Goal: Task Accomplishment & Management: Use online tool/utility

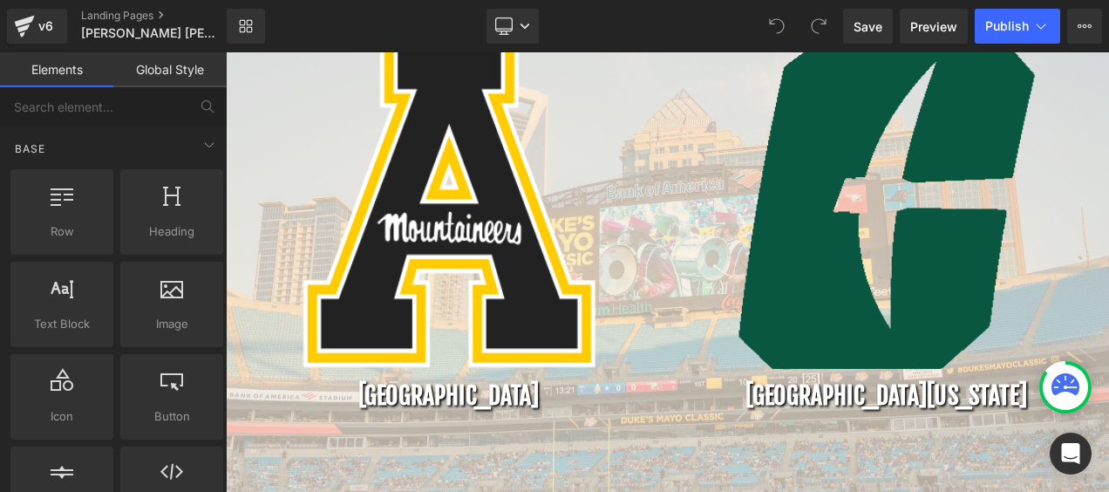
scroll to position [539, 0]
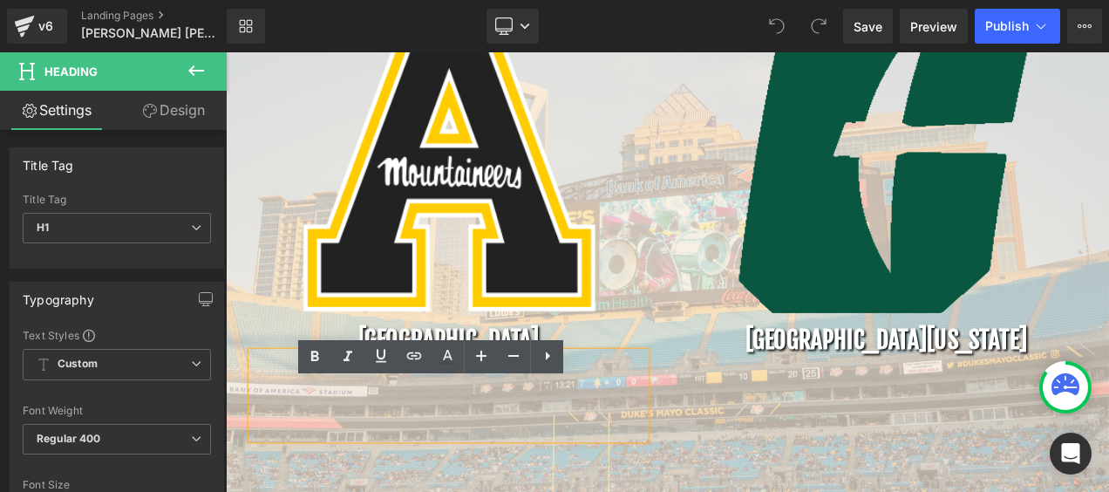
scroll to position [626, 0]
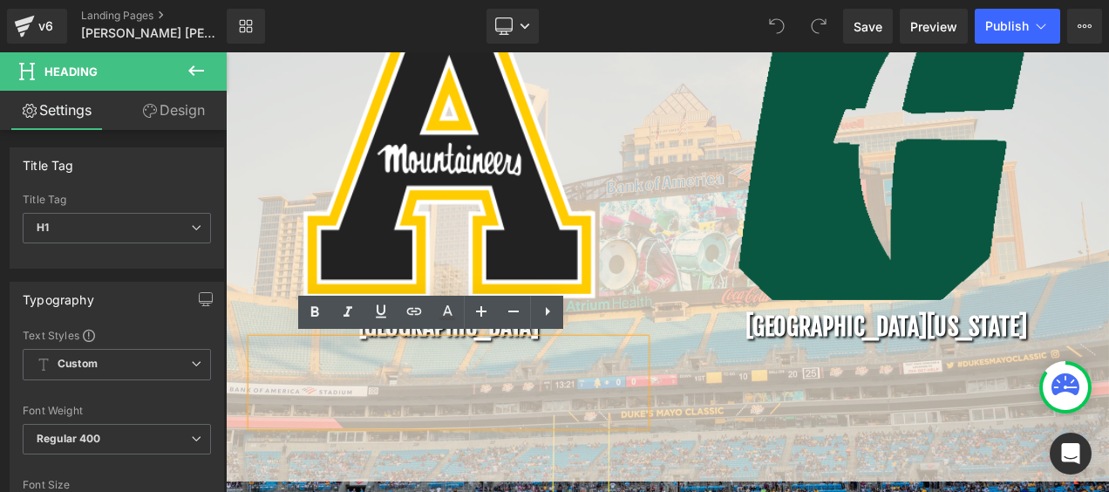
click at [445, 451] on h1 at bounding box center [491, 446] width 471 height 105
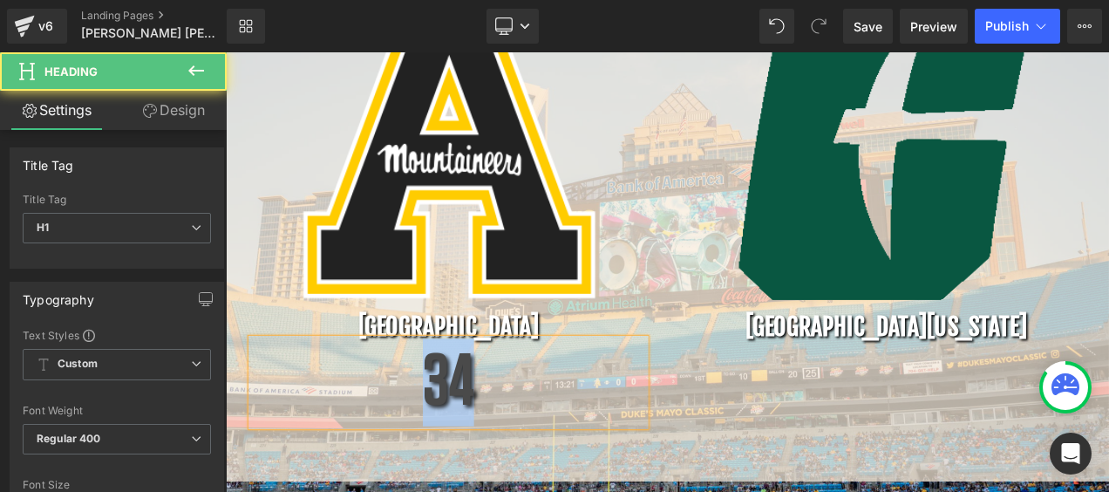
drag, startPoint x: 554, startPoint y: 454, endPoint x: 465, endPoint y: 458, distance: 89.0
click at [465, 458] on h1 "34" at bounding box center [491, 446] width 471 height 105
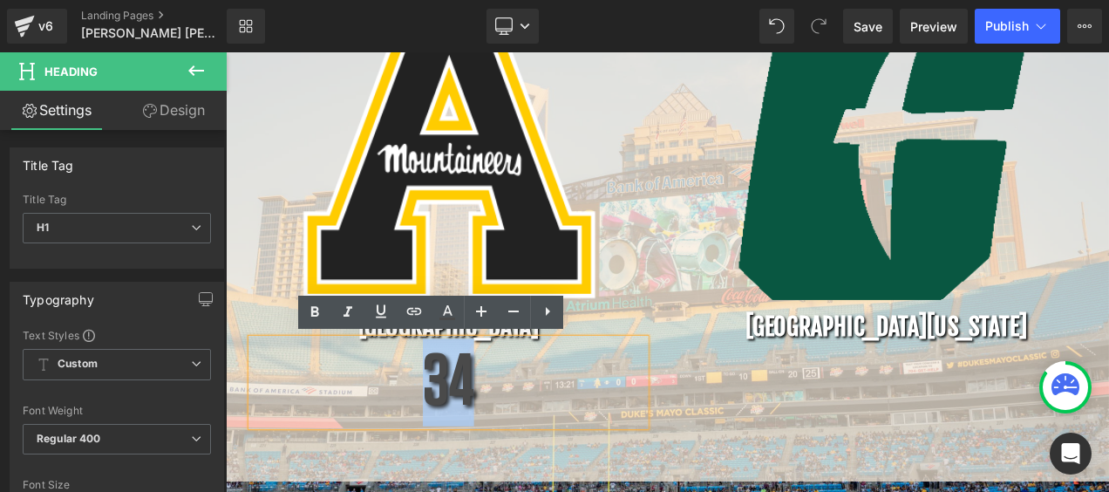
click at [602, 454] on h1 "34" at bounding box center [491, 446] width 471 height 105
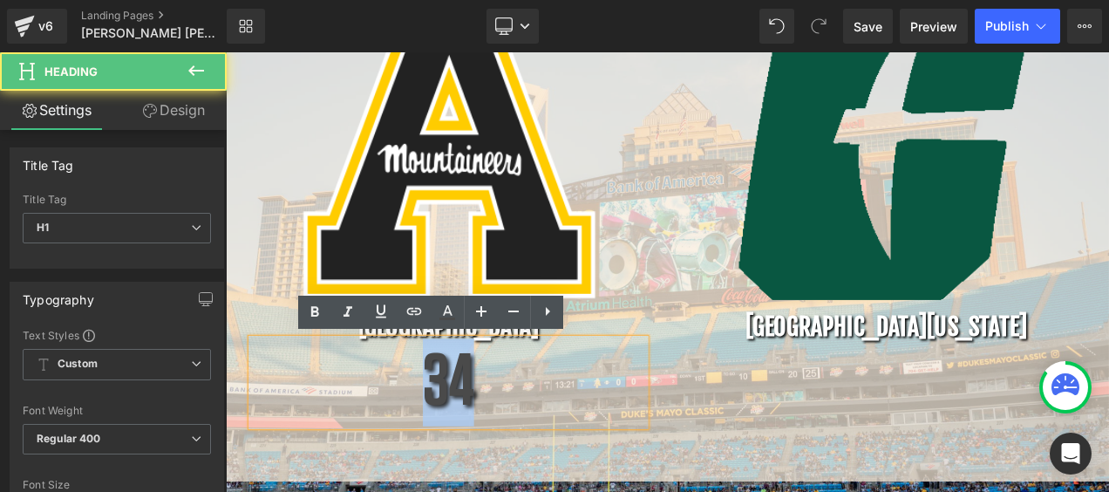
drag, startPoint x: 527, startPoint y: 459, endPoint x: 457, endPoint y: 464, distance: 69.9
click at [457, 464] on h1 "34" at bounding box center [491, 446] width 471 height 105
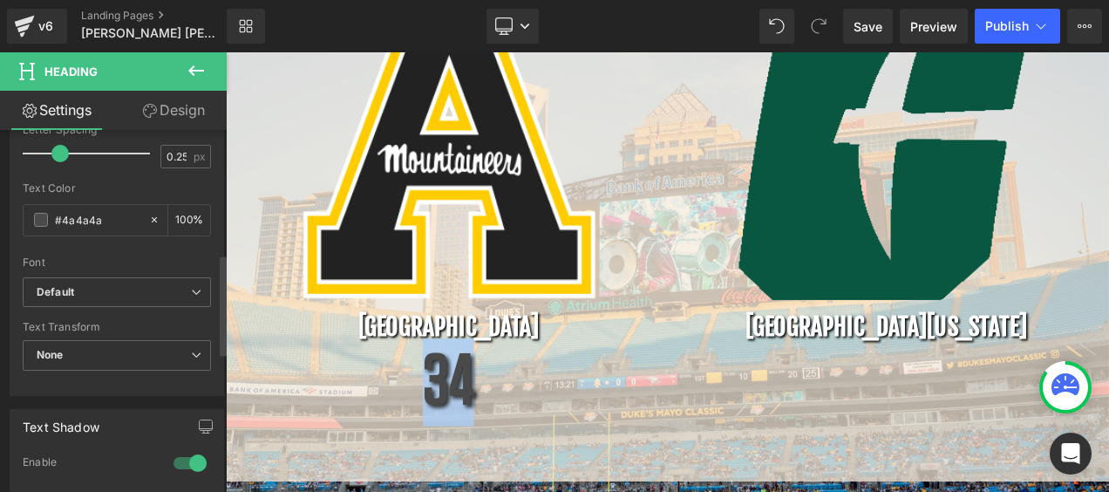
scroll to position [523, 0]
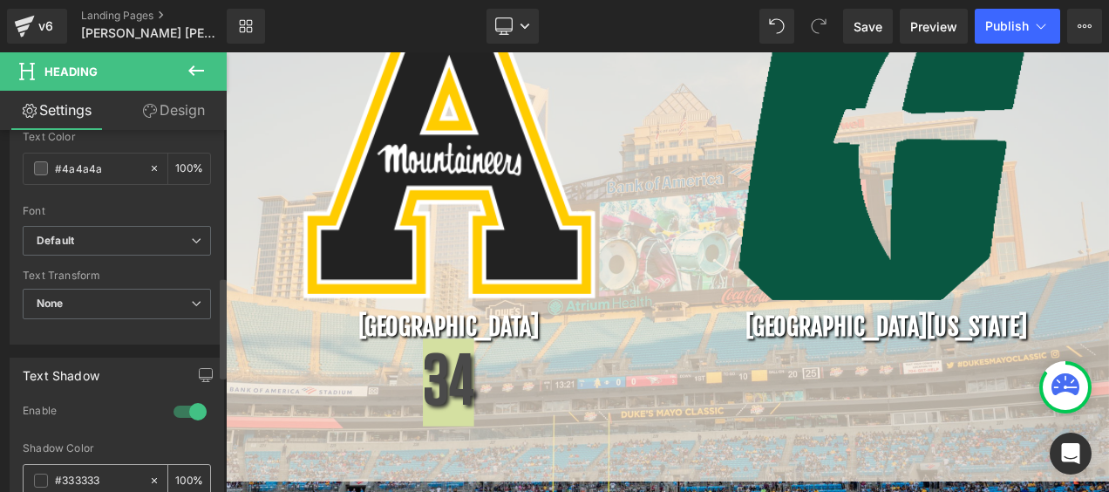
drag, startPoint x: 99, startPoint y: 473, endPoint x: 31, endPoint y: 466, distance: 68.3
click at [31, 466] on div "#333333" at bounding box center [86, 480] width 125 height 31
type input "#3333"
type input "20"
type input "#333"
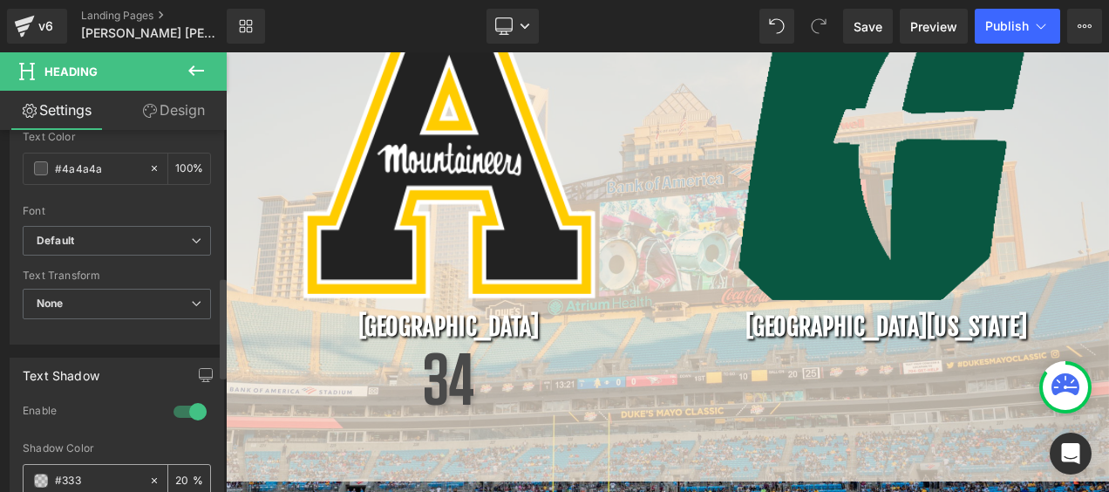
type input "100"
type input "#33"
type input "0"
type input "#FFF"
type input "100"
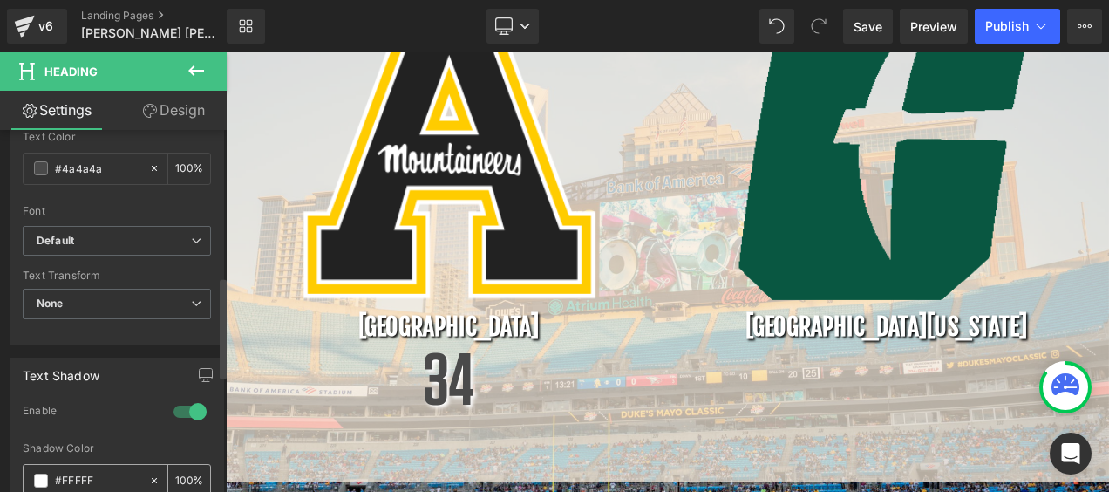
type input "#FFFFFF"
type input "100"
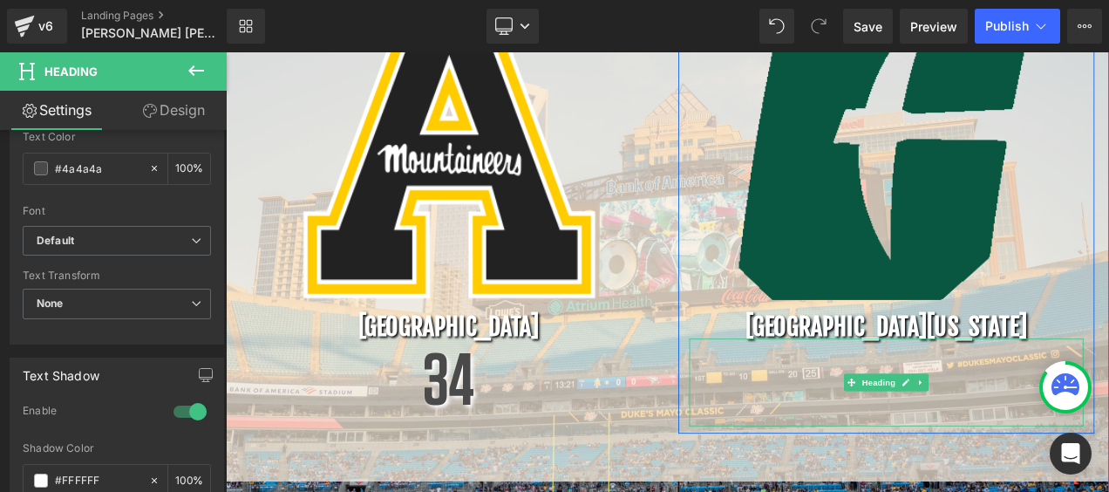
click at [943, 445] on h1 at bounding box center [1014, 446] width 471 height 105
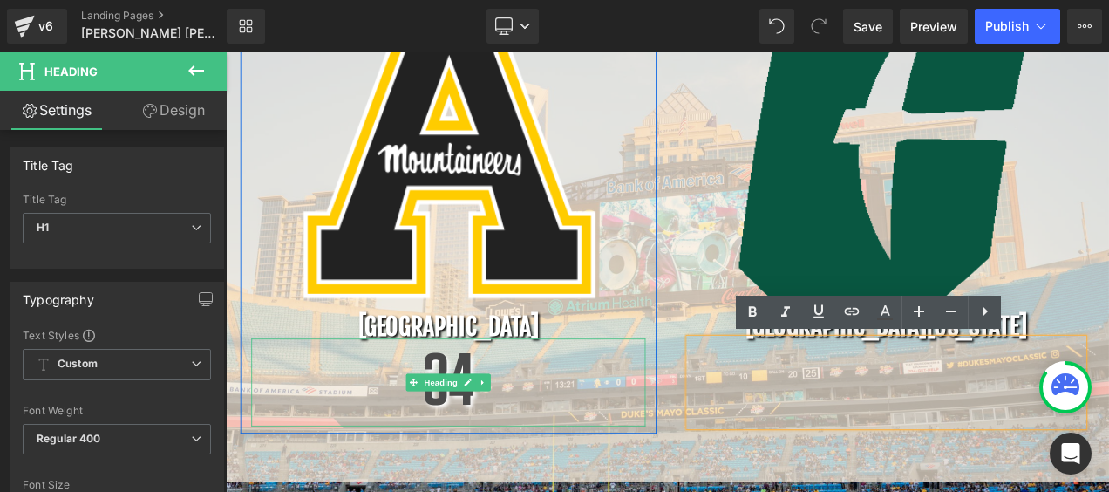
click at [540, 478] on h1 "34" at bounding box center [491, 446] width 471 height 105
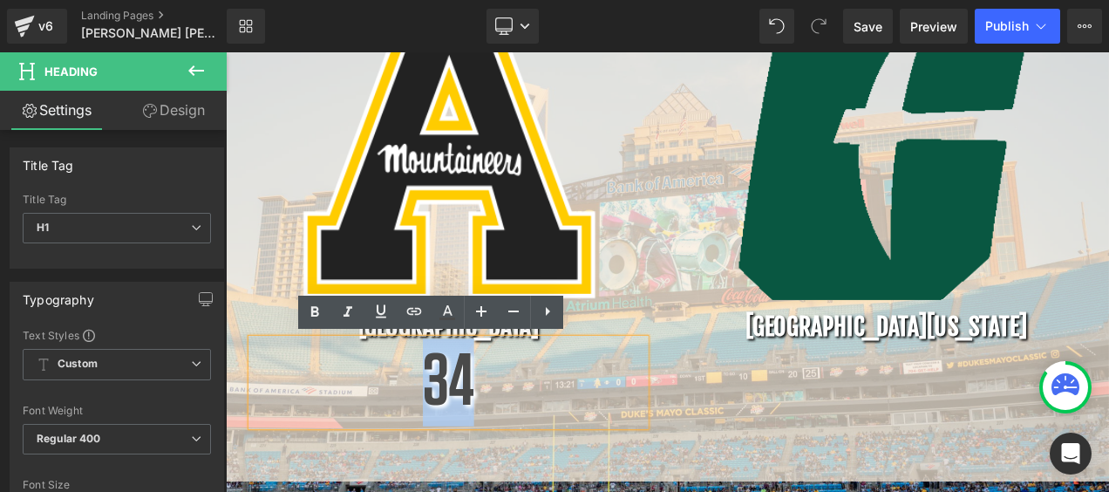
drag, startPoint x: 523, startPoint y: 457, endPoint x: 472, endPoint y: 456, distance: 51.4
click at [472, 456] on h1 "34" at bounding box center [491, 446] width 471 height 105
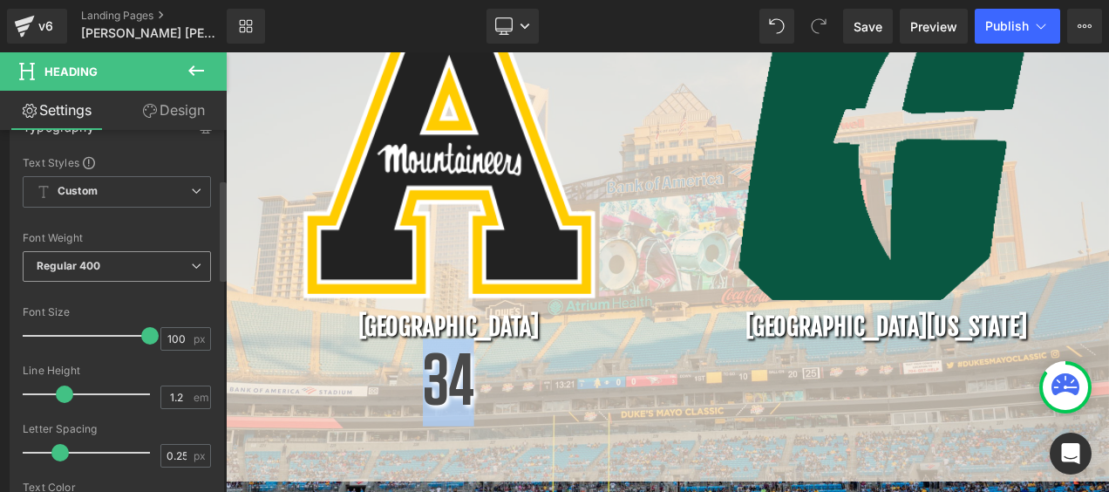
scroll to position [174, 0]
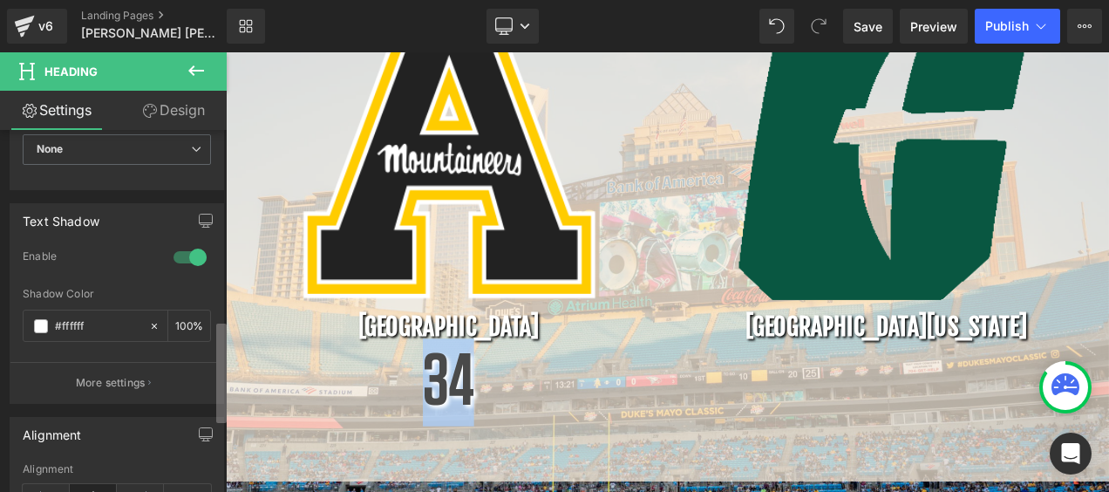
click at [219, 378] on b at bounding box center [221, 372] width 10 height 99
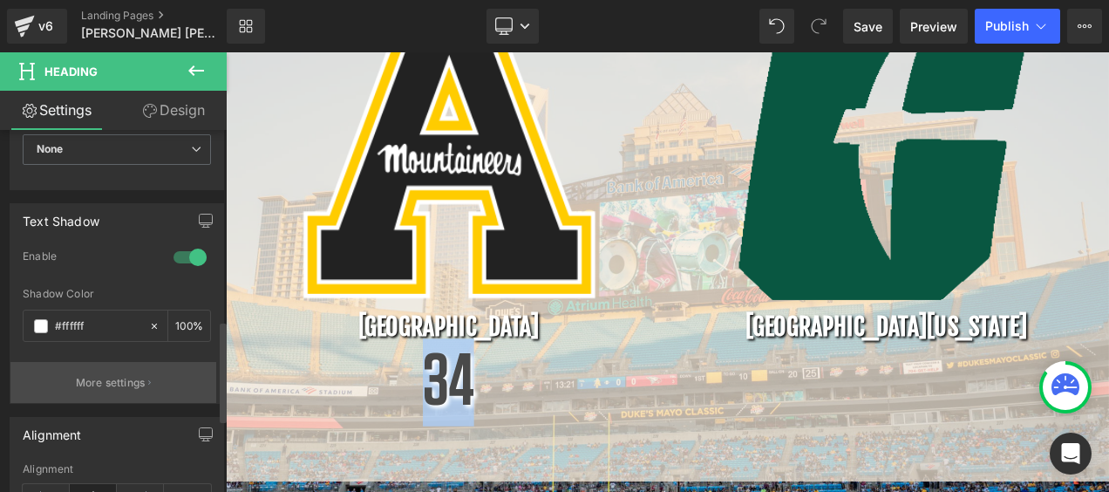
scroll to position [682, 0]
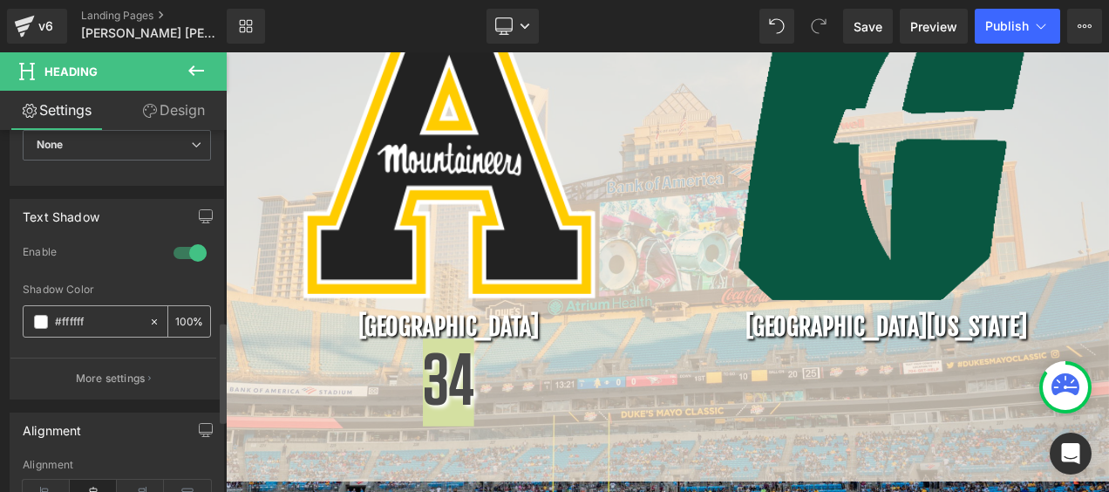
drag, startPoint x: 101, startPoint y: 316, endPoint x: 40, endPoint y: 317, distance: 61.0
click at [40, 317] on div "#ffffff" at bounding box center [86, 321] width 125 height 31
type input "0"
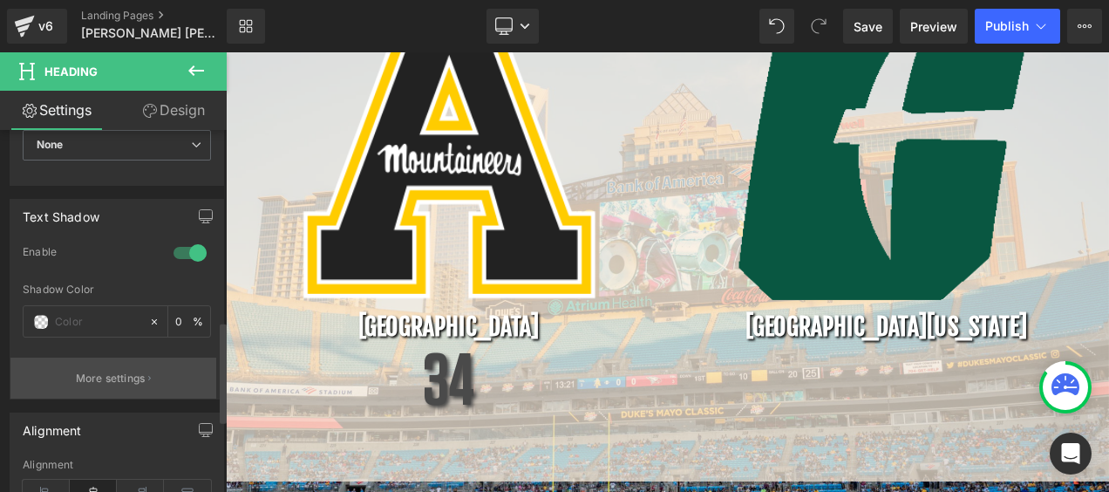
click at [42, 364] on button "More settings" at bounding box center [113, 377] width 206 height 41
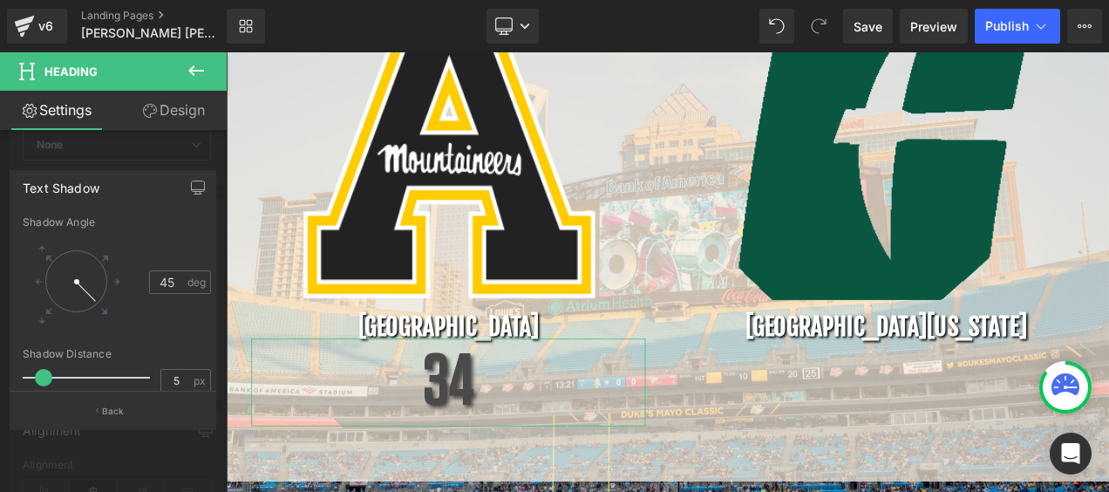
click at [134, 159] on div at bounding box center [114, 276] width 228 height 448
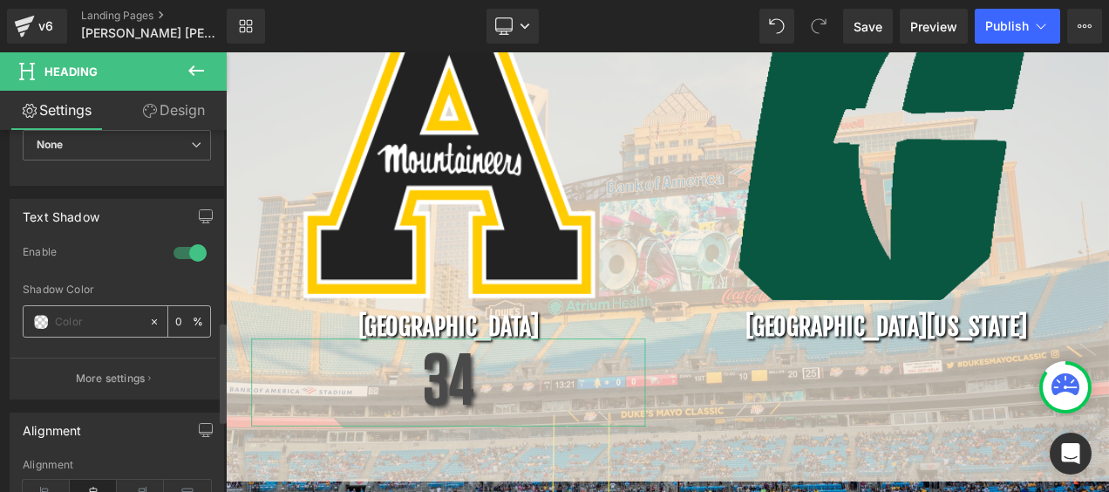
click at [105, 313] on input "text" at bounding box center [97, 321] width 85 height 19
type input "#DDD"
type input "100"
type input "#DDDD"
type input "87"
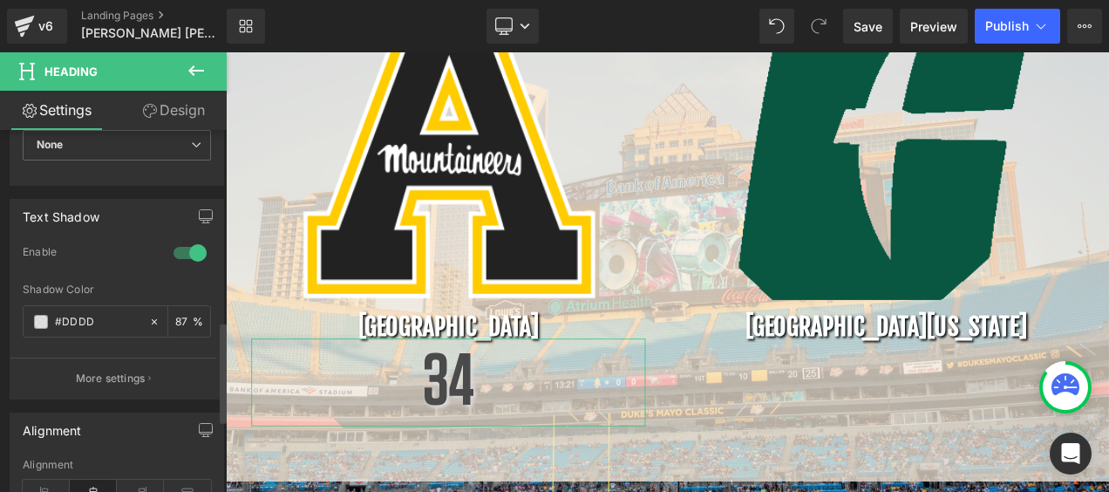
type input "#DDDDD"
type input "0"
type input "#DDDDDD"
type input "100"
type input "#DDDD"
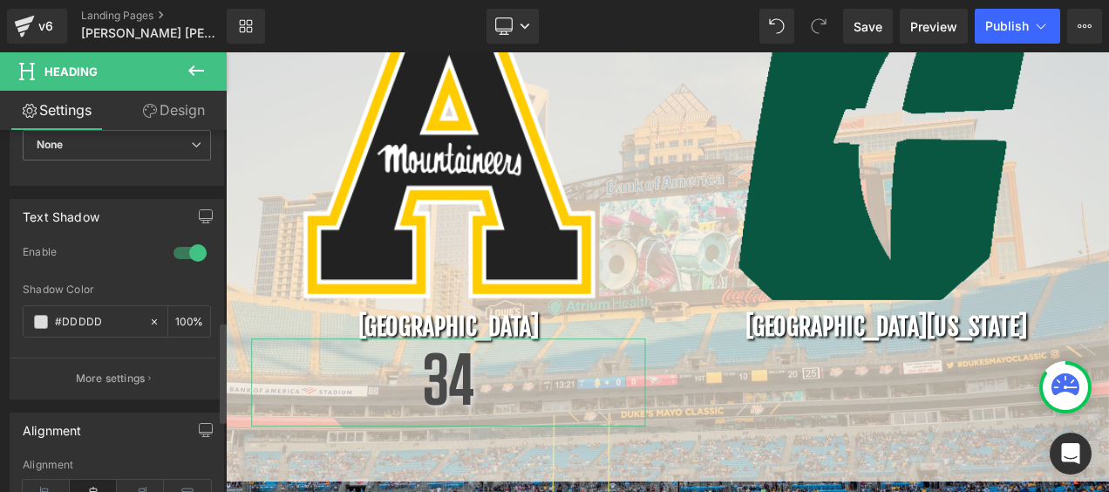
type input "0"
type input "#DDD"
type input "87"
type input "#DD"
type input "100"
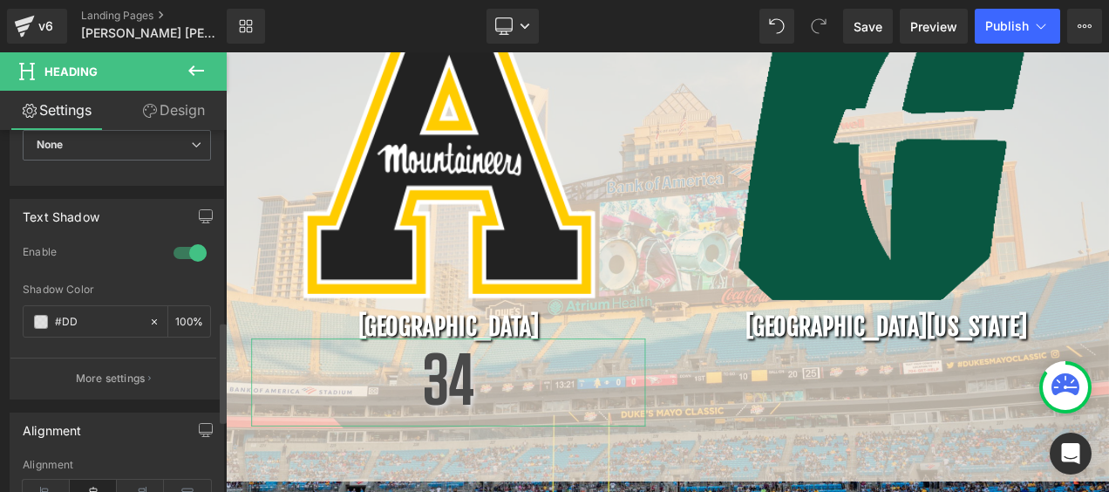
type input "#D"
type input "0"
type input "#FDFD"
type input "100"
type input "#FDFDFD"
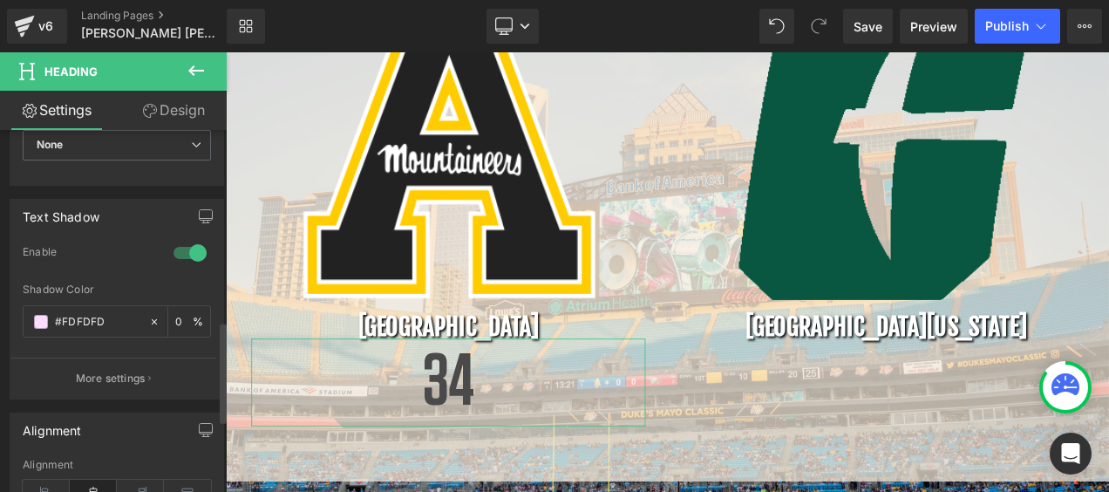
type input "100"
type input "#FDFDFDFD"
type input "99"
type input "#FDFDFDF"
type input "0"
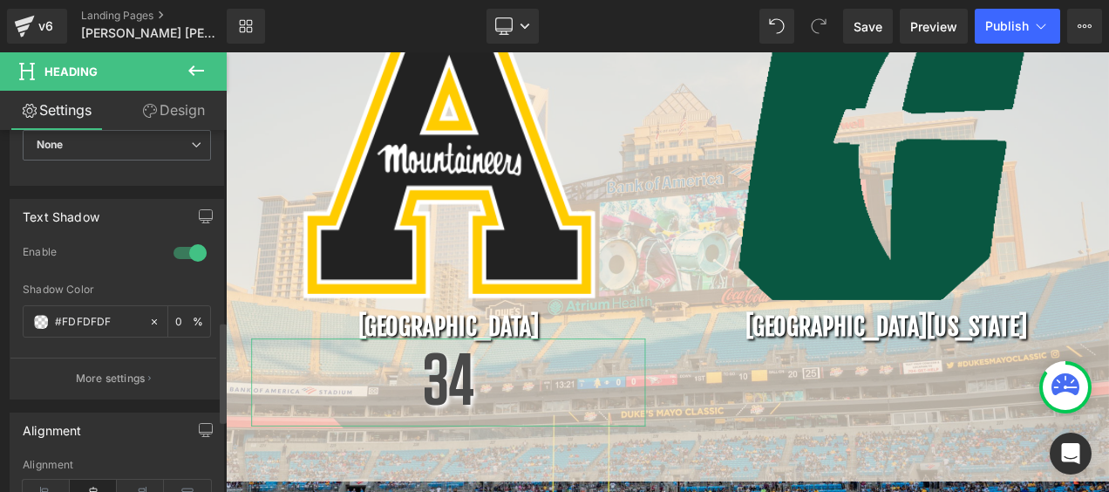
type input "#FDFDFD"
type input "100"
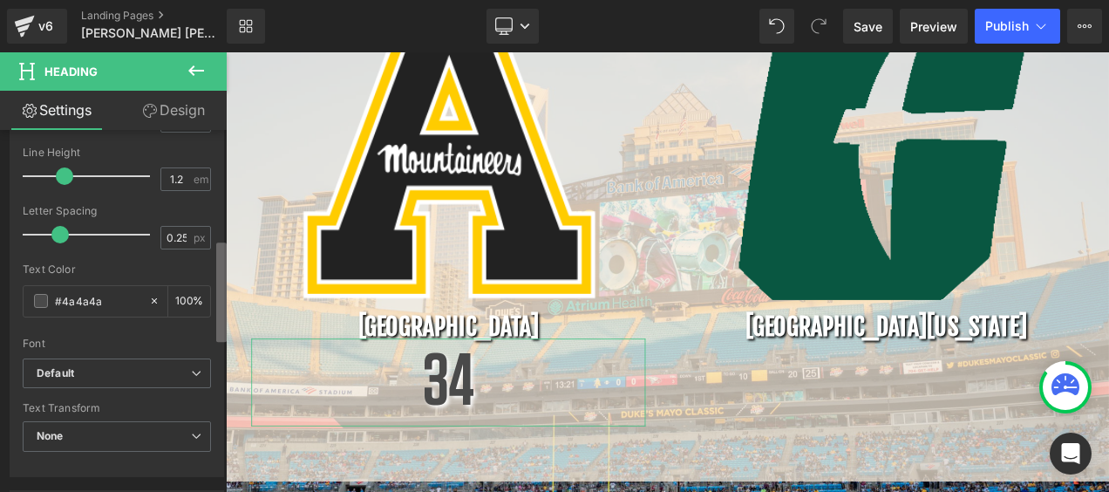
scroll to position [388, 0]
click at [213, 266] on div "Title Tag H1 H2 H3 H4 H5 H6 Title Tag H1 H1 H2 H3 H4 H5 H6 Typography Text Styl…" at bounding box center [113, 315] width 227 height 370
type input "#fdfdfd"
click at [105, 299] on input "#4a4a4a" at bounding box center [97, 303] width 85 height 19
drag, startPoint x: 105, startPoint y: 300, endPoint x: 44, endPoint y: 293, distance: 60.6
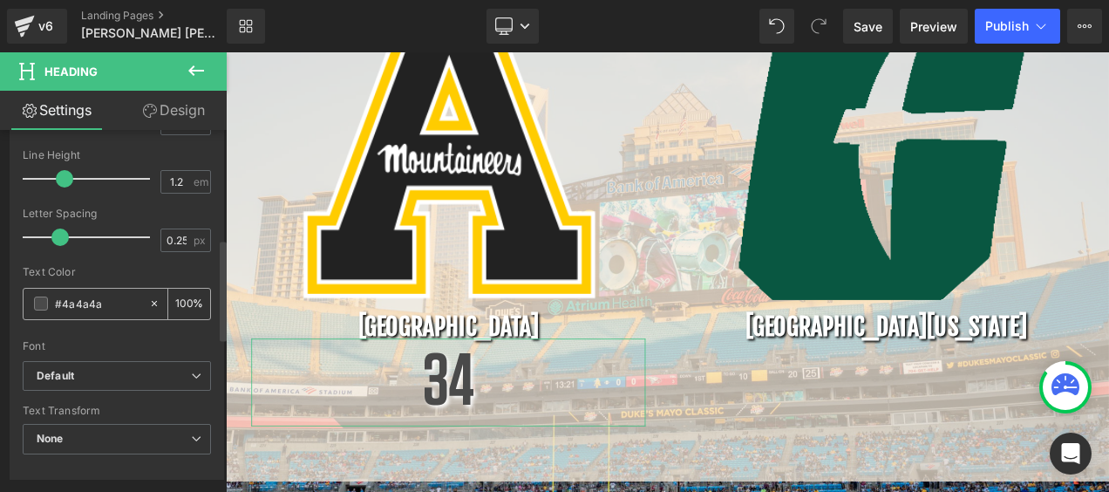
click at [44, 293] on div "#4a4a4a" at bounding box center [86, 304] width 125 height 31
type input "0"
type input "#FFF"
type input "100"
type input "#FFFFFF"
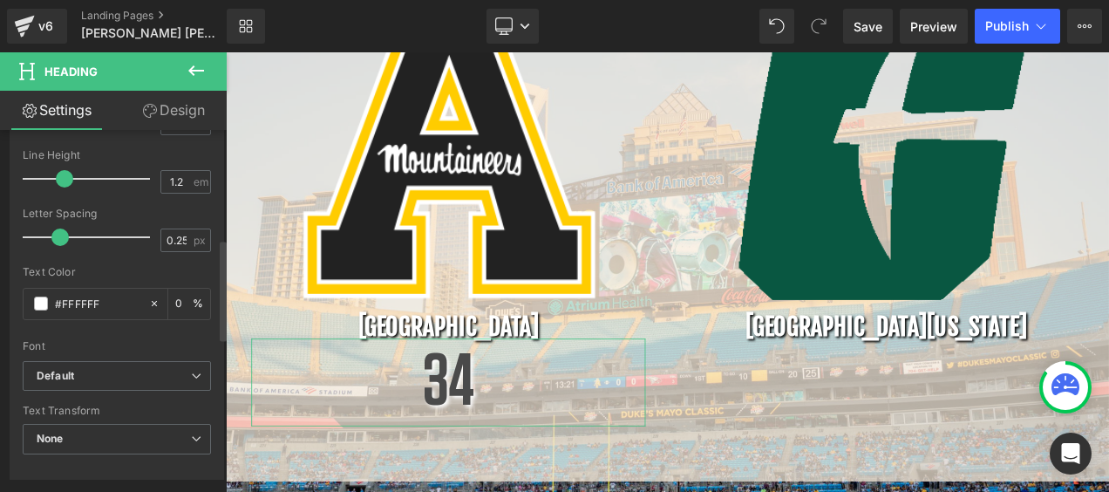
type input "100"
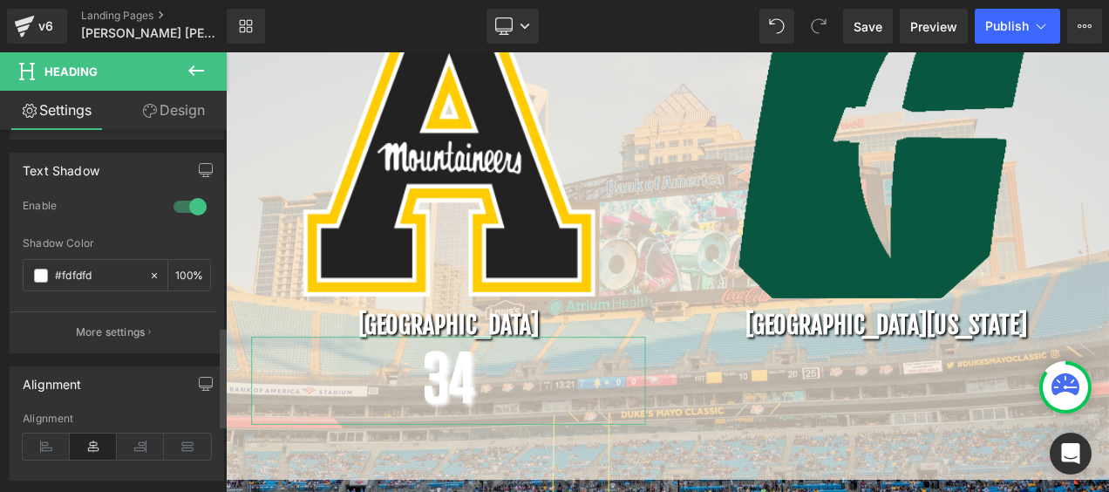
scroll to position [649, 0]
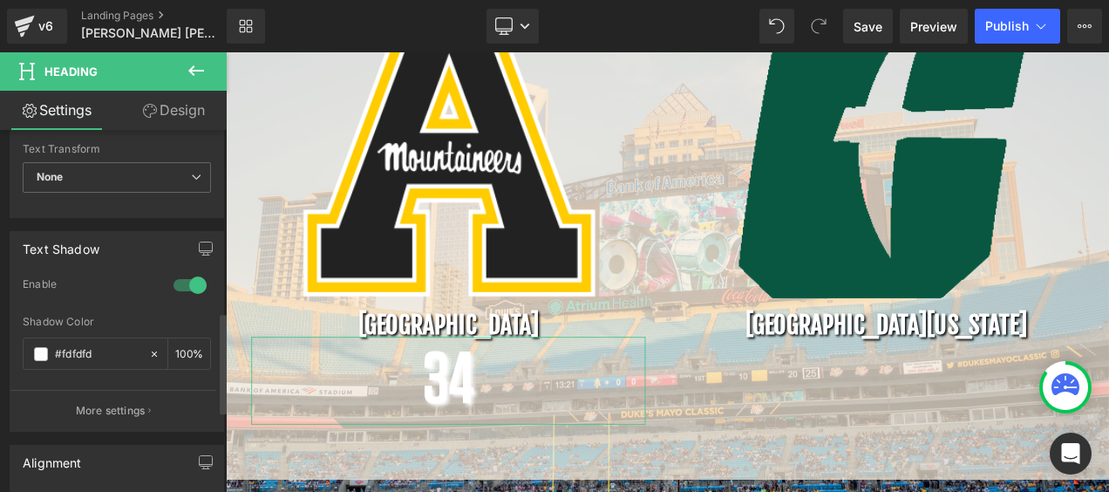
type input "#ffffff"
click at [0, 331] on html "You are previewing how the will restyle your page. You can not edit Elements in…" at bounding box center [554, 246] width 1109 height 492
type input "0"
paste input "#4a4a4a"
type input "#4a4a4a"
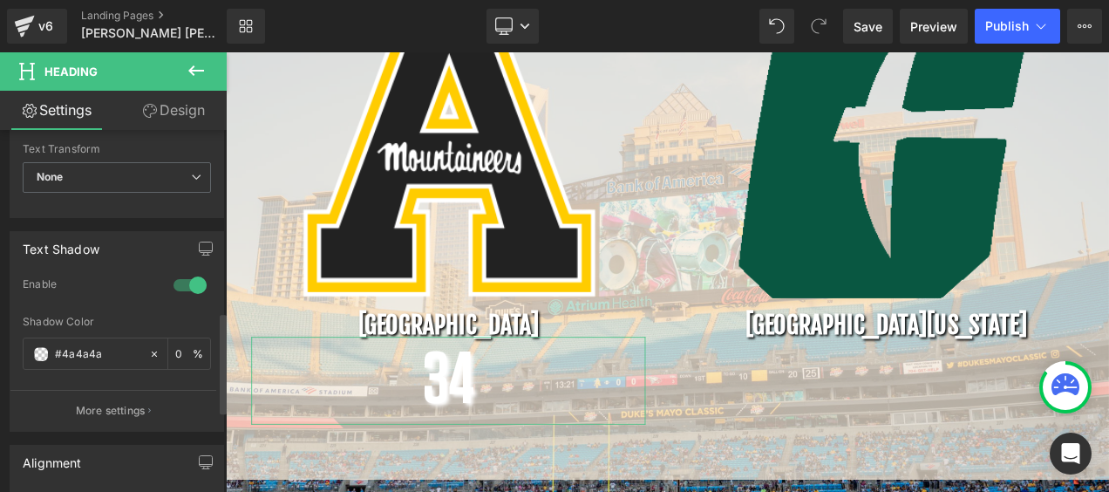
type input "100"
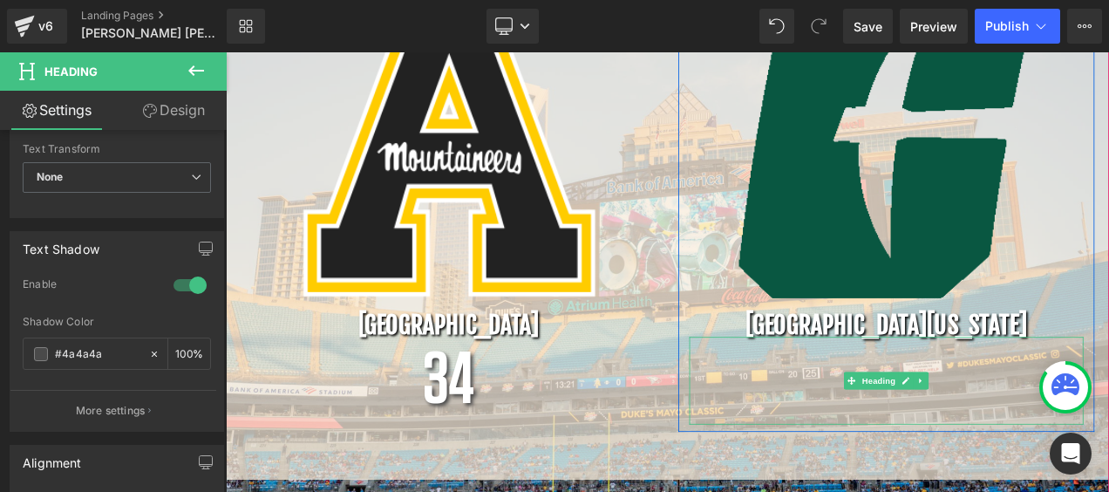
click at [1089, 454] on h1 at bounding box center [1014, 444] width 471 height 105
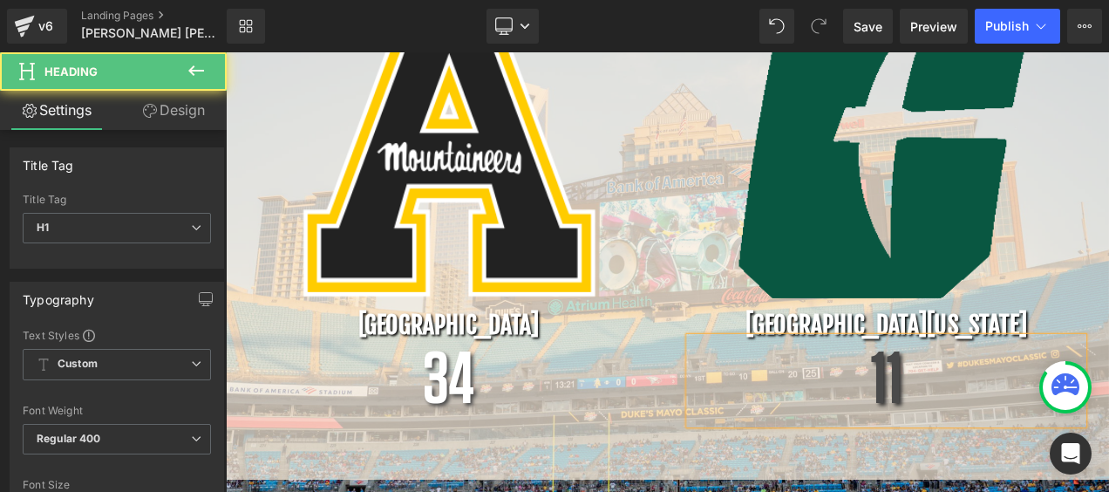
click at [1042, 456] on h1 "11" at bounding box center [1014, 444] width 471 height 105
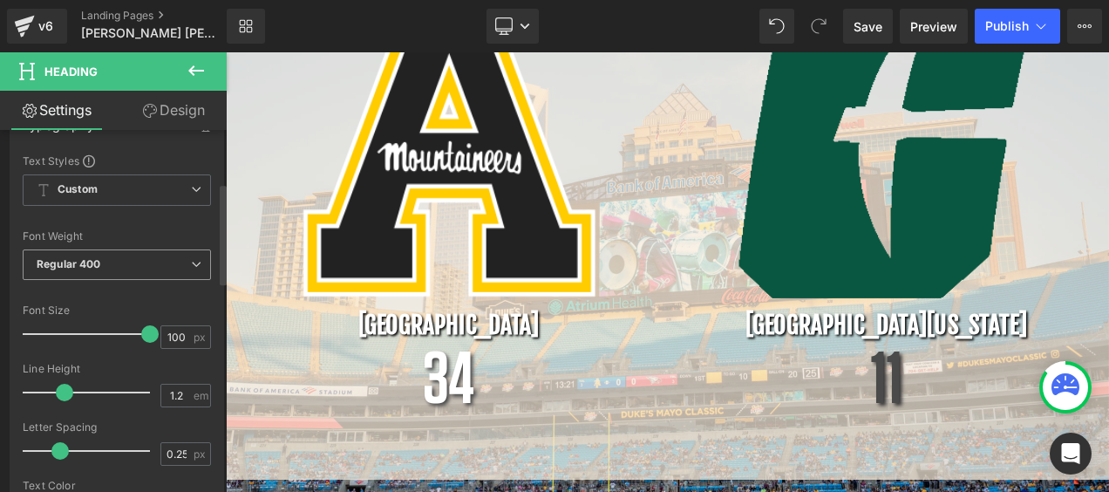
scroll to position [262, 0]
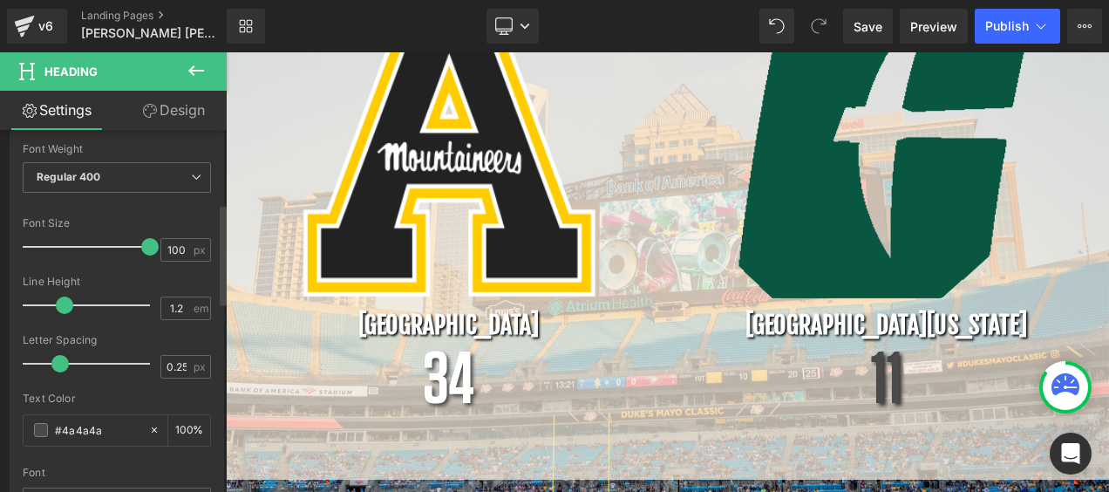
drag, startPoint x: 112, startPoint y: 424, endPoint x: 12, endPoint y: 424, distance: 99.4
click at [12, 424] on div "Text Styles Custom Custom Setup Global Style Custom Setup Global Style Thin 100…" at bounding box center [116, 335] width 213 height 539
type input "0"
type input "#FFF"
type input "100"
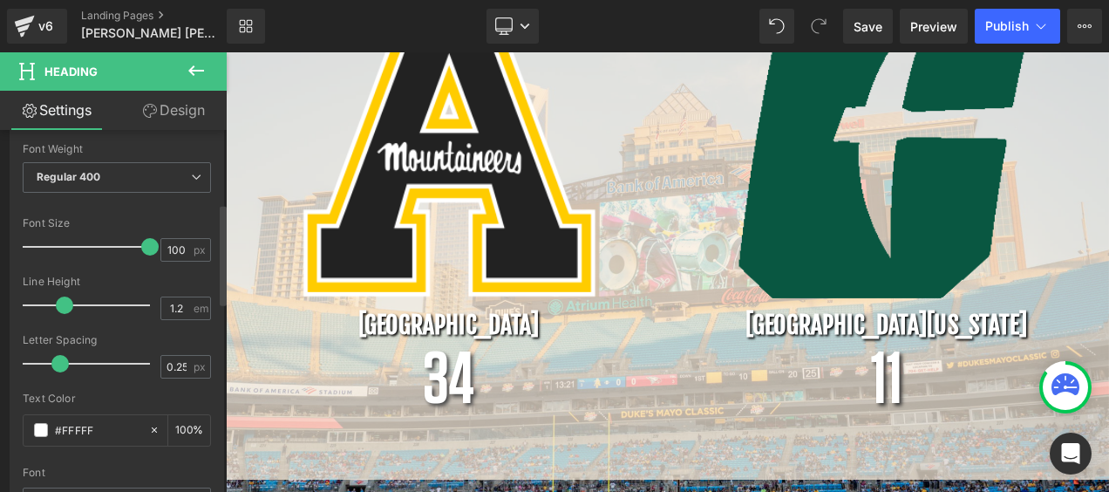
type input "#FFFFFF"
type input "100"
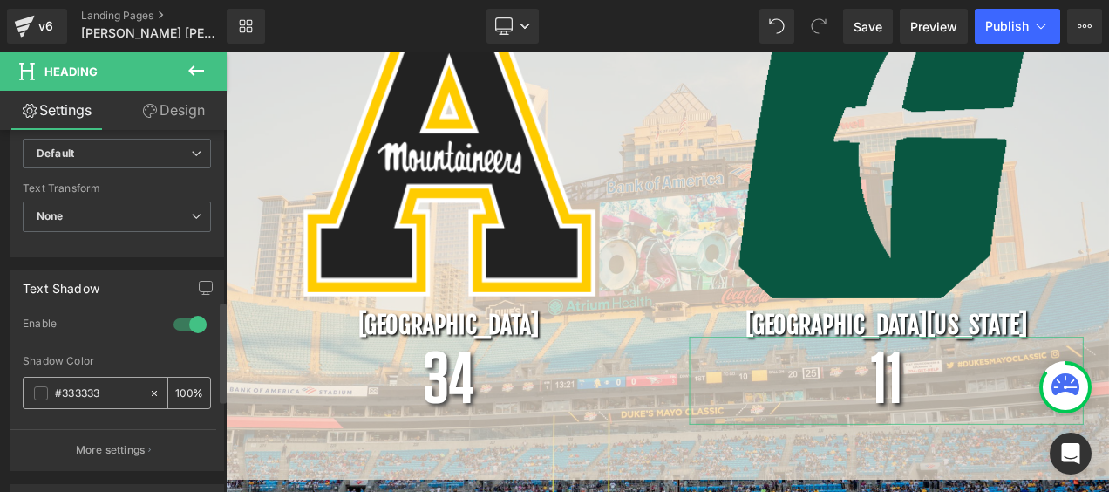
type input "#ffffff"
drag, startPoint x: 118, startPoint y: 394, endPoint x: 36, endPoint y: 391, distance: 82.0
click at [36, 391] on div "#333333" at bounding box center [86, 392] width 125 height 31
type input "0"
paste input "#4a4a4a"
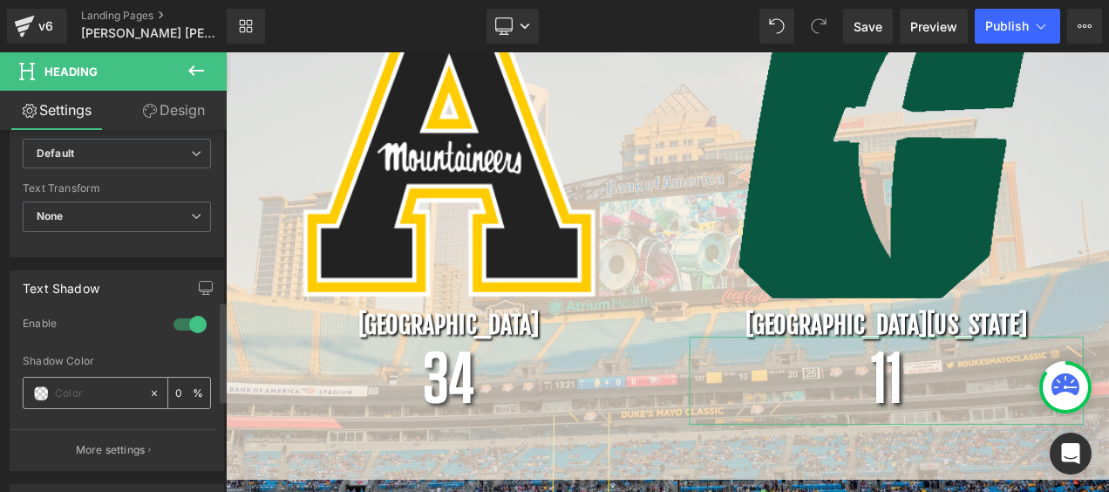
type input "#4a4a4a"
type input "100"
type input "#4a4a4a"
click at [879, 26] on span "Save" at bounding box center [867, 26] width 29 height 18
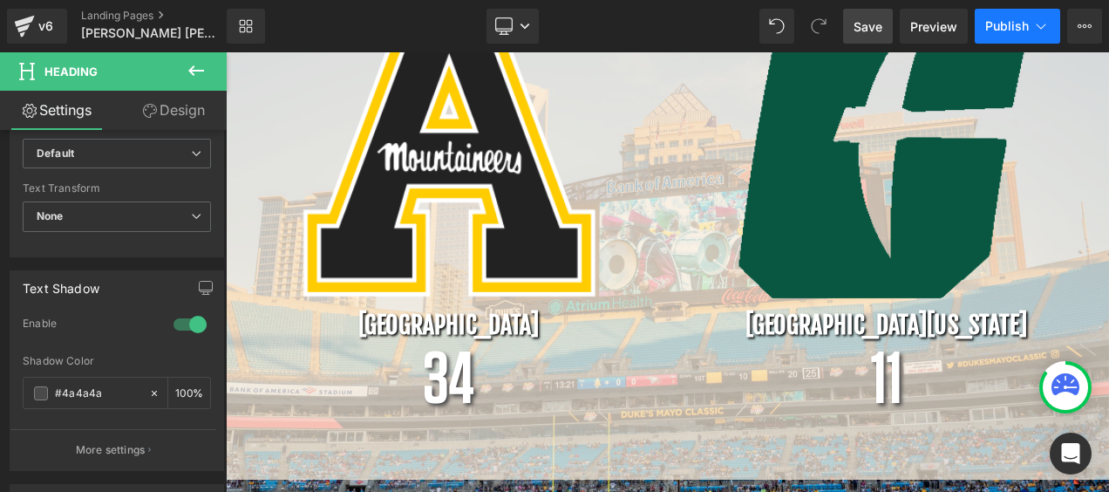
click at [1004, 24] on span "Publish" at bounding box center [1007, 26] width 44 height 14
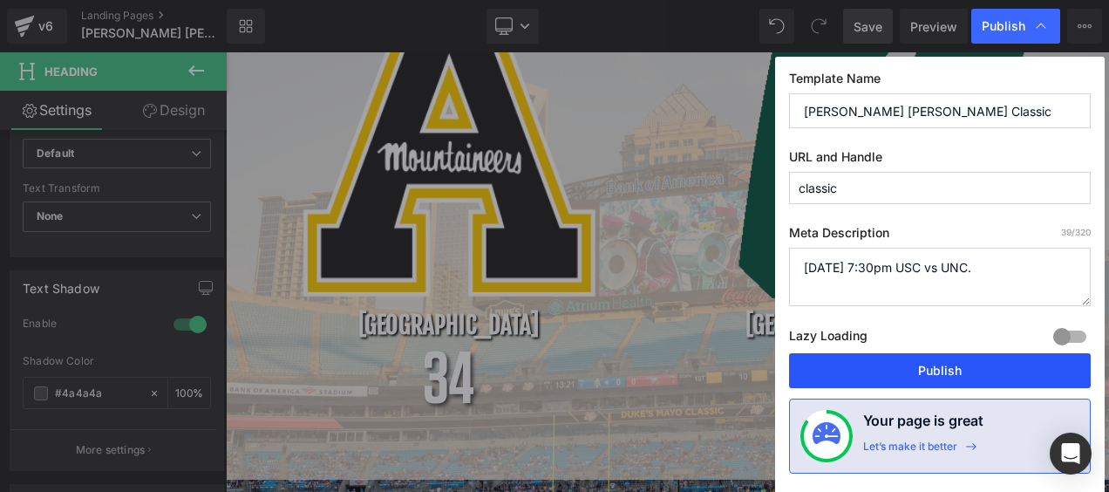
click at [985, 368] on button "Publish" at bounding box center [940, 370] width 302 height 35
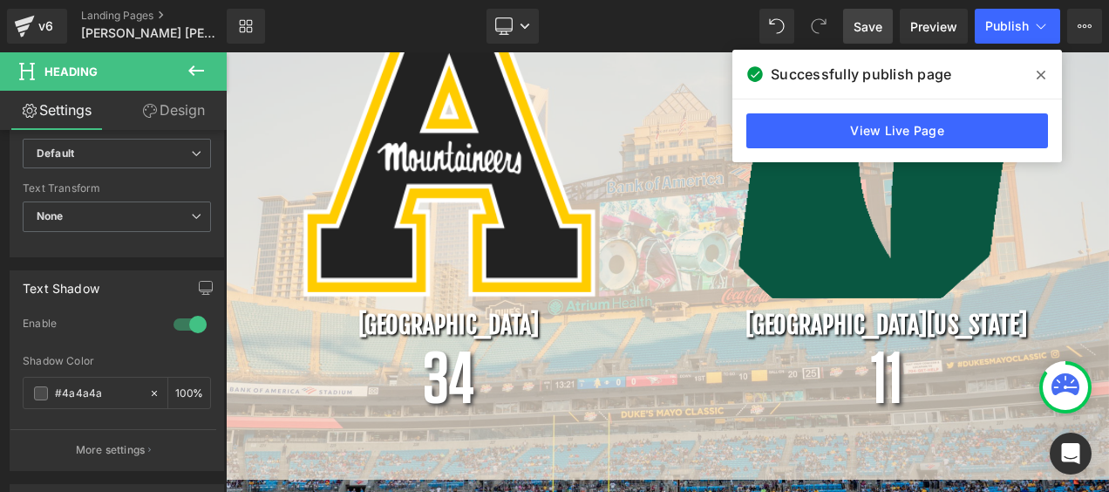
click at [1045, 73] on span at bounding box center [1041, 75] width 28 height 28
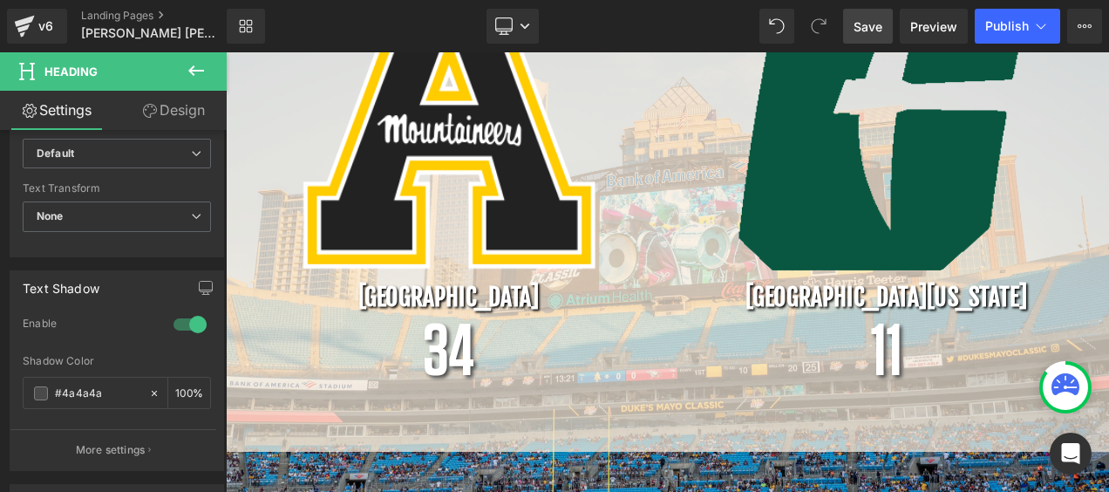
scroll to position [698, 0]
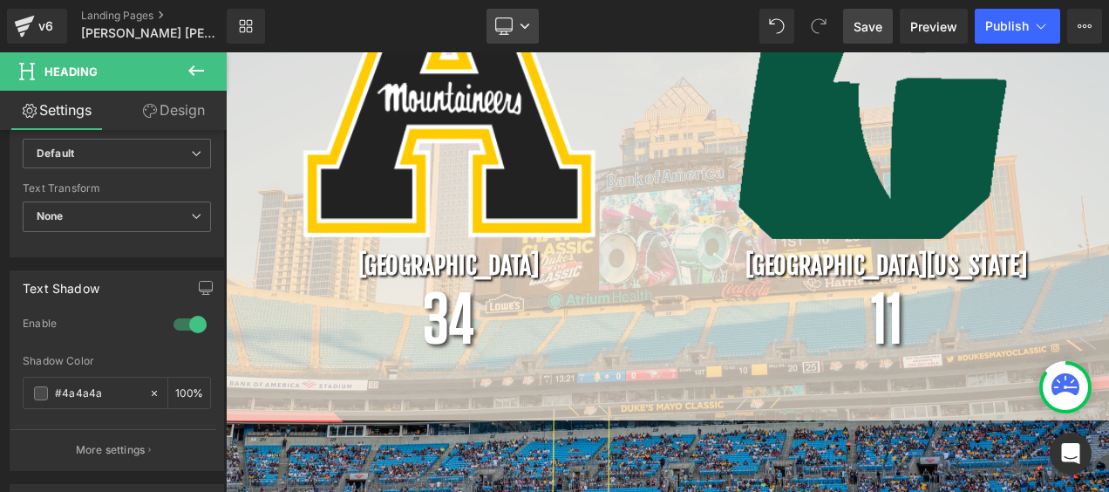
click at [527, 25] on icon at bounding box center [524, 26] width 9 height 5
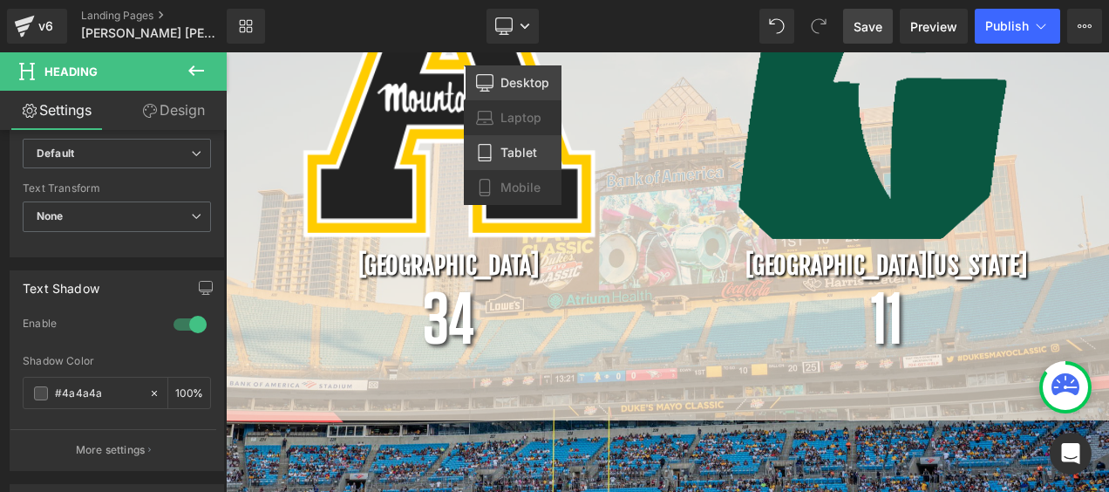
click at [535, 155] on span "Tablet" at bounding box center [518, 153] width 37 height 16
type input "100"
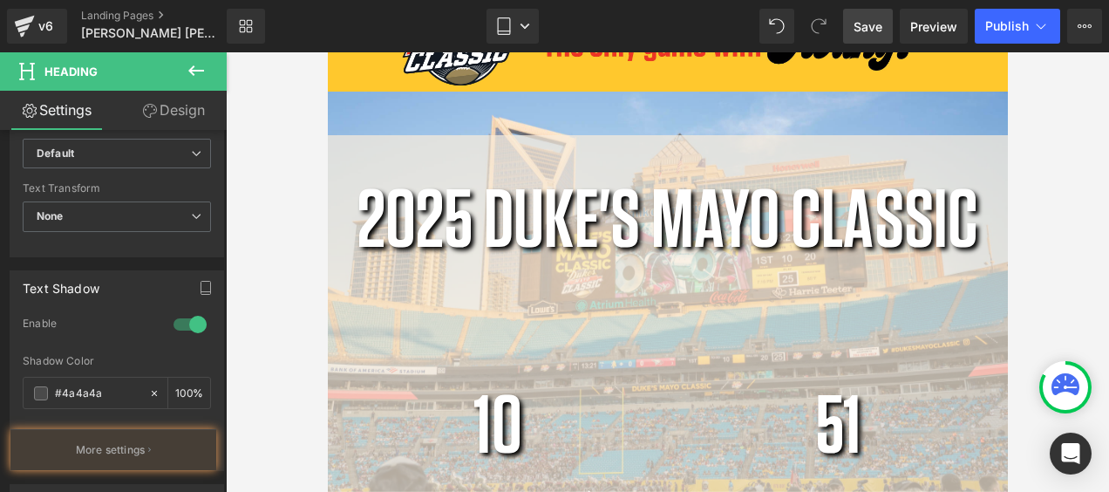
scroll to position [0, 0]
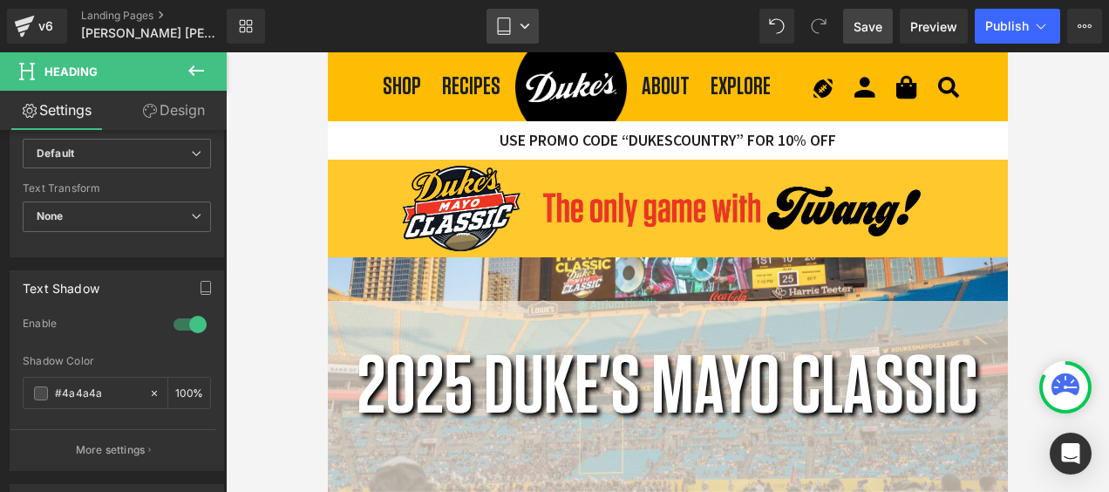
click at [511, 19] on icon at bounding box center [503, 25] width 17 height 17
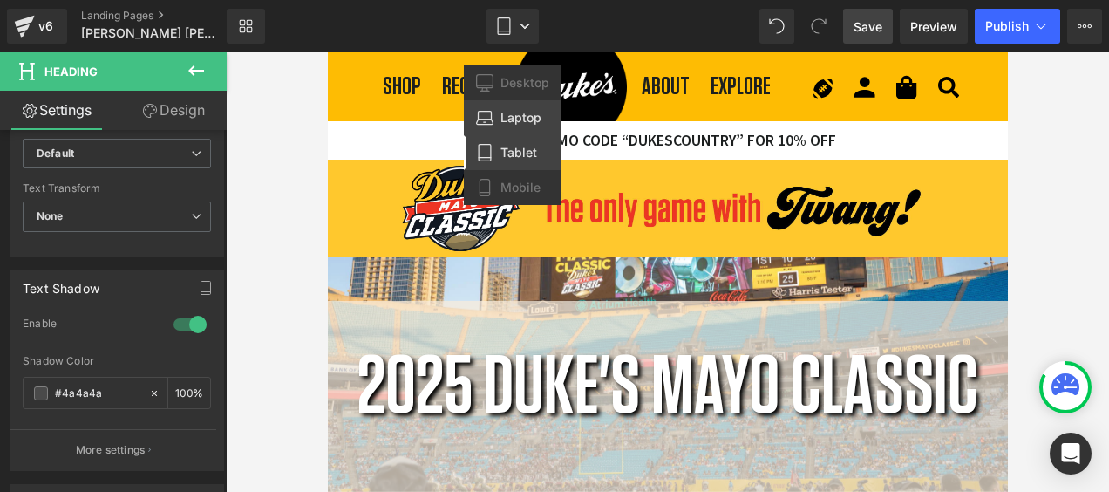
click at [511, 119] on span "Laptop" at bounding box center [520, 118] width 41 height 16
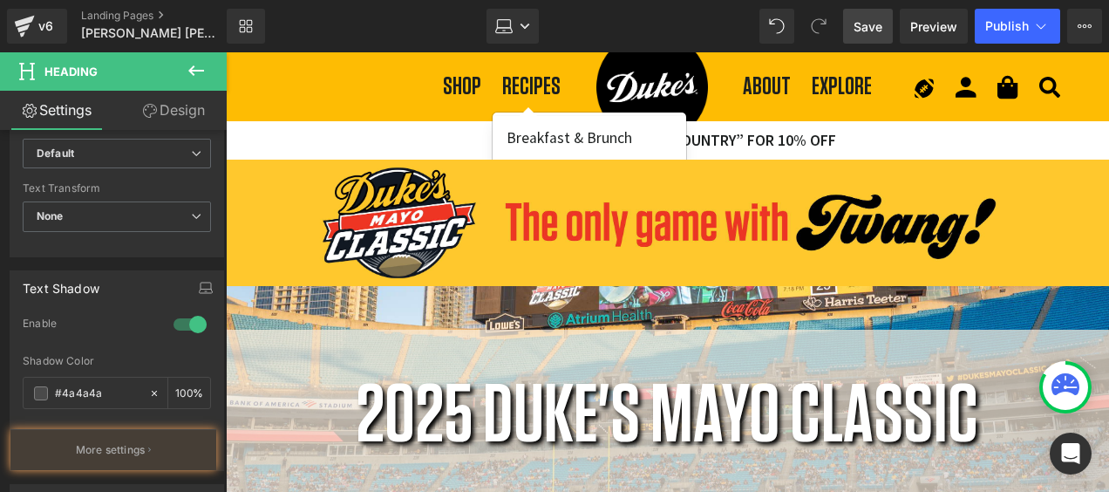
type input "100"
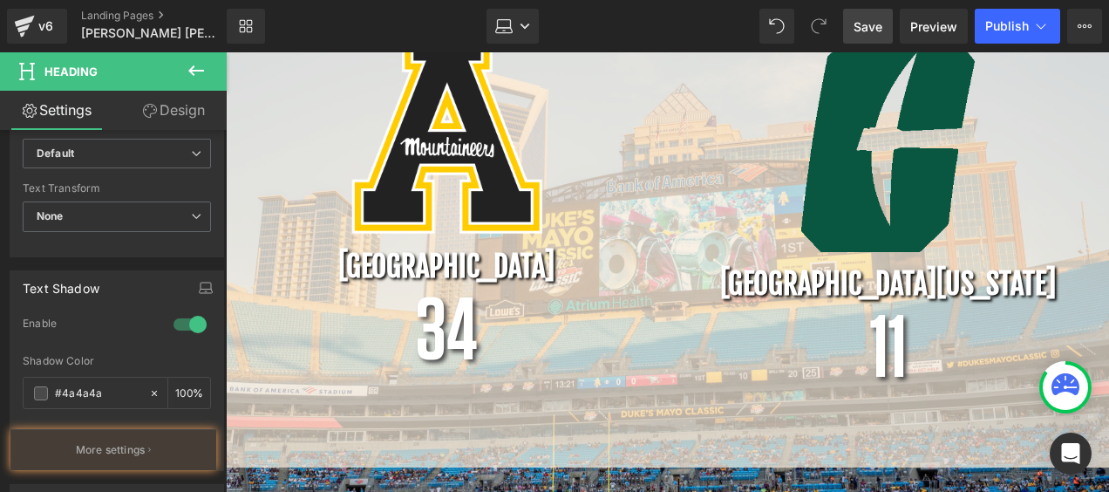
scroll to position [639, 0]
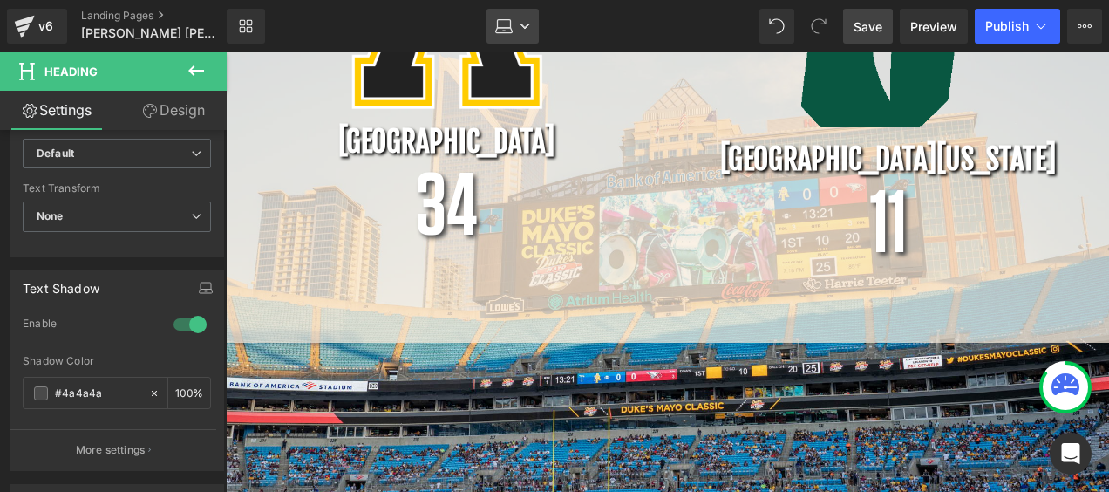
click at [527, 26] on icon at bounding box center [524, 26] width 9 height 5
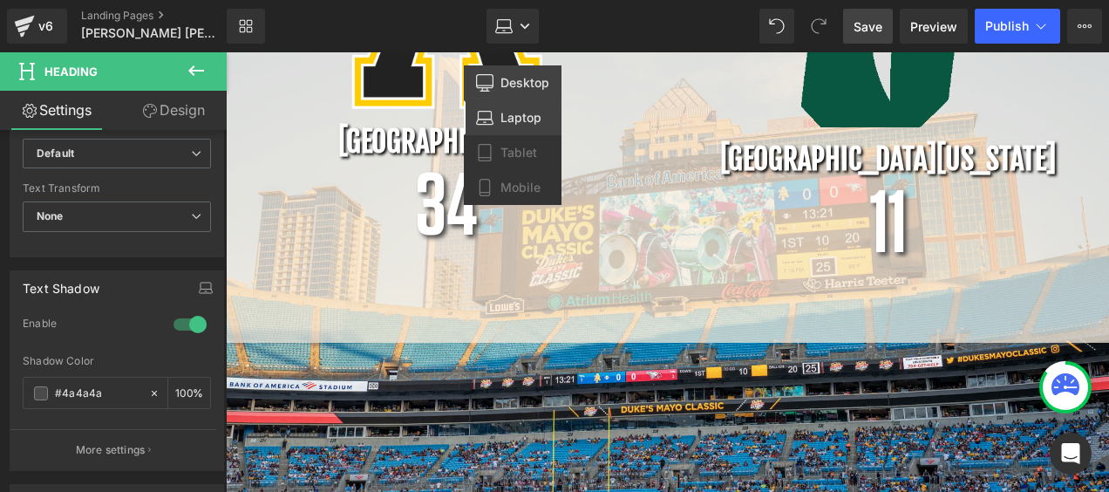
click at [527, 87] on span "Desktop" at bounding box center [524, 83] width 49 height 16
type input "100"
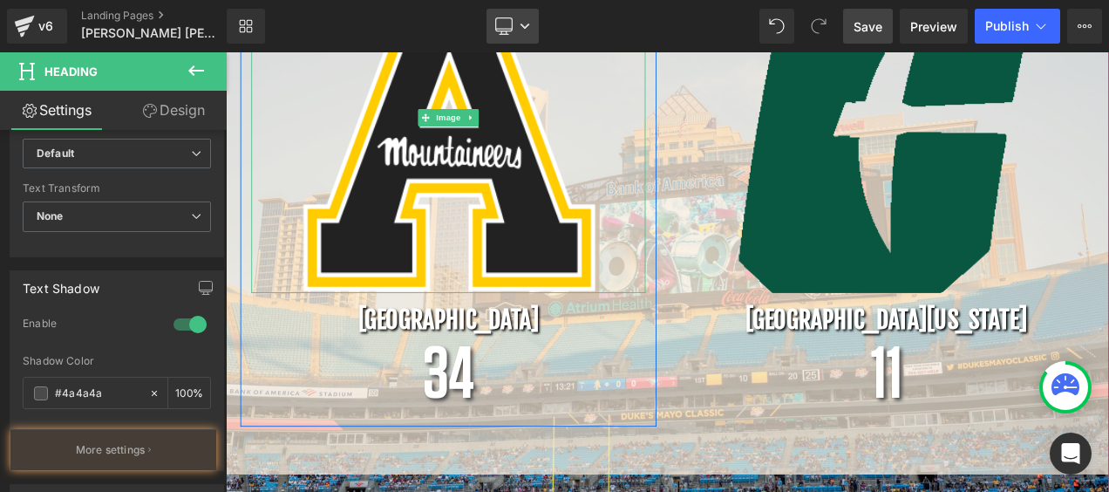
scroll to position [4231, 1049]
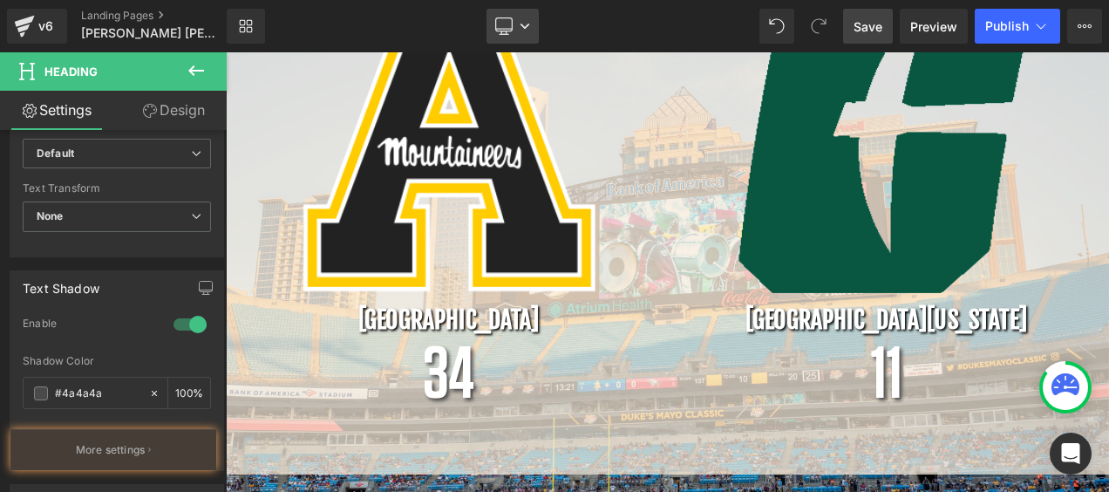
click at [533, 31] on link "Desktop" at bounding box center [512, 26] width 52 height 35
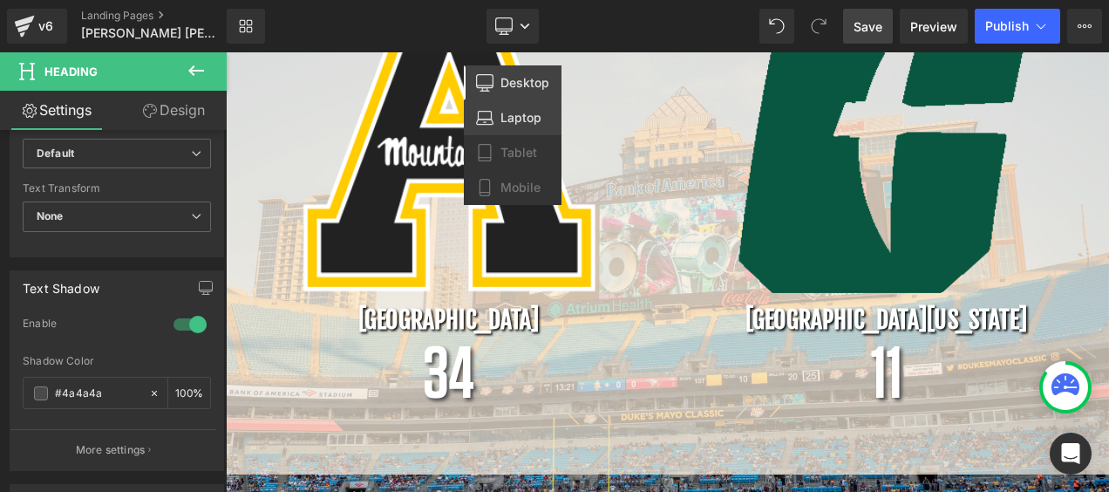
click at [527, 110] on span "Laptop" at bounding box center [520, 118] width 41 height 16
type input "100"
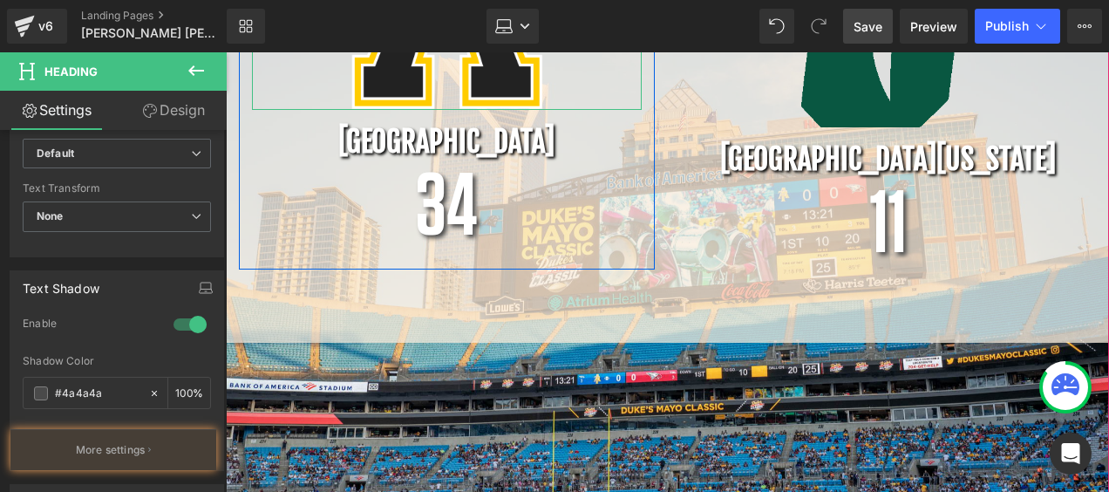
scroll to position [9, 9]
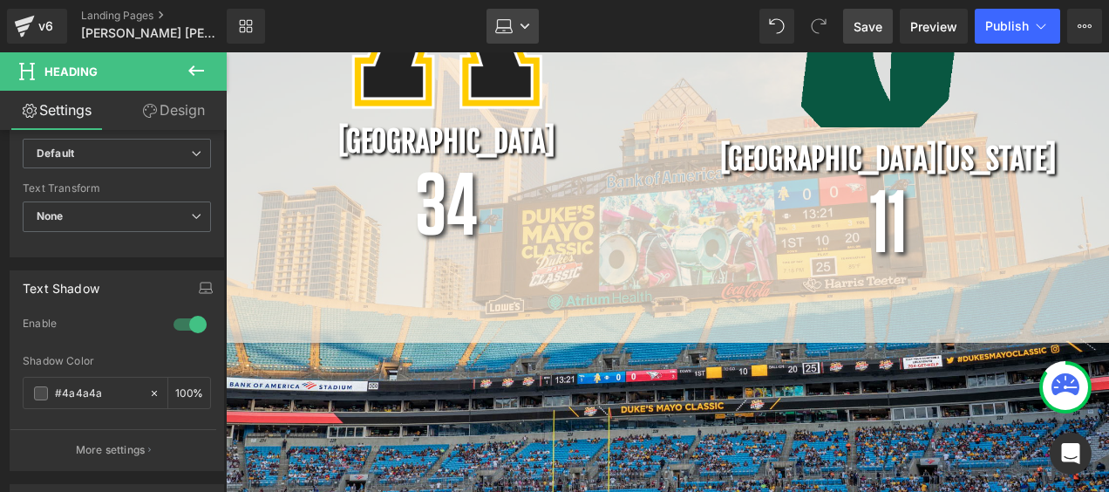
click at [524, 28] on icon at bounding box center [525, 26] width 10 height 10
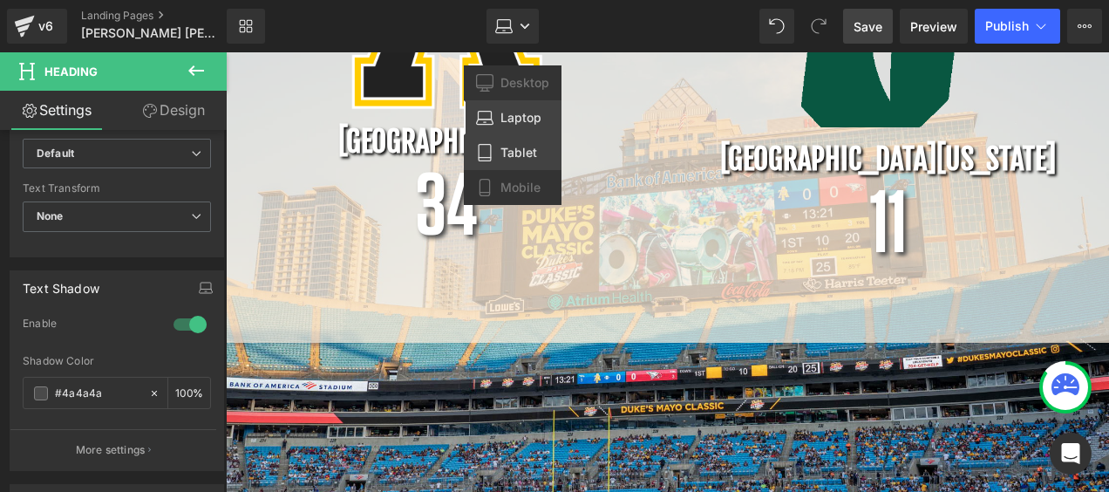
drag, startPoint x: 508, startPoint y: 151, endPoint x: 182, endPoint y: 94, distance: 330.9
click at [508, 151] on span "Tablet" at bounding box center [518, 153] width 37 height 16
type input "100"
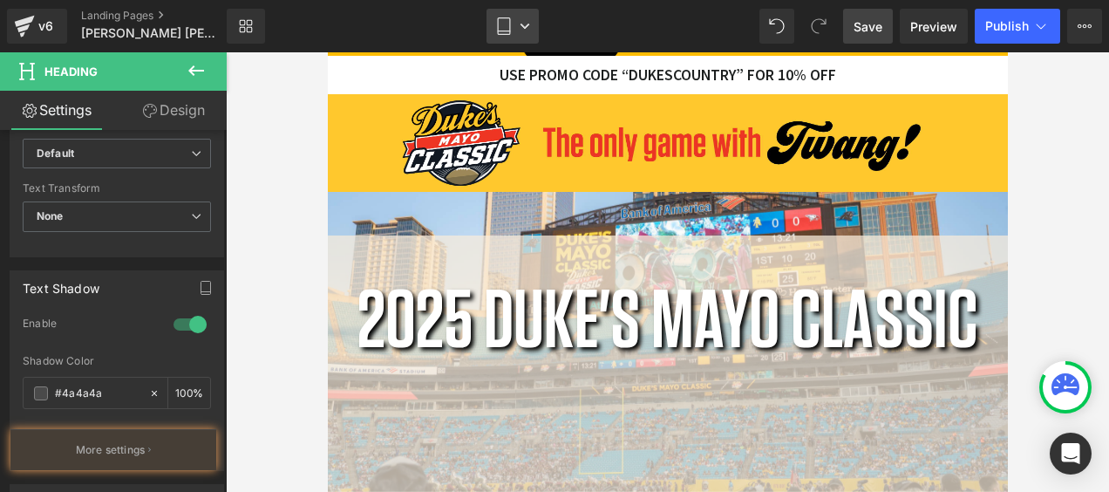
scroll to position [0, 0]
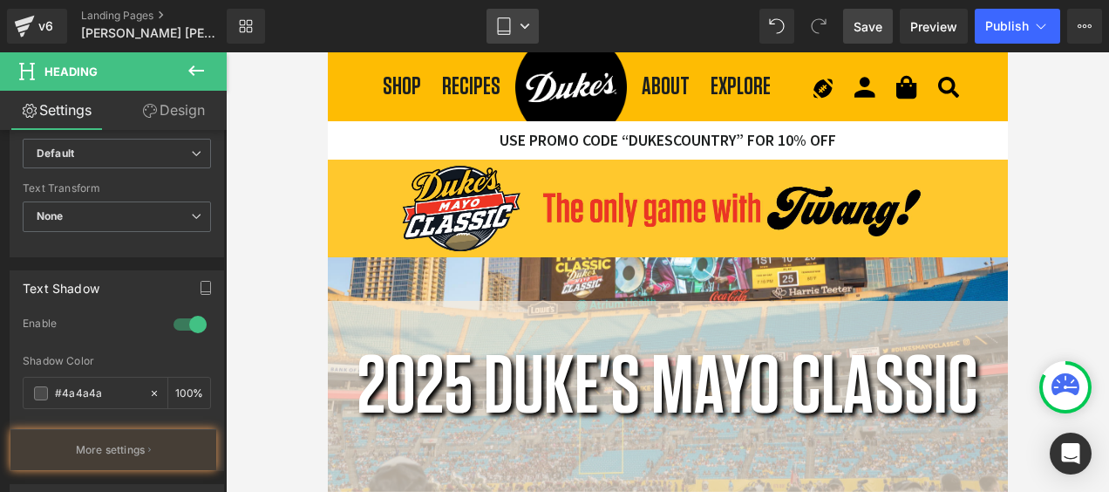
click at [528, 25] on icon at bounding box center [524, 26] width 9 height 5
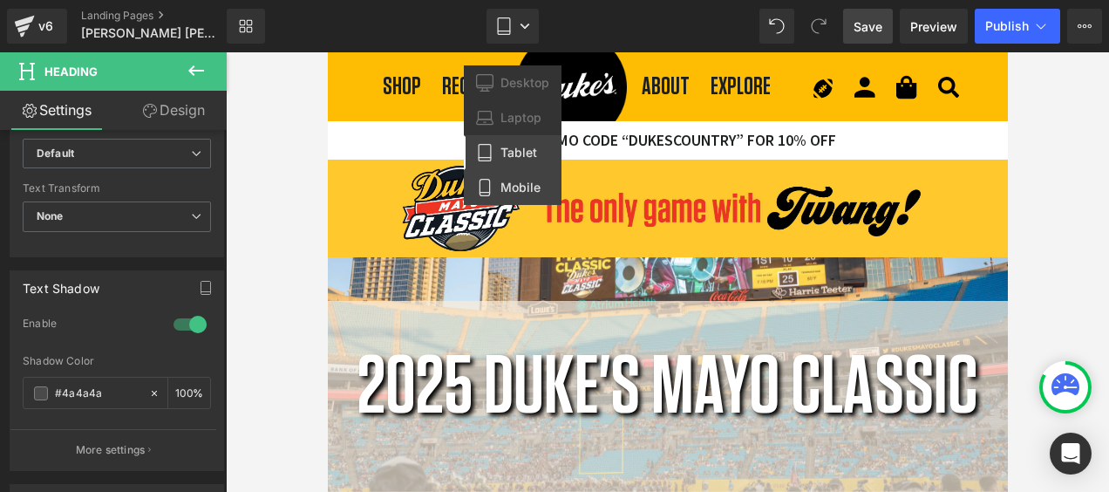
click at [521, 177] on link "Mobile" at bounding box center [513, 187] width 98 height 35
type input "100"
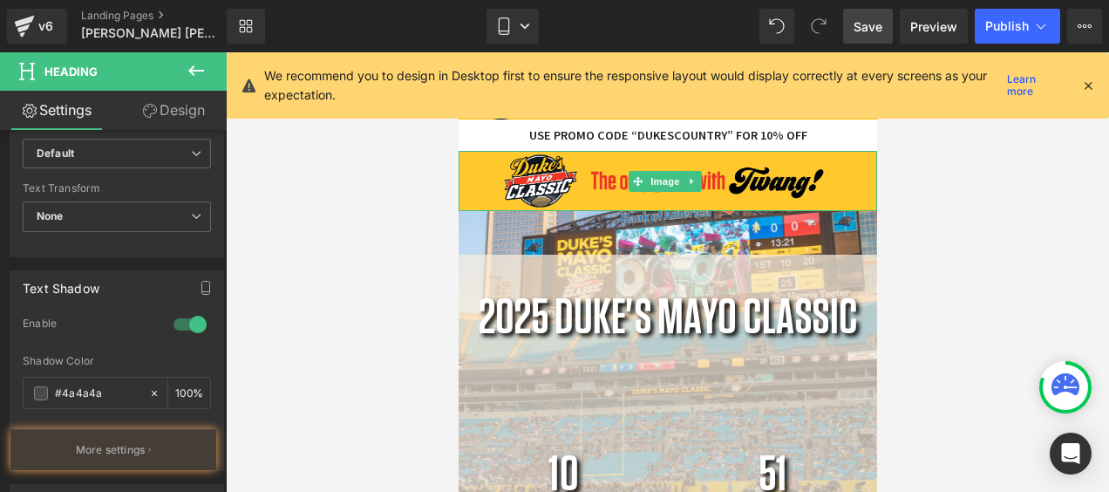
scroll to position [5397, 412]
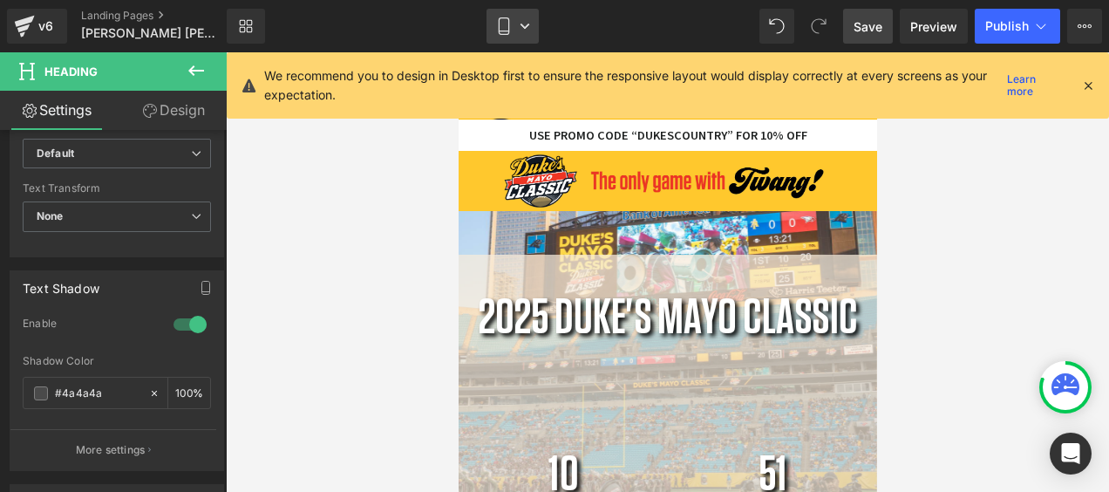
click at [520, 23] on icon at bounding box center [525, 26] width 10 height 10
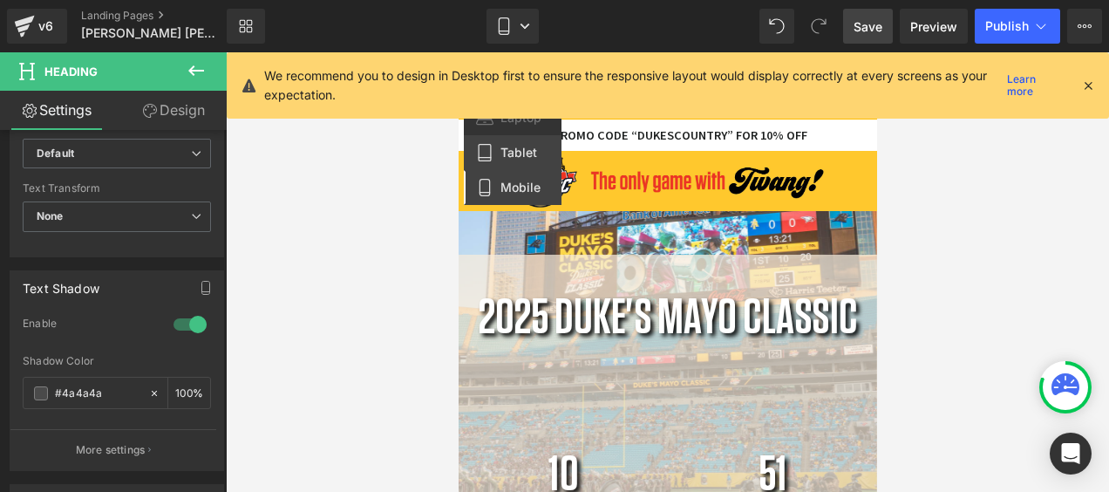
click at [518, 150] on span "Tablet" at bounding box center [518, 153] width 37 height 16
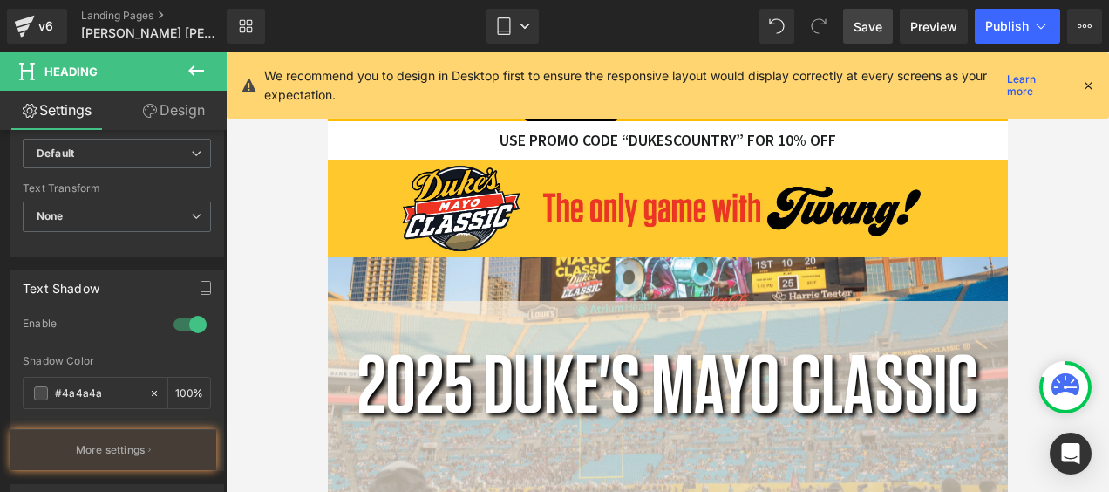
type input "100"
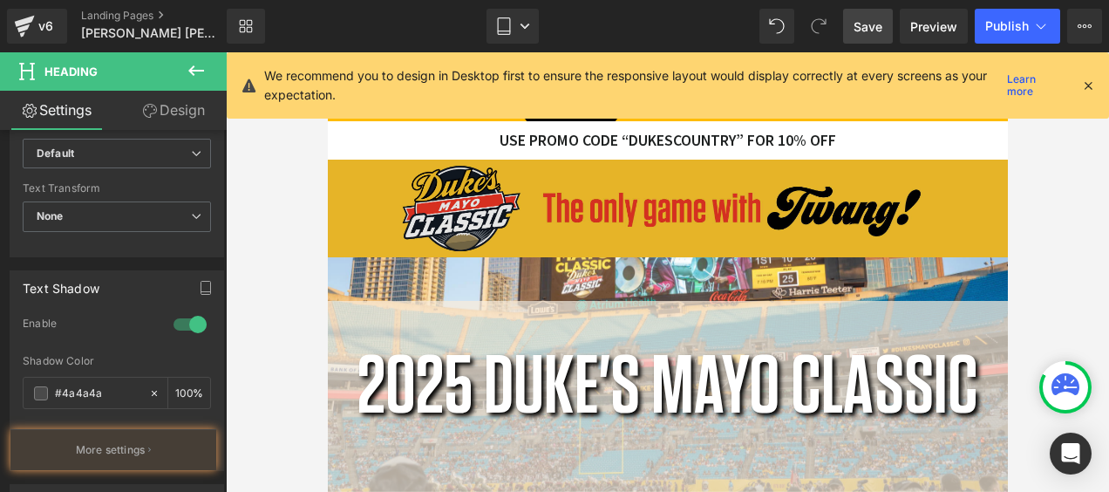
scroll to position [9, 9]
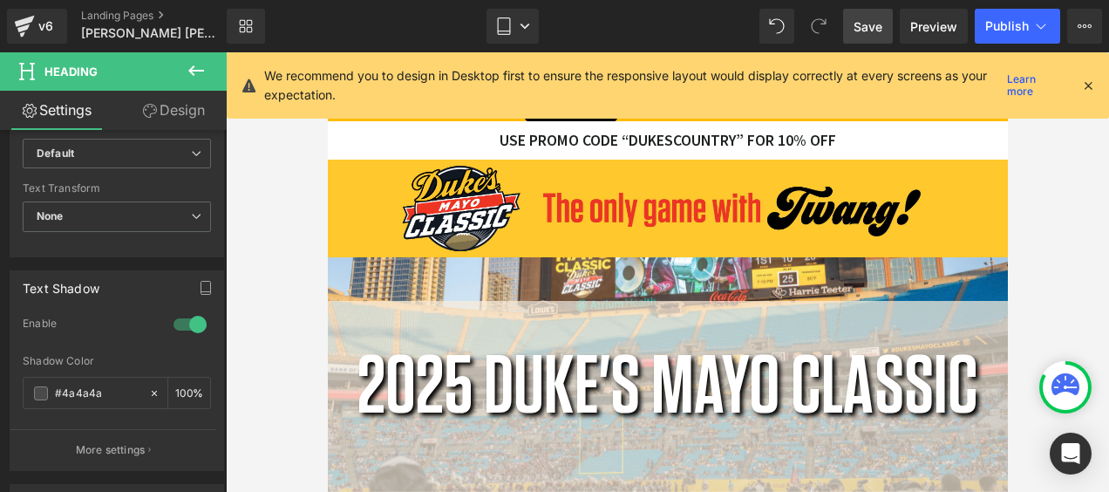
click at [1084, 80] on icon at bounding box center [1088, 86] width 16 height 16
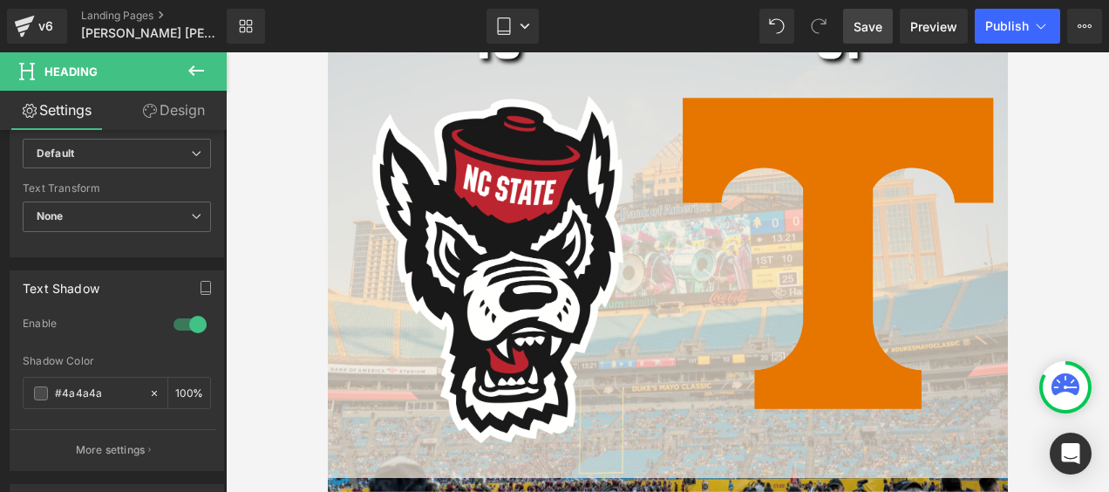
scroll to position [566, 0]
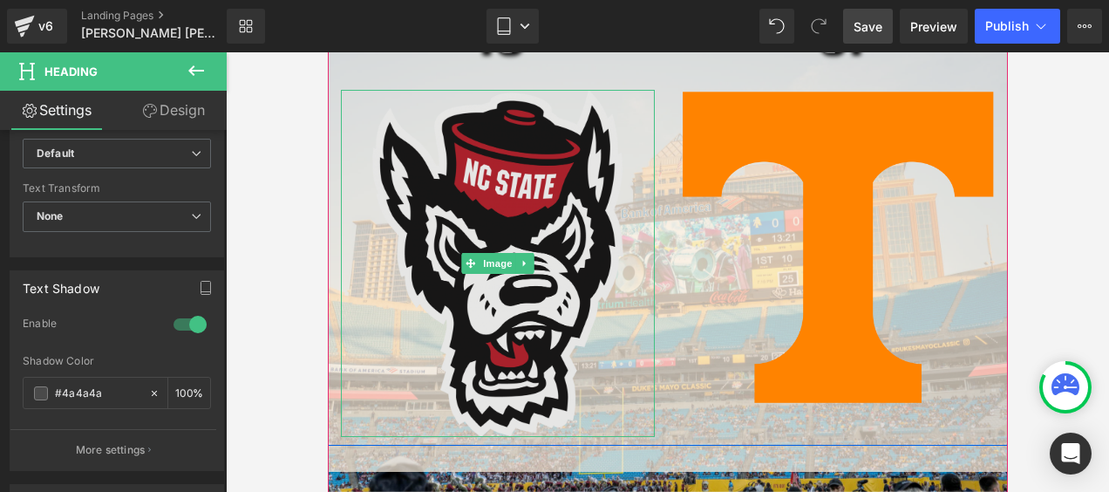
click at [542, 209] on img at bounding box center [496, 263] width 251 height 347
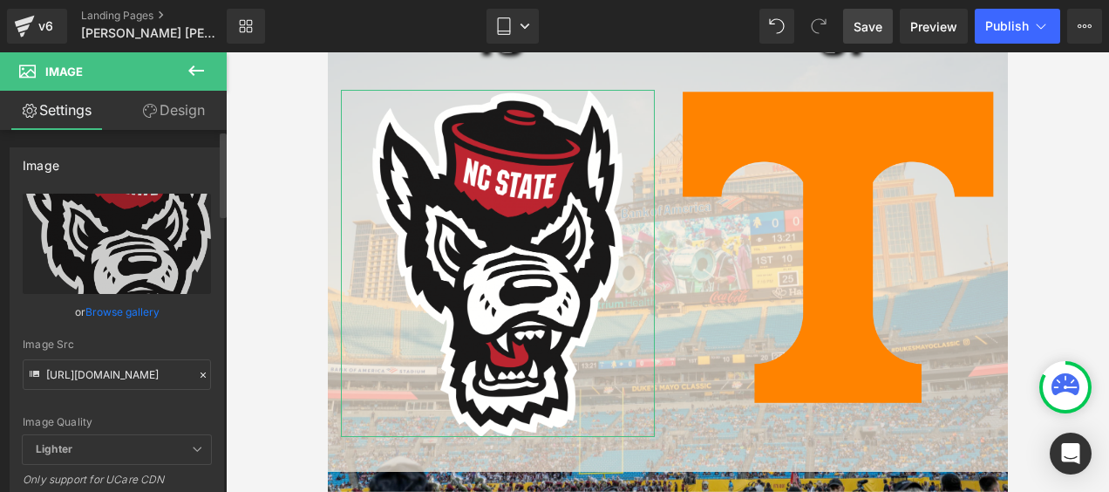
click at [108, 309] on link "Browse gallery" at bounding box center [122, 311] width 74 height 31
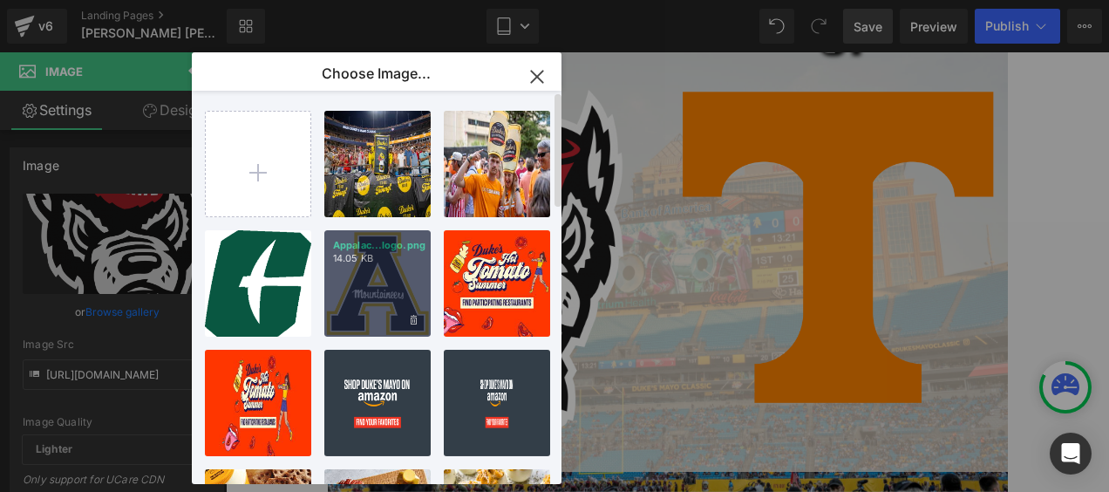
click at [393, 288] on div "Appalac...logo.png 14.05 KB" at bounding box center [377, 283] width 106 height 106
type input "[URL][DOMAIN_NAME]"
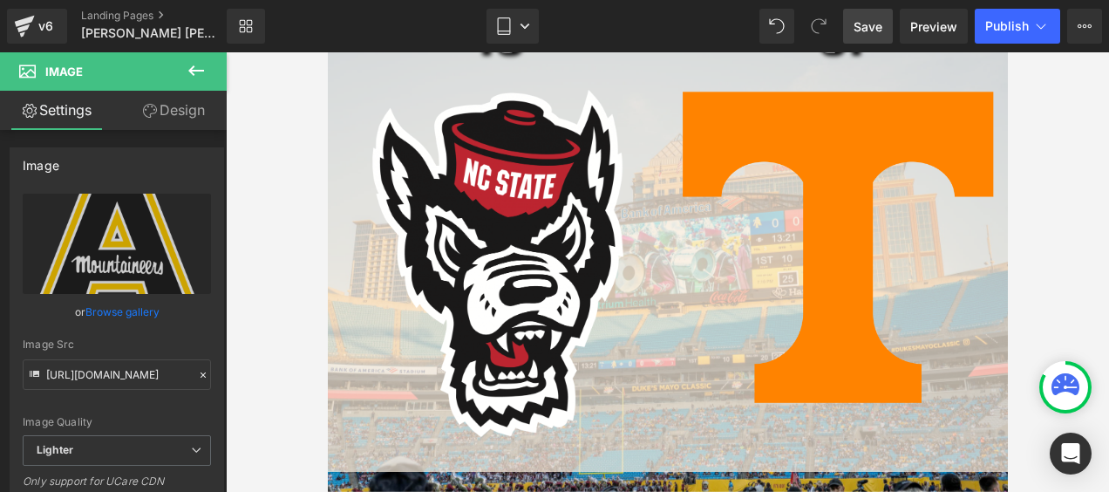
scroll to position [4721, 674]
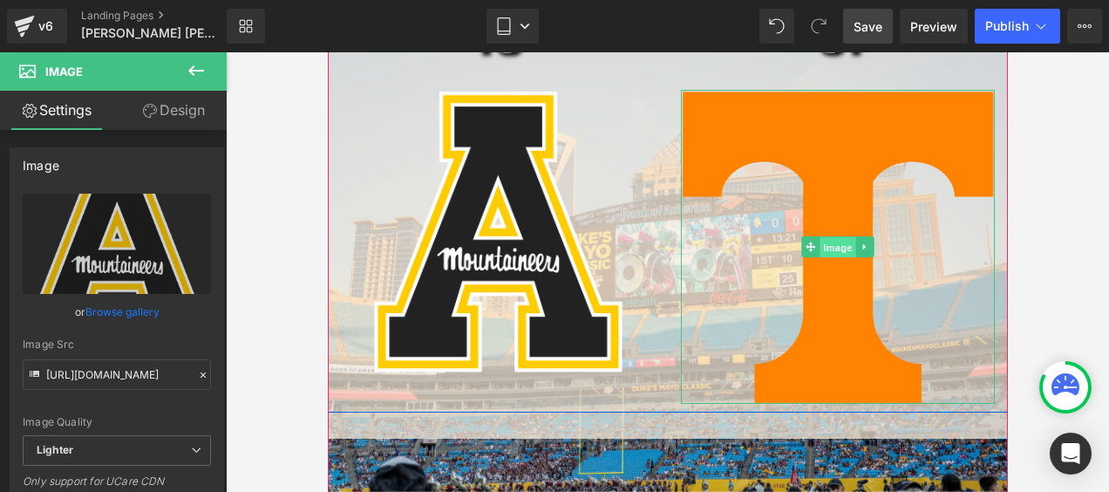
click at [831, 242] on span "Image" at bounding box center [837, 247] width 37 height 21
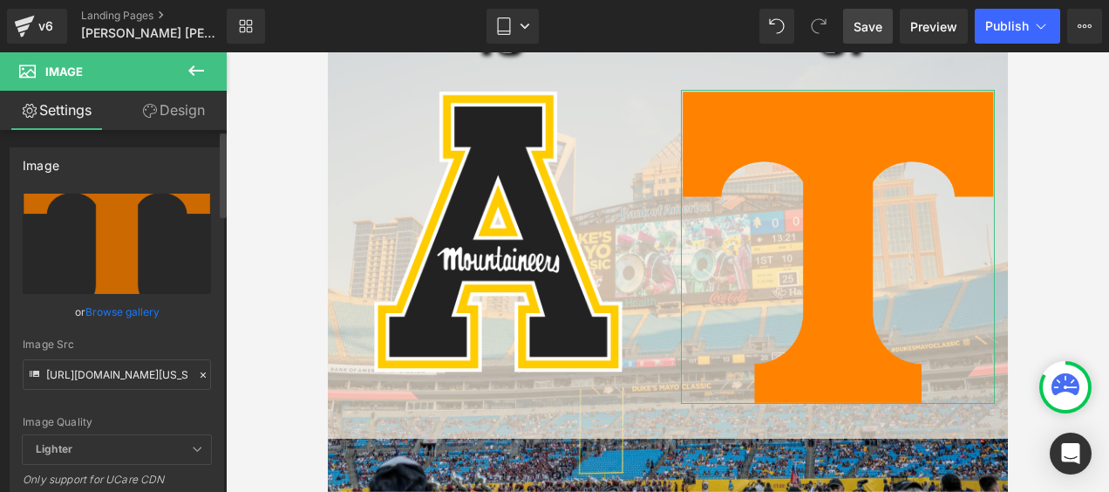
click at [117, 310] on link "Browse gallery" at bounding box center [122, 311] width 74 height 31
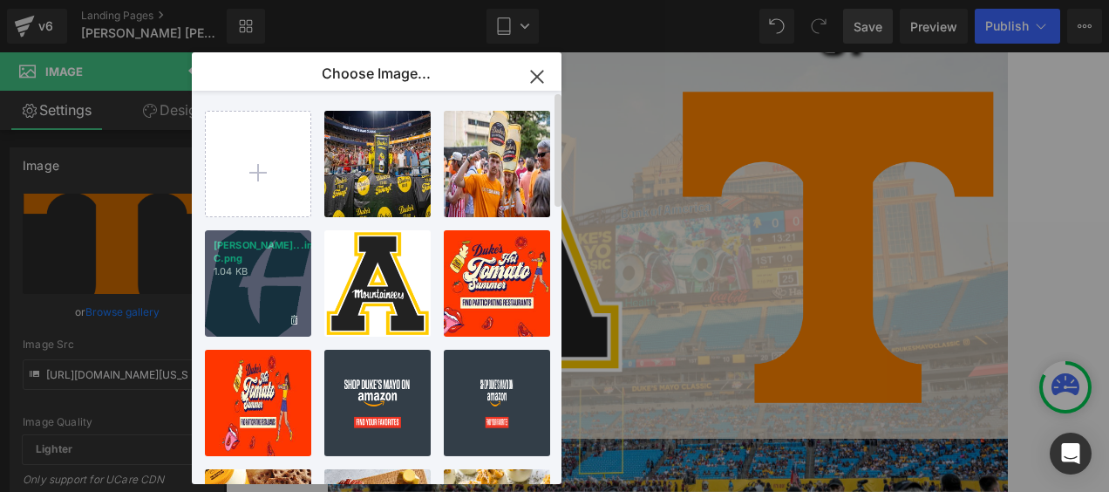
click at [245, 291] on div "[PERSON_NAME]...in-C.png 1.04 KB" at bounding box center [258, 283] width 106 height 106
type input "[URL][DOMAIN_NAME]"
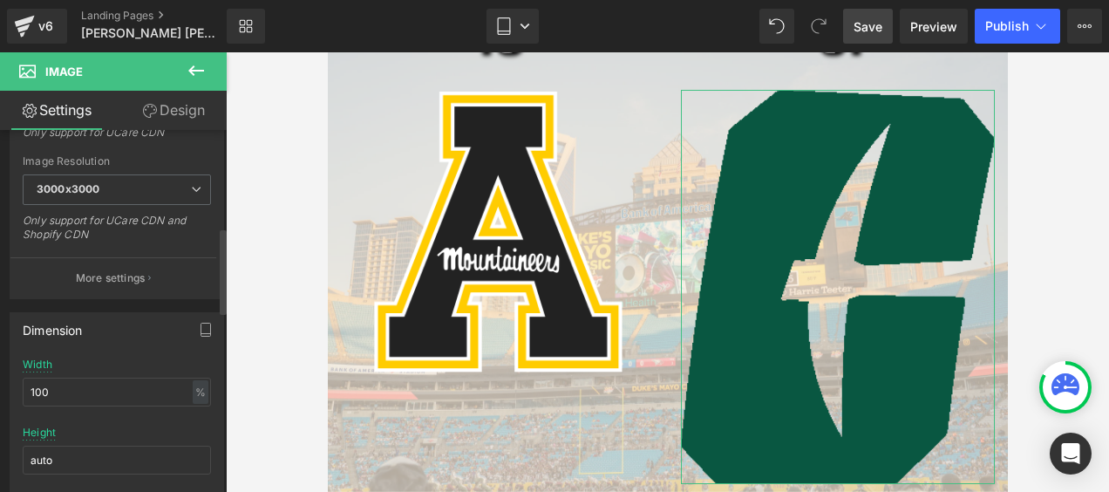
scroll to position [436, 0]
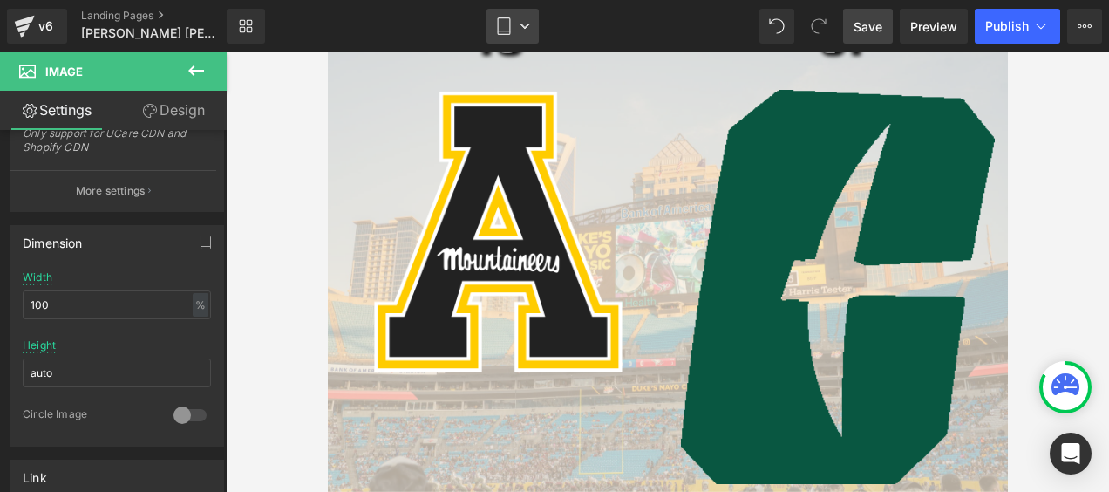
click at [514, 26] on link "Tablet" at bounding box center [512, 26] width 52 height 35
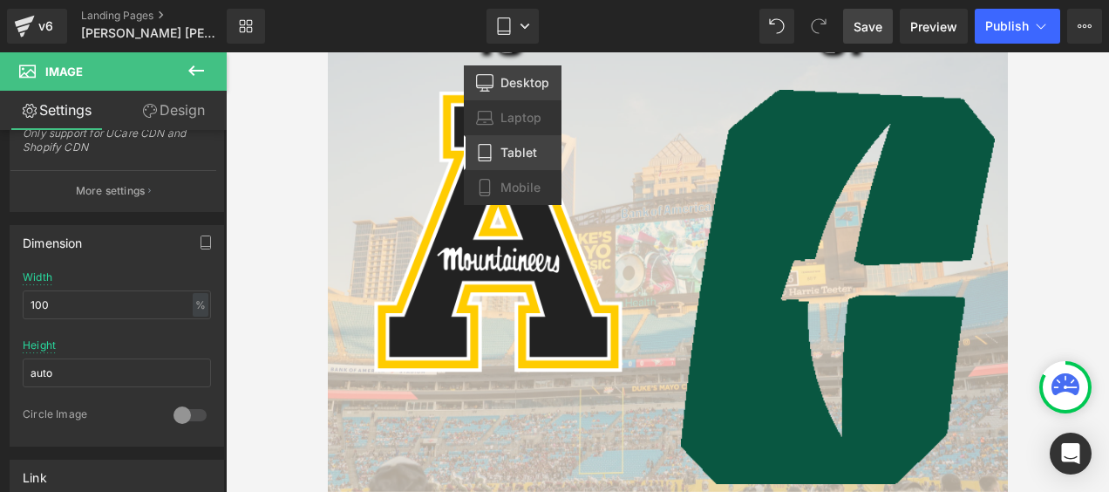
click at [530, 83] on span "Desktop" at bounding box center [524, 83] width 49 height 16
type input "auto"
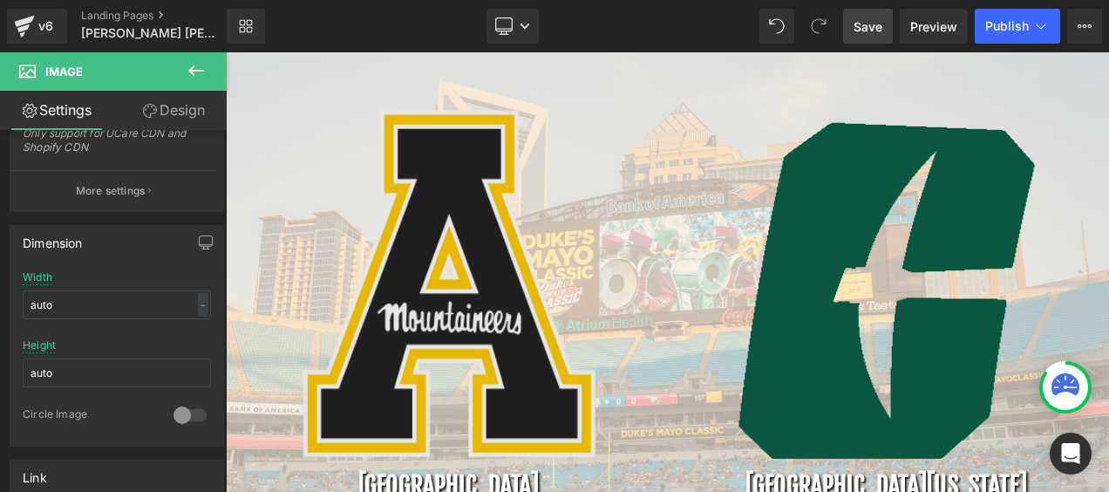
click at [532, 282] on img at bounding box center [492, 328] width 353 height 418
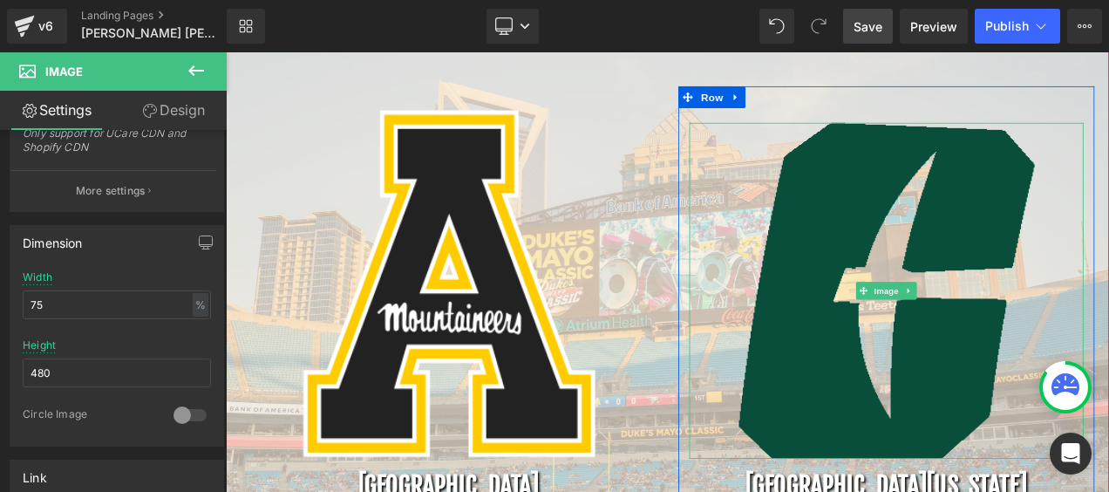
click at [889, 354] on img at bounding box center [1015, 337] width 353 height 401
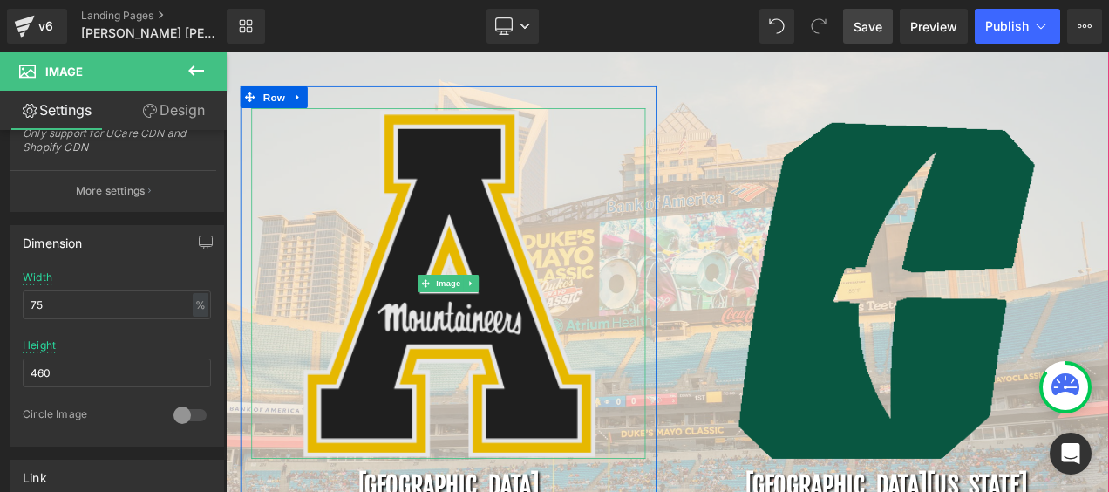
click at [526, 255] on img at bounding box center [492, 328] width 353 height 418
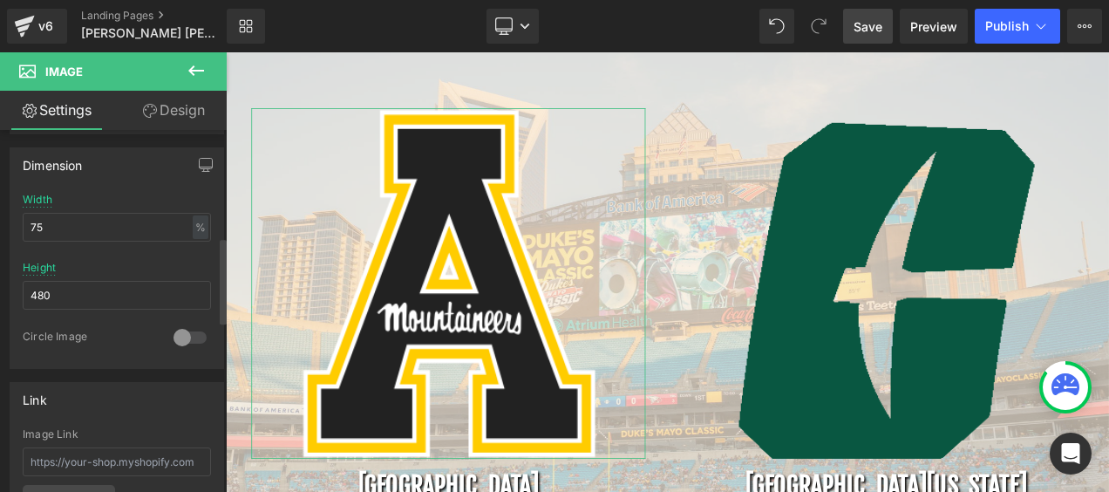
scroll to position [523, 0]
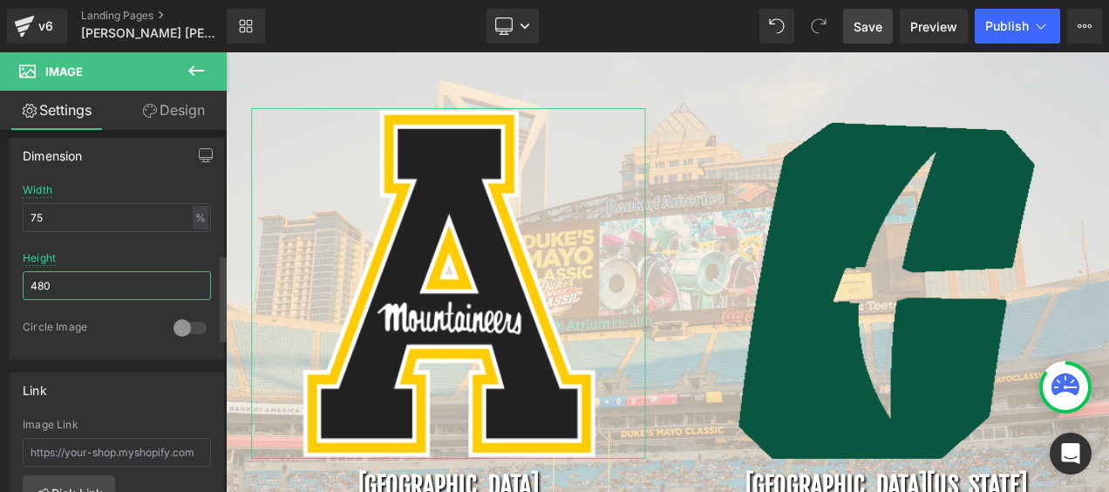
click at [78, 283] on input "480" at bounding box center [117, 285] width 188 height 29
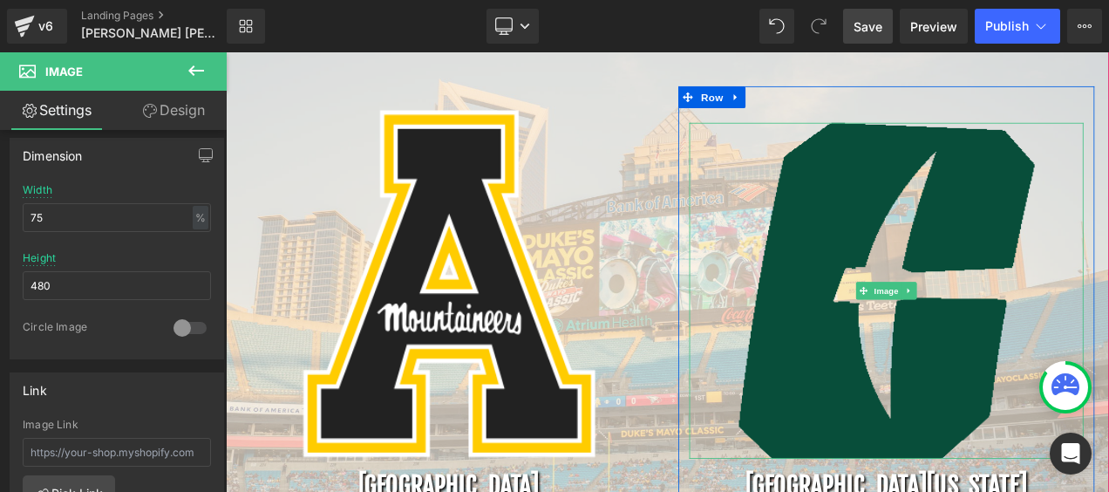
click at [917, 287] on img at bounding box center [1015, 337] width 353 height 401
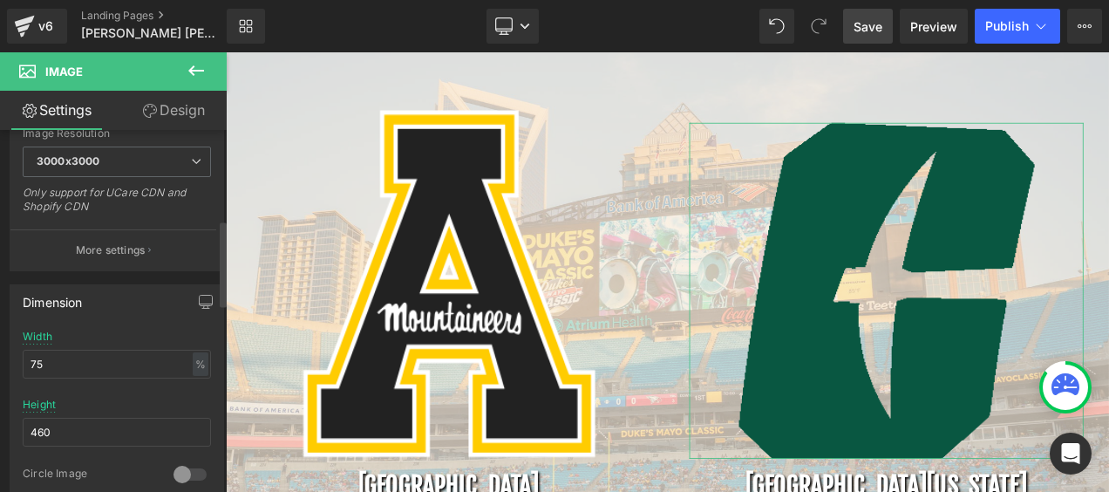
scroll to position [436, 0]
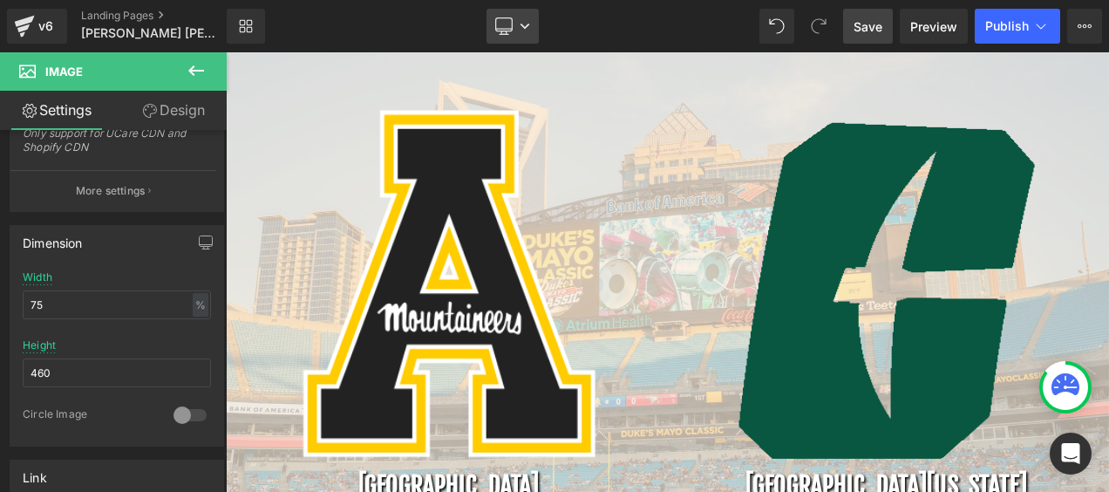
click at [517, 28] on link "Desktop" at bounding box center [512, 26] width 52 height 35
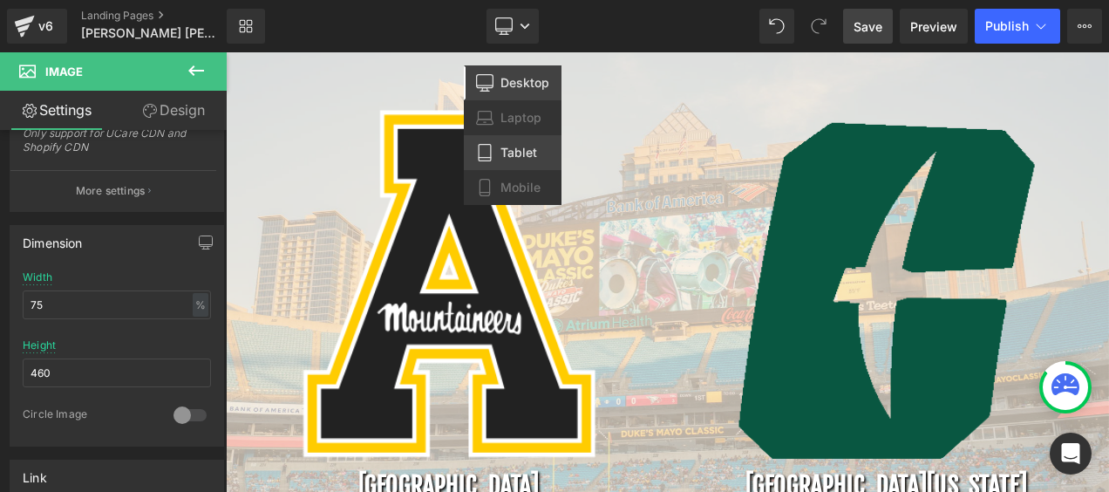
click at [522, 153] on span "Tablet" at bounding box center [518, 153] width 37 height 16
type input "auto"
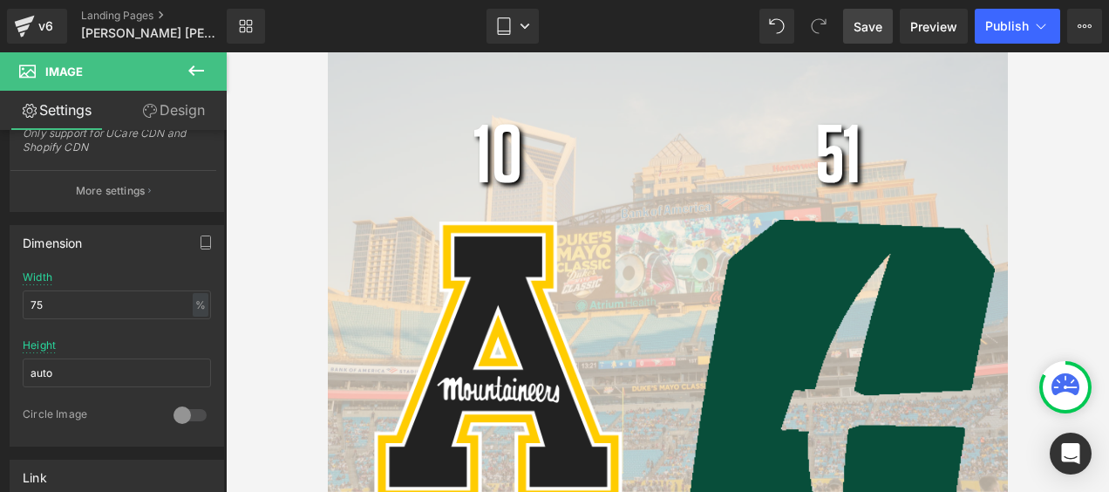
scroll to position [610, 0]
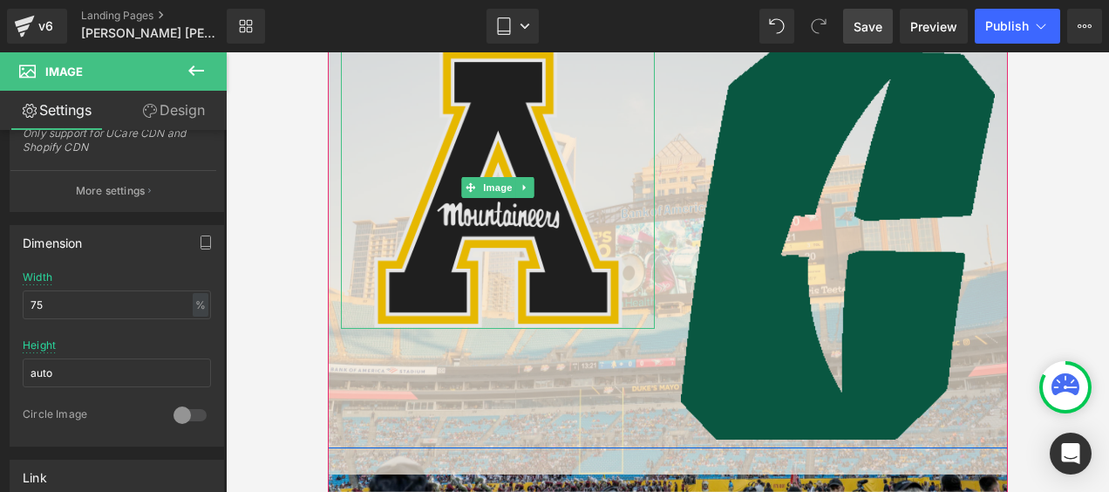
click at [564, 259] on img at bounding box center [496, 186] width 251 height 283
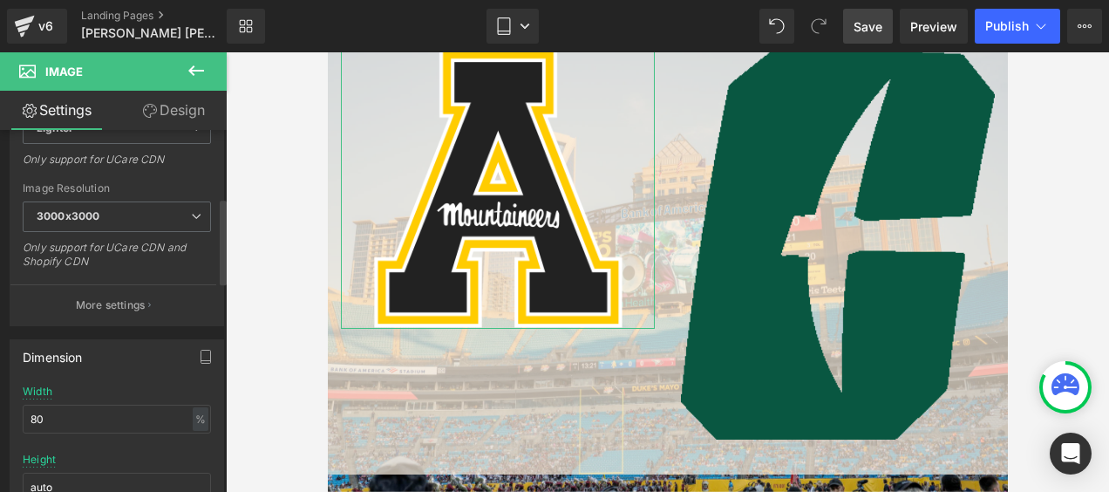
scroll to position [349, 0]
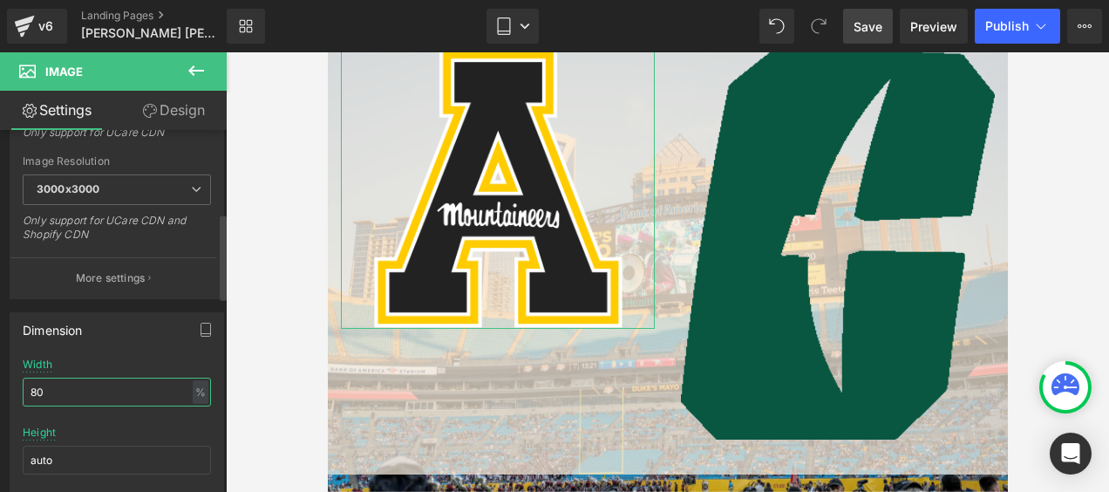
click at [83, 393] on input "80" at bounding box center [117, 391] width 188 height 29
drag, startPoint x: 94, startPoint y: 450, endPoint x: -2, endPoint y: 445, distance: 96.0
click at [0, 445] on html "Image You are previewing how the will restyle your page. You can not edit Eleme…" at bounding box center [554, 246] width 1109 height 492
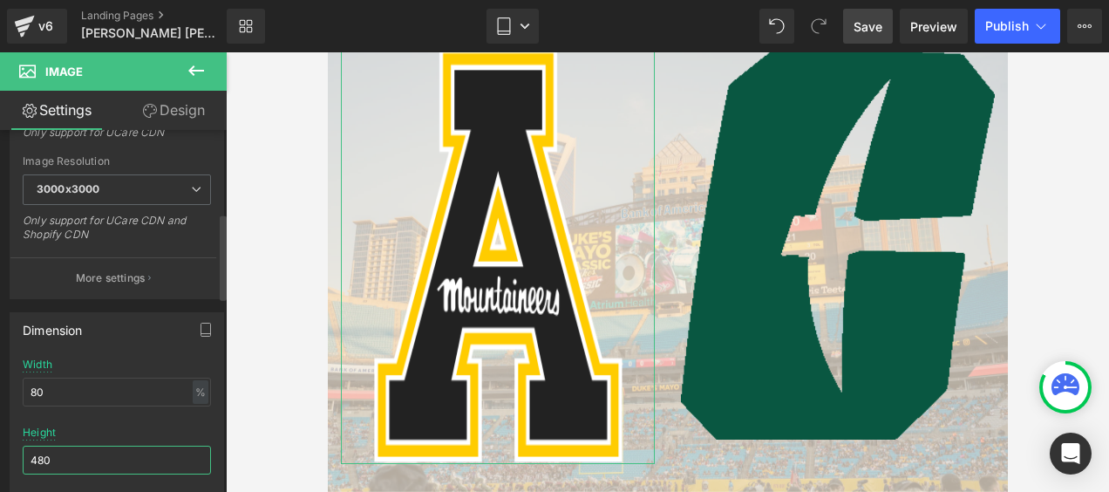
scroll to position [4826, 674]
type input "4"
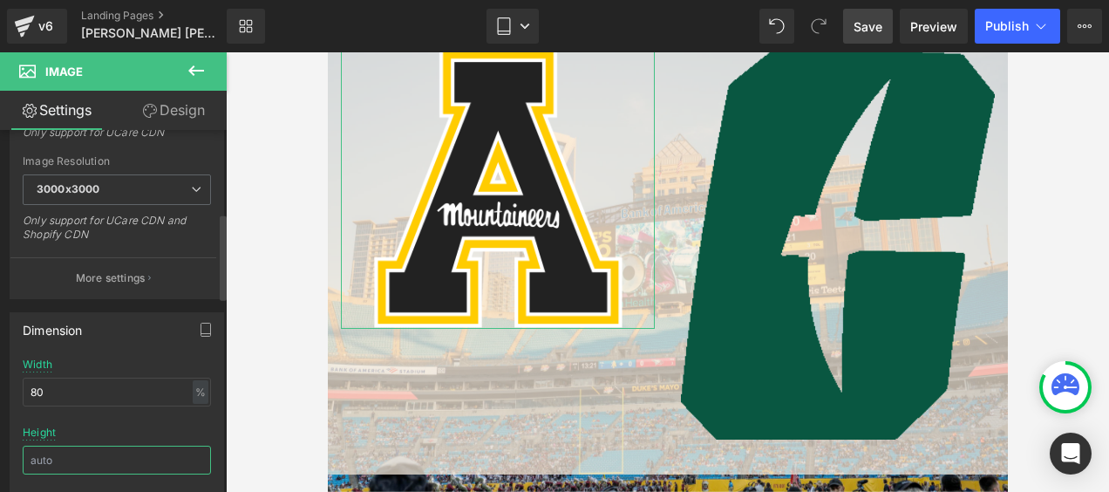
scroll to position [9, 9]
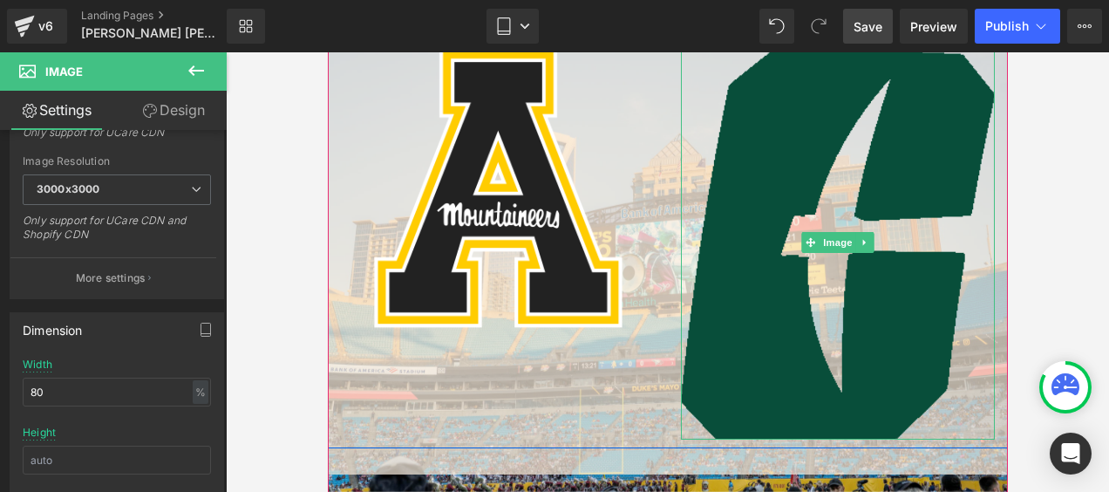
click at [764, 198] on img at bounding box center [837, 242] width 314 height 394
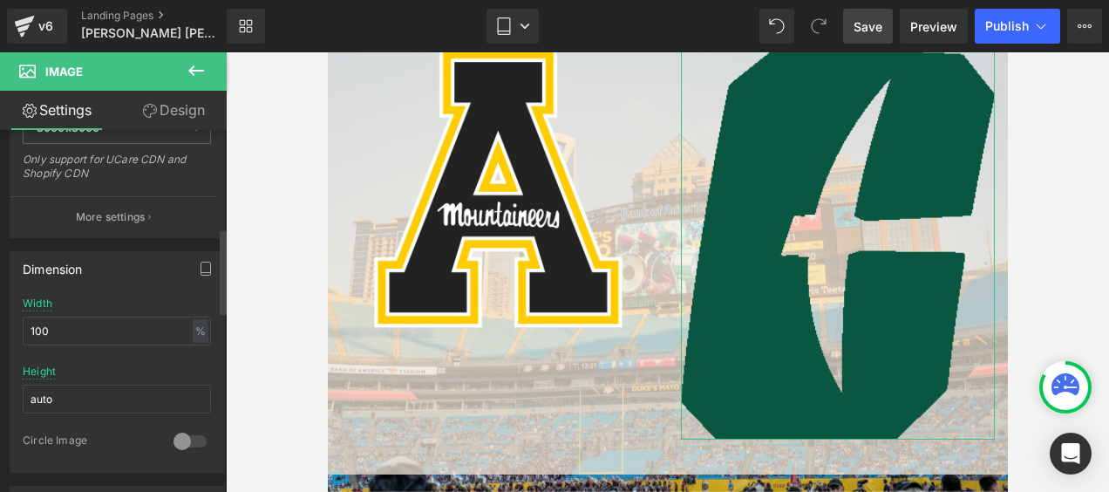
scroll to position [436, 0]
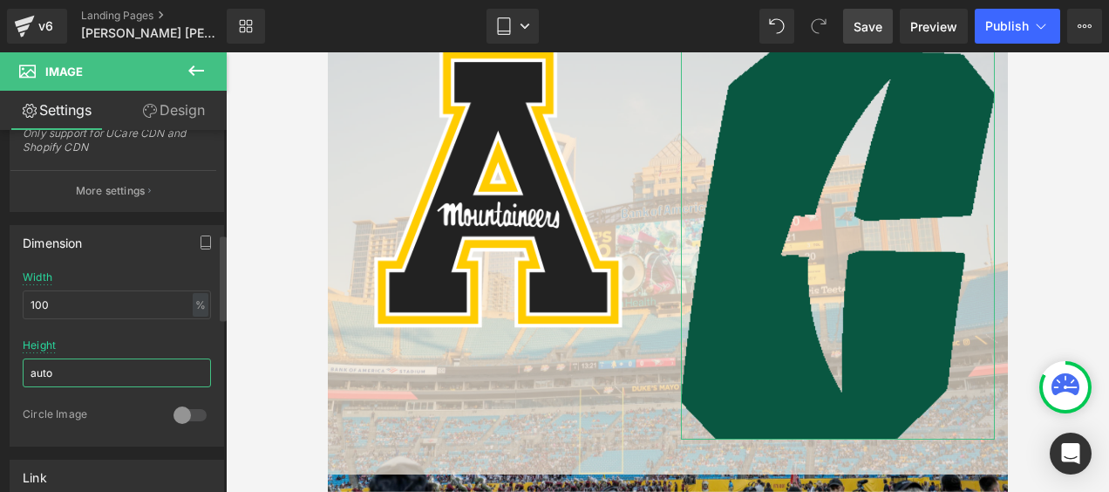
drag, startPoint x: 74, startPoint y: 367, endPoint x: 12, endPoint y: 362, distance: 62.1
click at [74, 366] on input "auto" at bounding box center [117, 372] width 188 height 29
type input "a"
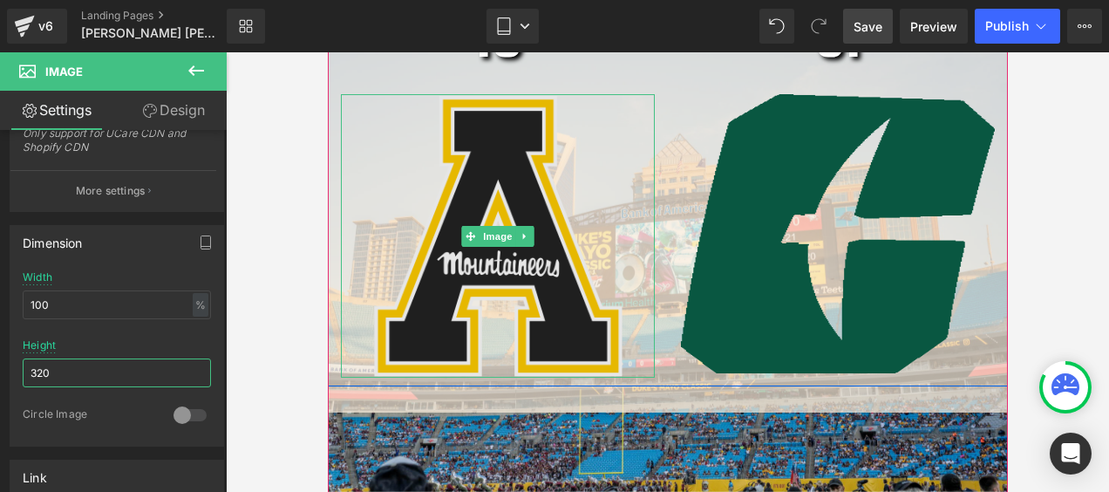
scroll to position [523, 0]
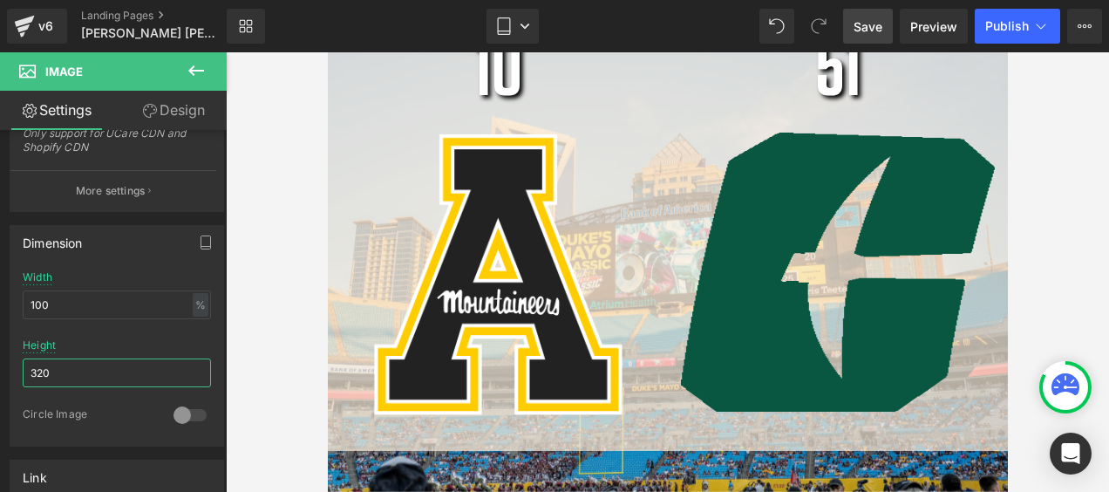
type input "320"
click at [66, 301] on input "100" at bounding box center [117, 304] width 188 height 29
type input "1"
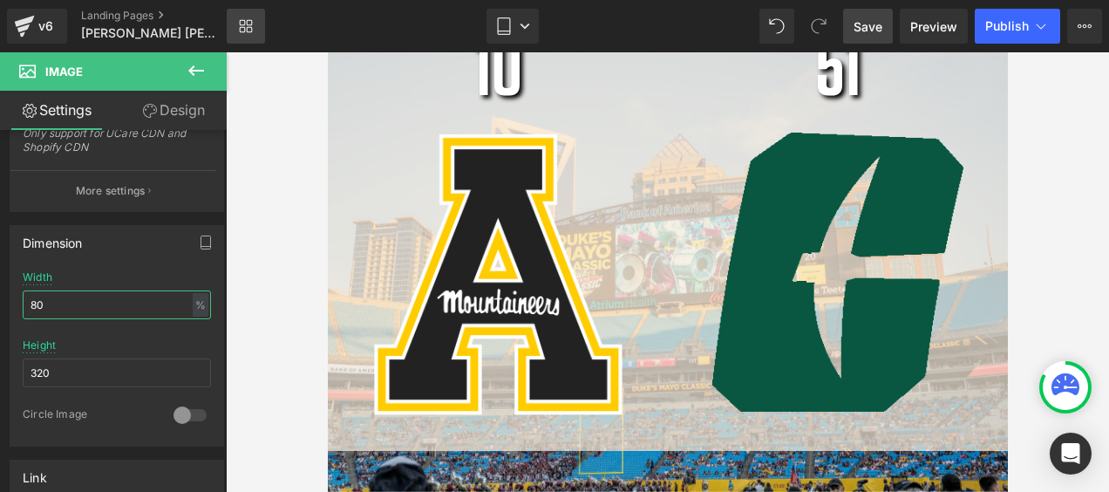
type input "80"
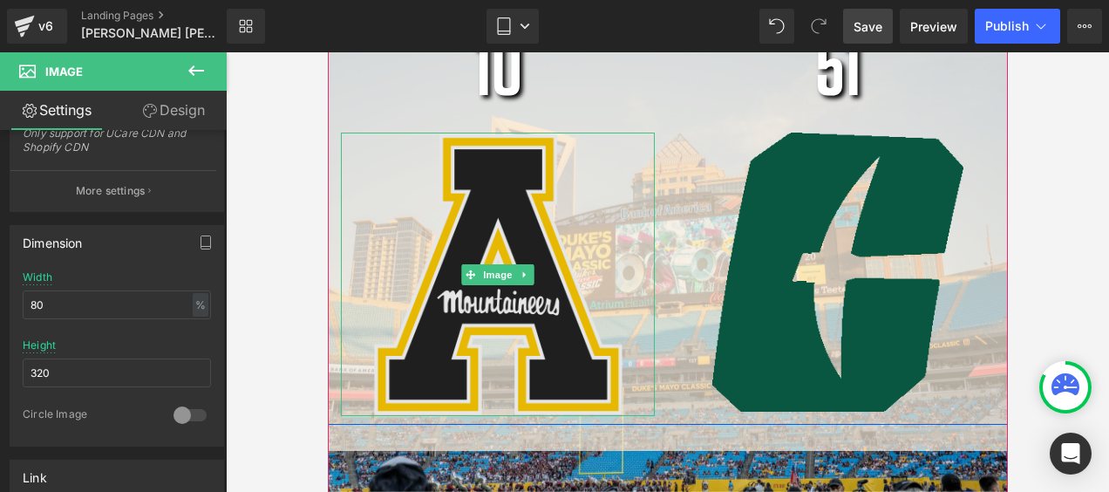
click at [518, 239] on img at bounding box center [496, 273] width 251 height 283
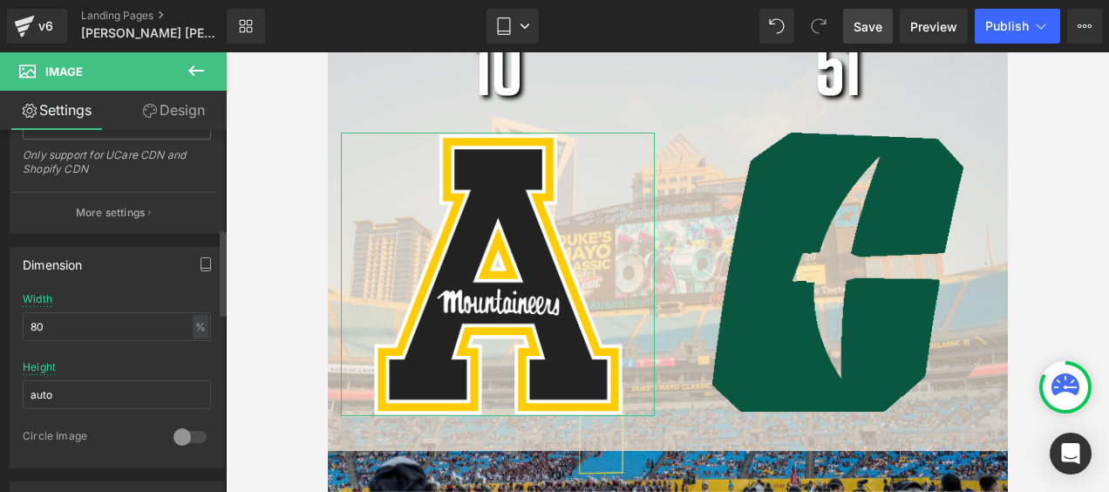
scroll to position [436, 0]
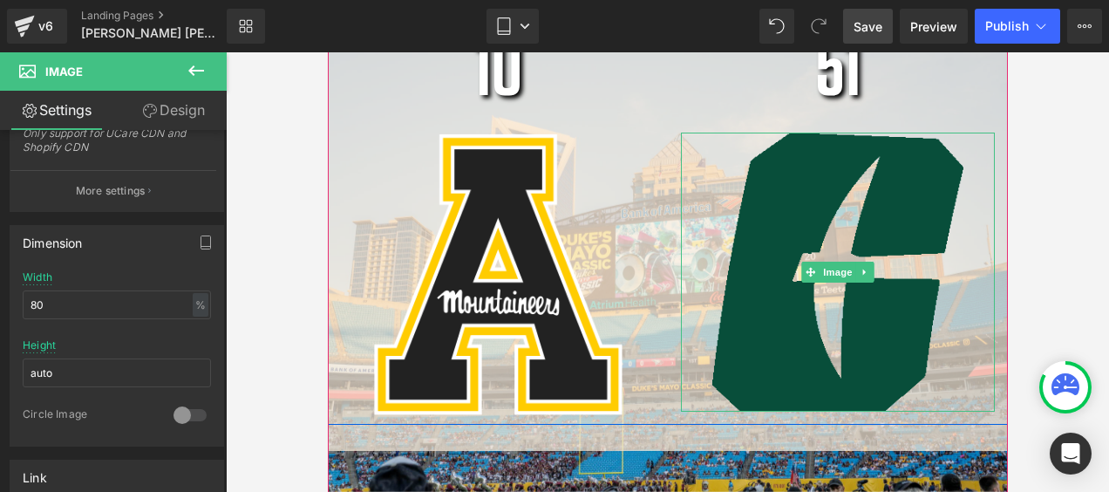
click at [769, 187] on img at bounding box center [836, 271] width 251 height 279
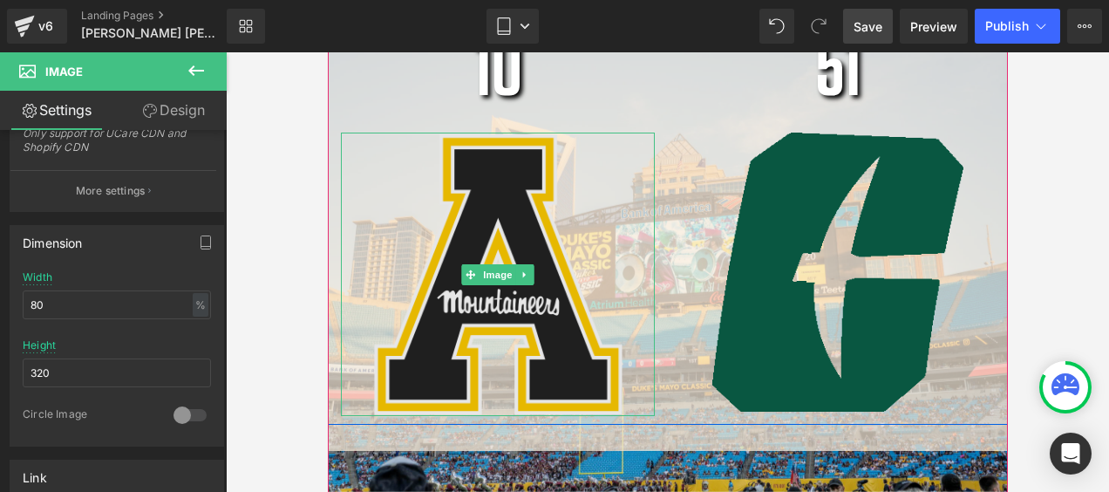
click at [497, 209] on img at bounding box center [496, 273] width 251 height 283
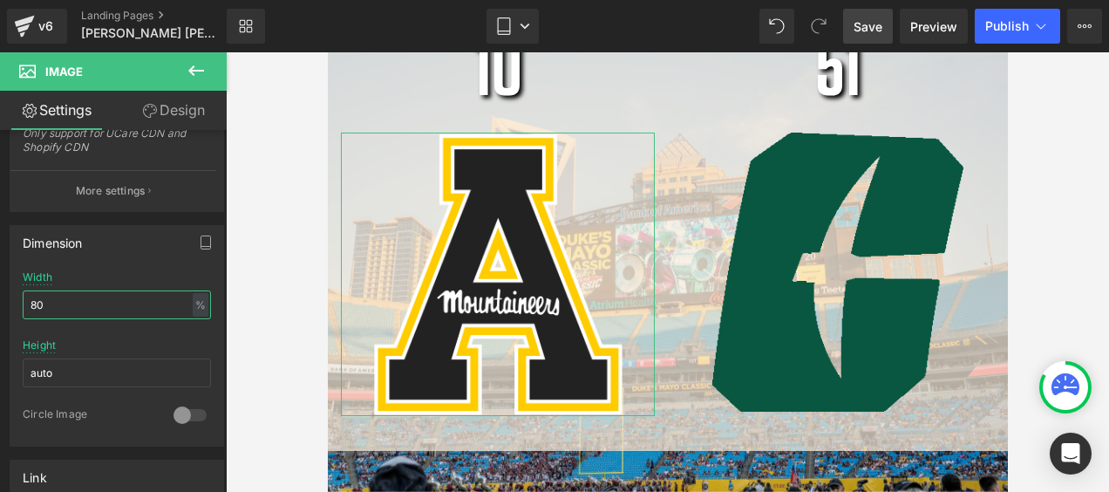
drag, startPoint x: 65, startPoint y: 299, endPoint x: -3, endPoint y: 299, distance: 68.9
click at [0, 299] on html "Image You are previewing how the will restyle your page. You can not edit Eleme…" at bounding box center [554, 246] width 1109 height 492
click at [119, 214] on div "Dimension 80% Width 80 % % px auto Height auto 0 Circle Image" at bounding box center [117, 329] width 234 height 234
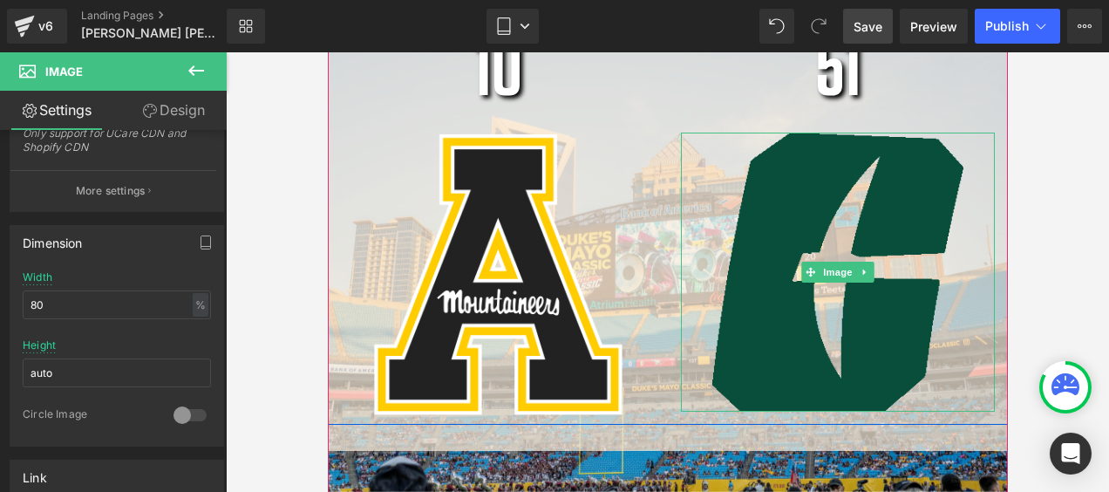
click at [786, 220] on img at bounding box center [836, 271] width 251 height 279
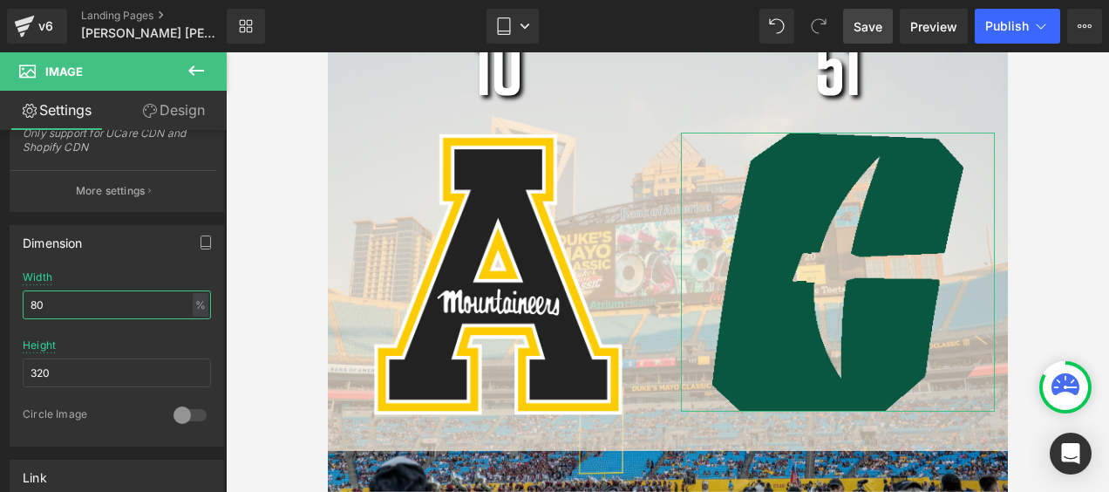
drag, startPoint x: 53, startPoint y: 299, endPoint x: -3, endPoint y: 296, distance: 56.7
click at [0, 296] on html "Image You are previewing how the will restyle your page. You can not edit Eleme…" at bounding box center [554, 246] width 1109 height 492
click at [139, 214] on div "Dimension 80% Width 80 % % px 320px Height 320 0 Circle Image" at bounding box center [117, 329] width 234 height 234
drag, startPoint x: 69, startPoint y: 364, endPoint x: -3, endPoint y: 363, distance: 72.4
click at [0, 363] on html "Image You are previewing how the will restyle your page. You can not edit Eleme…" at bounding box center [554, 246] width 1109 height 492
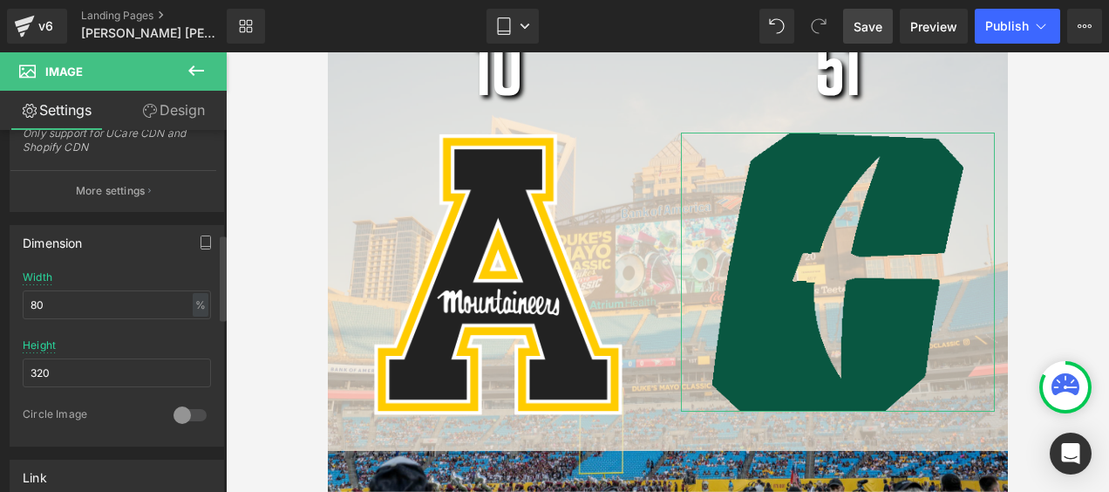
click at [116, 214] on div "Dimension 80% Width 80 % % px 320px Height 320 0 Circle Image" at bounding box center [117, 329] width 234 height 234
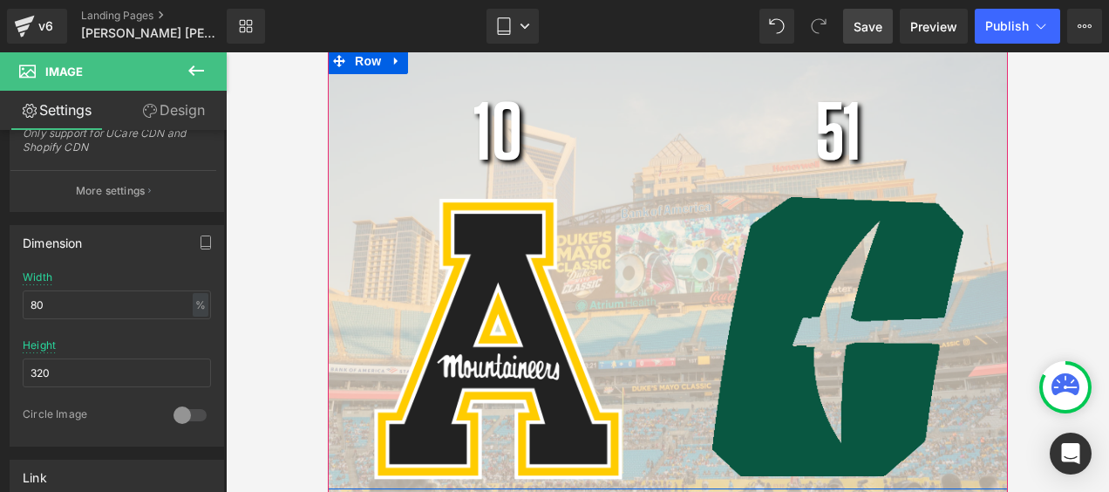
scroll to position [349, 0]
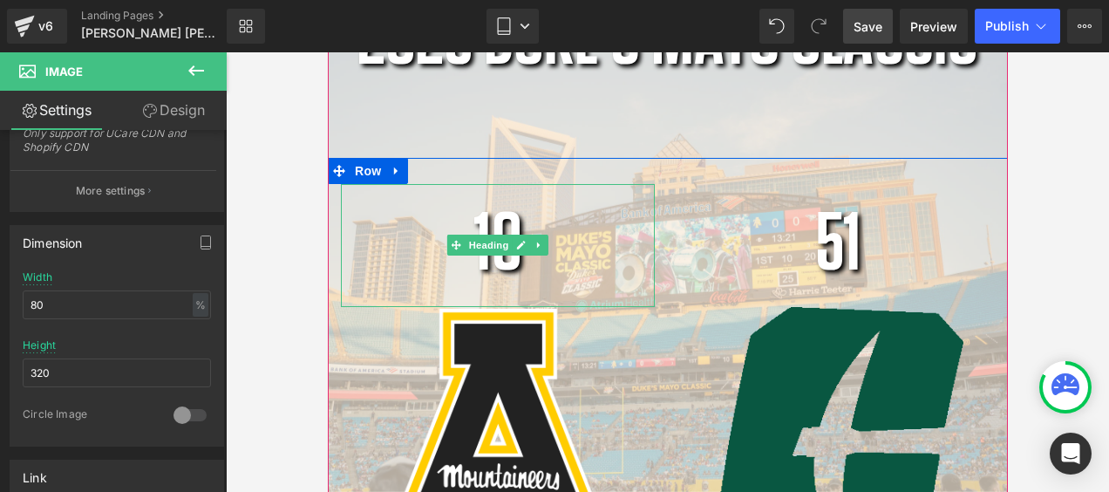
drag, startPoint x: 495, startPoint y: 260, endPoint x: 501, endPoint y: 270, distance: 12.1
click at [494, 260] on h1 "10" at bounding box center [497, 245] width 314 height 123
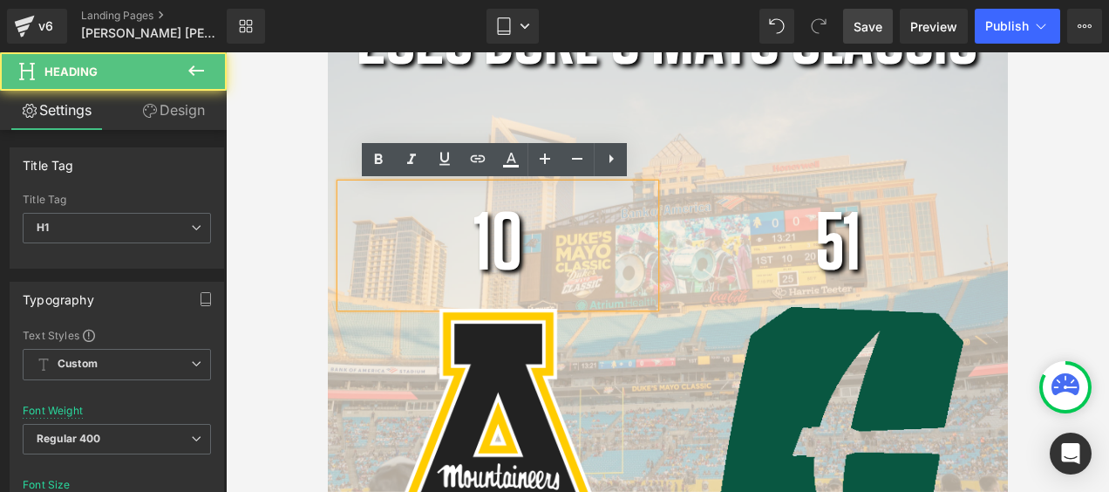
click at [516, 272] on h1 "10" at bounding box center [497, 245] width 314 height 123
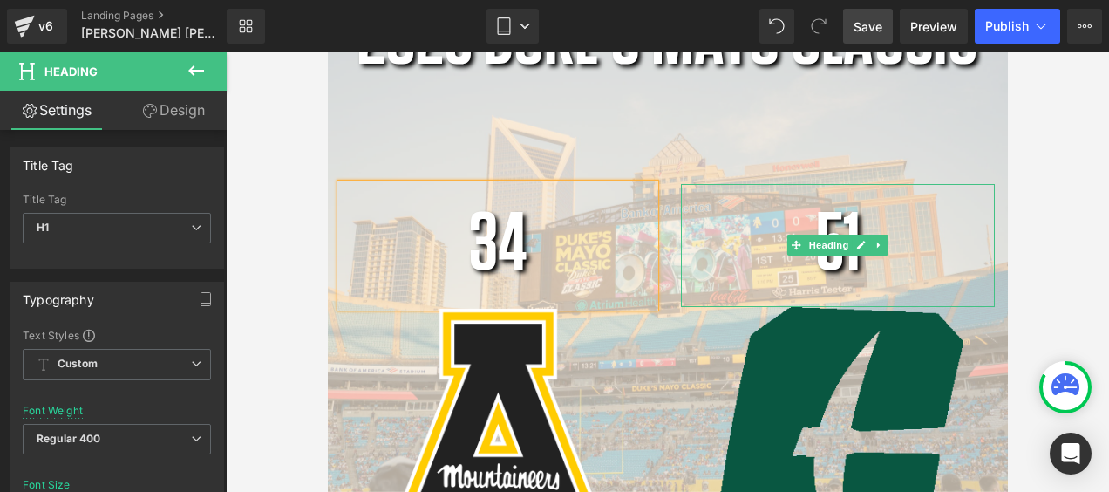
click at [886, 265] on h1 "51" at bounding box center [837, 245] width 314 height 123
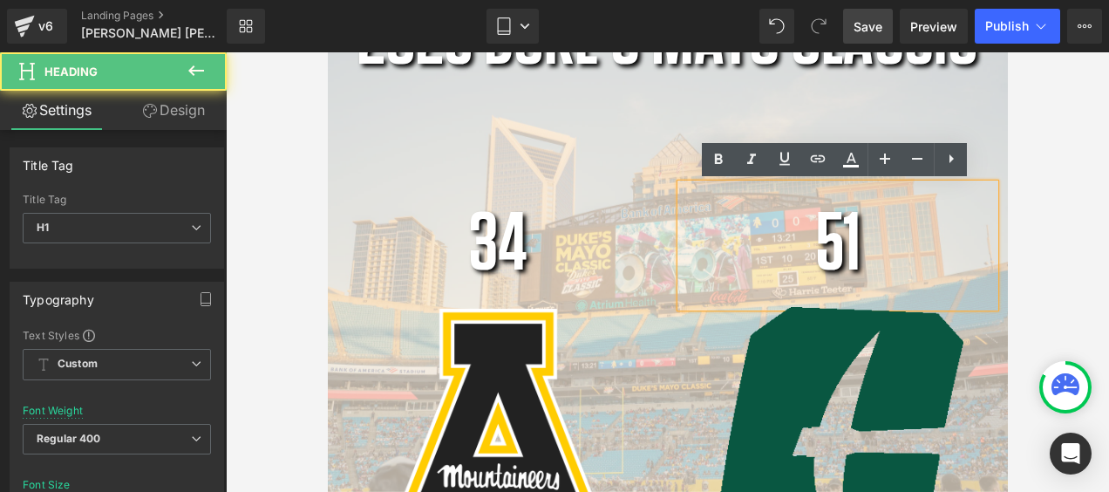
click at [866, 274] on h1 "51" at bounding box center [837, 245] width 314 height 123
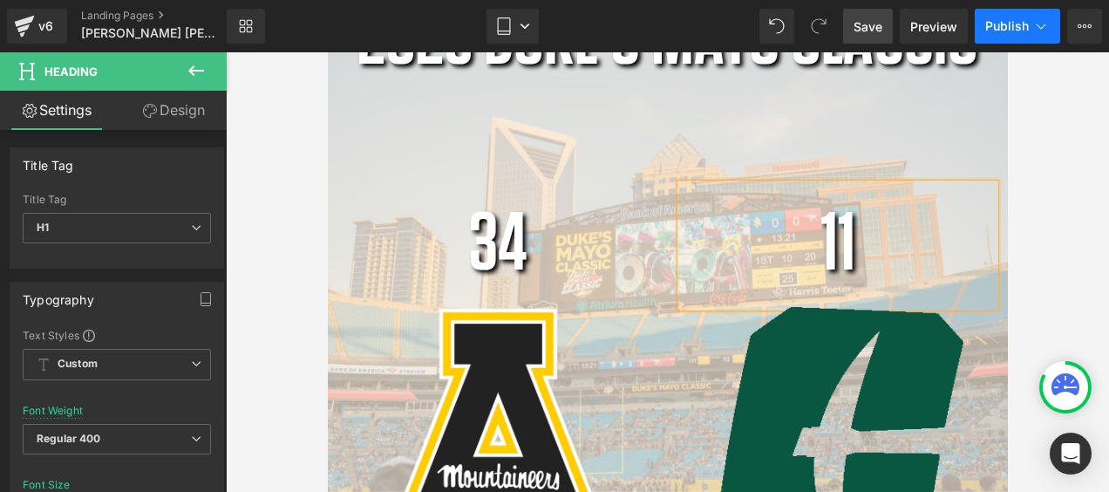
click at [1009, 24] on span "Publish" at bounding box center [1007, 26] width 44 height 14
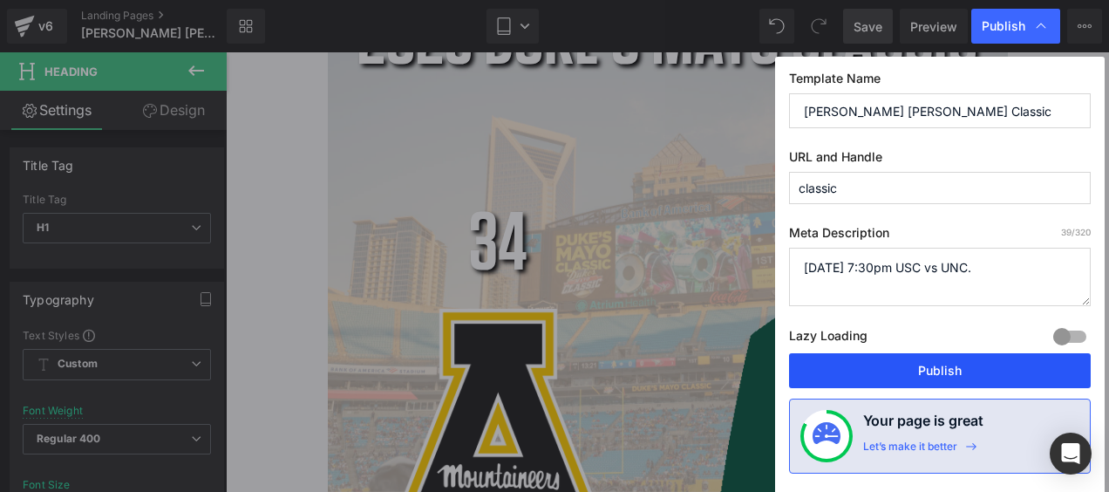
click at [950, 379] on button "Publish" at bounding box center [940, 370] width 302 height 35
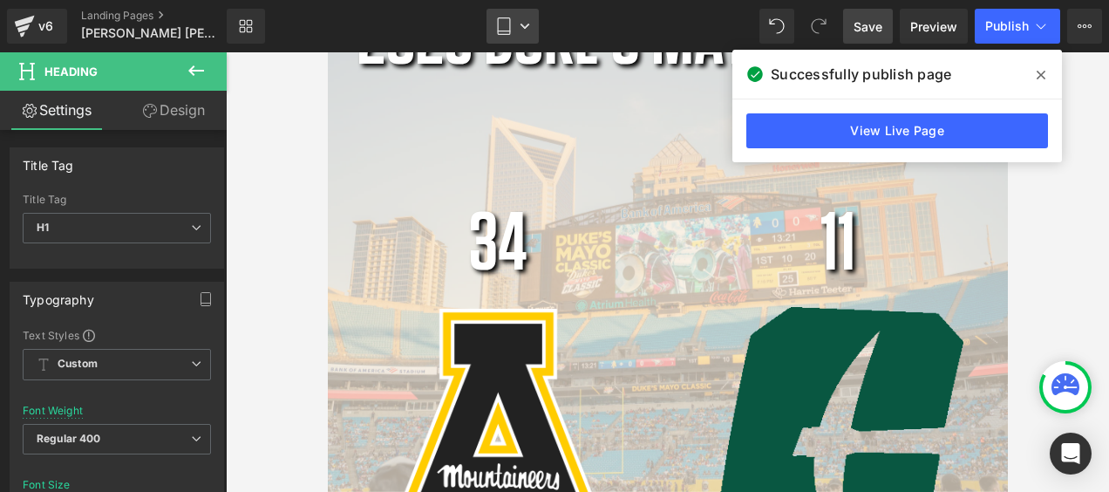
click at [518, 27] on link "Tablet" at bounding box center [512, 26] width 52 height 35
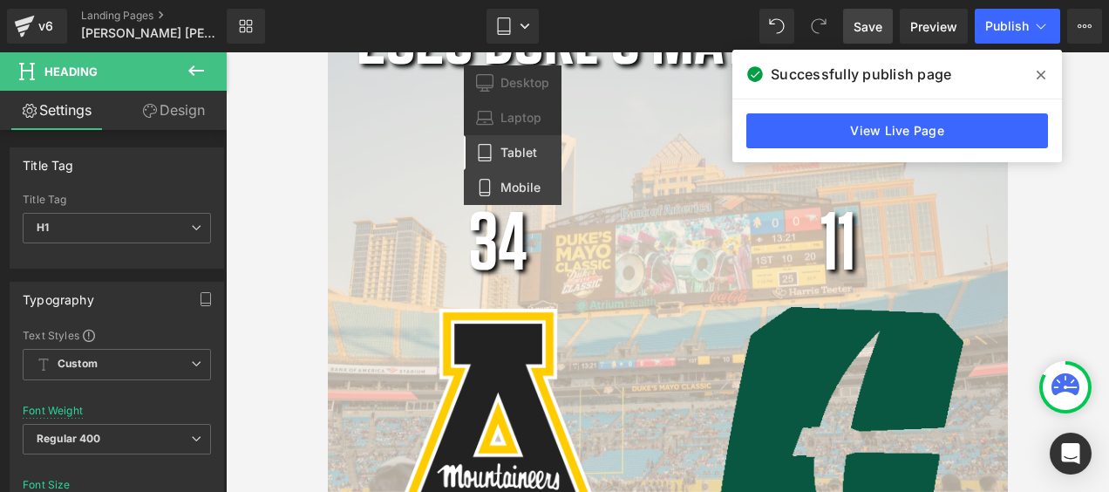
click at [532, 188] on span "Mobile" at bounding box center [520, 188] width 40 height 16
type input "57"
type input "100"
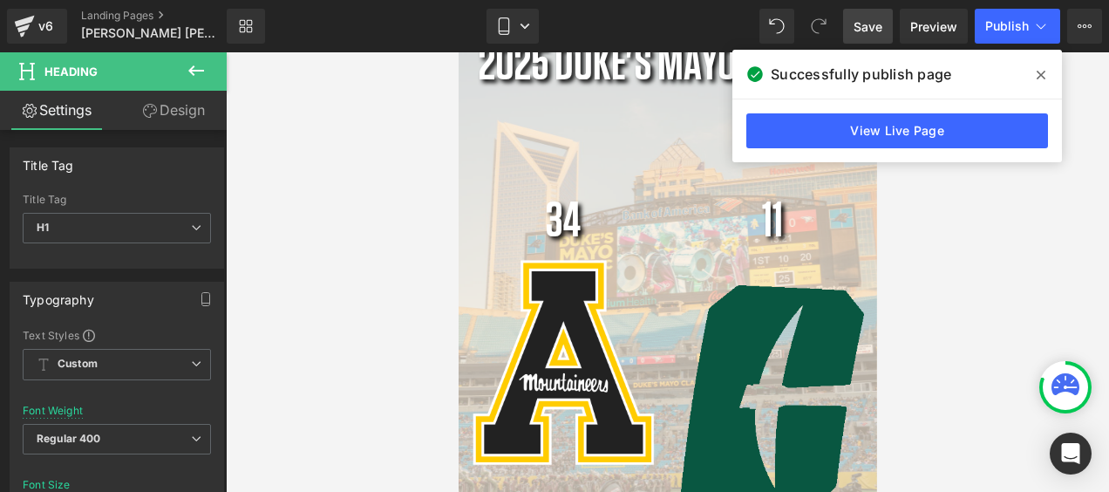
scroll to position [9, 9]
click at [1088, 28] on icon at bounding box center [1084, 26] width 14 height 14
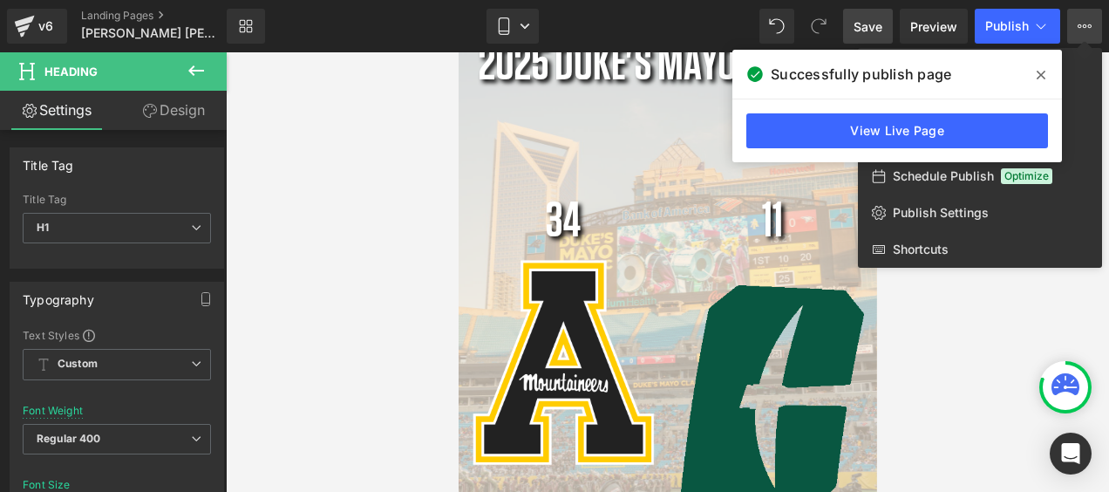
click at [1044, 71] on icon at bounding box center [1040, 75] width 9 height 9
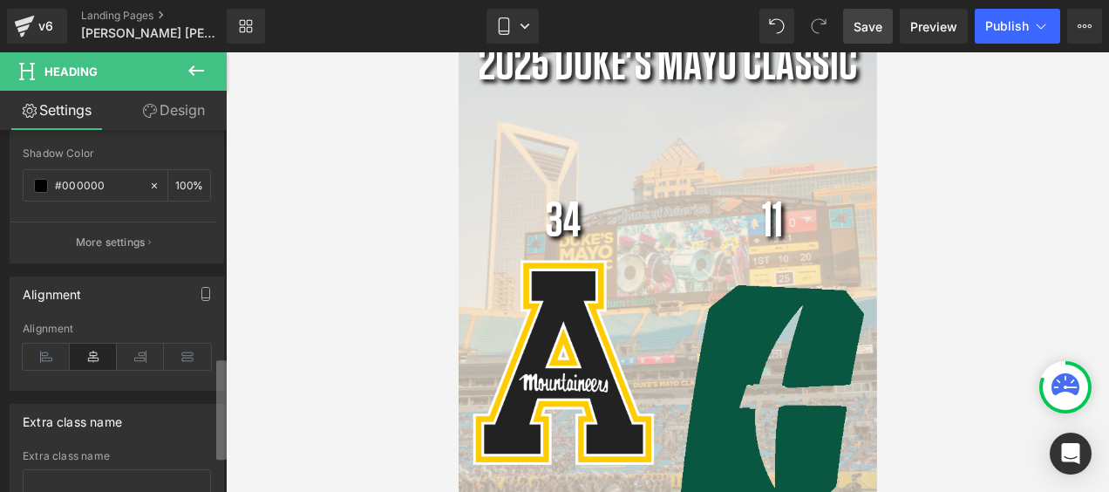
scroll to position [0, 0]
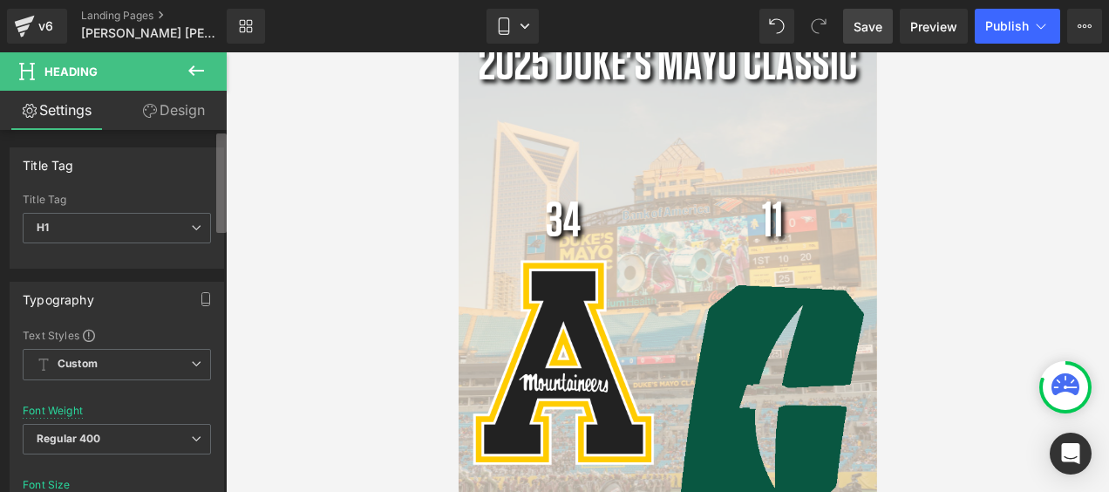
click at [242, 49] on div "Image You are previewing how the will restyle your page. You can not edit Eleme…" at bounding box center [554, 260] width 1109 height 521
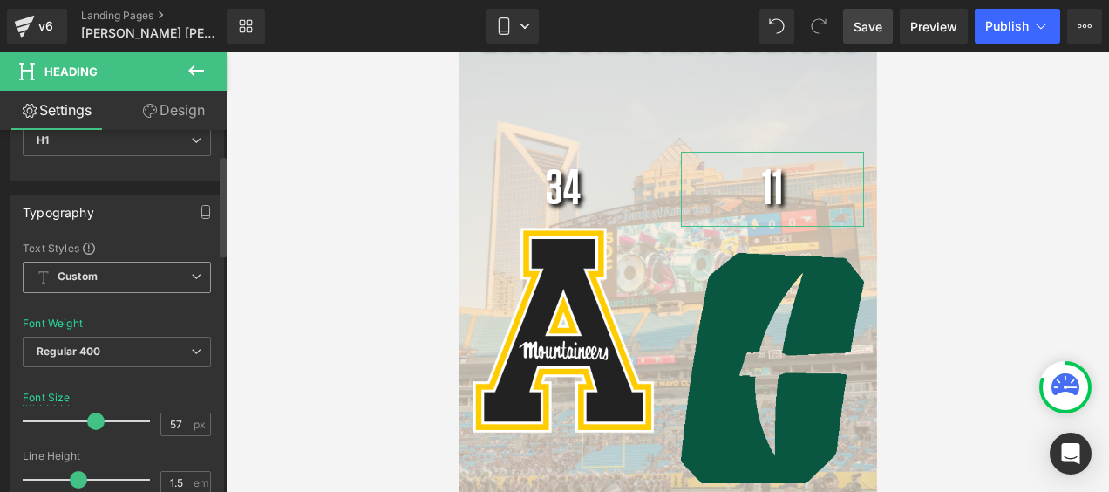
scroll to position [262, 0]
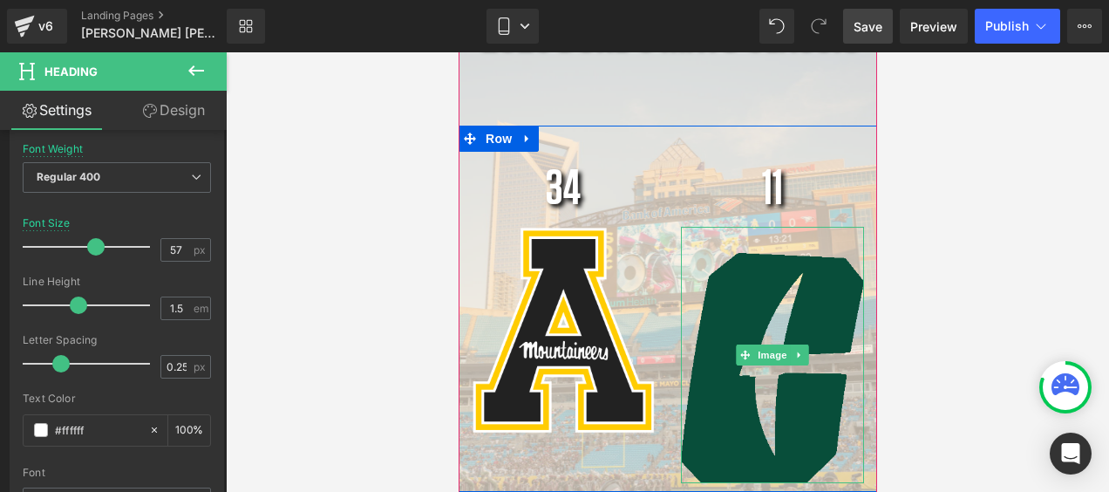
click at [743, 296] on img at bounding box center [771, 355] width 183 height 256
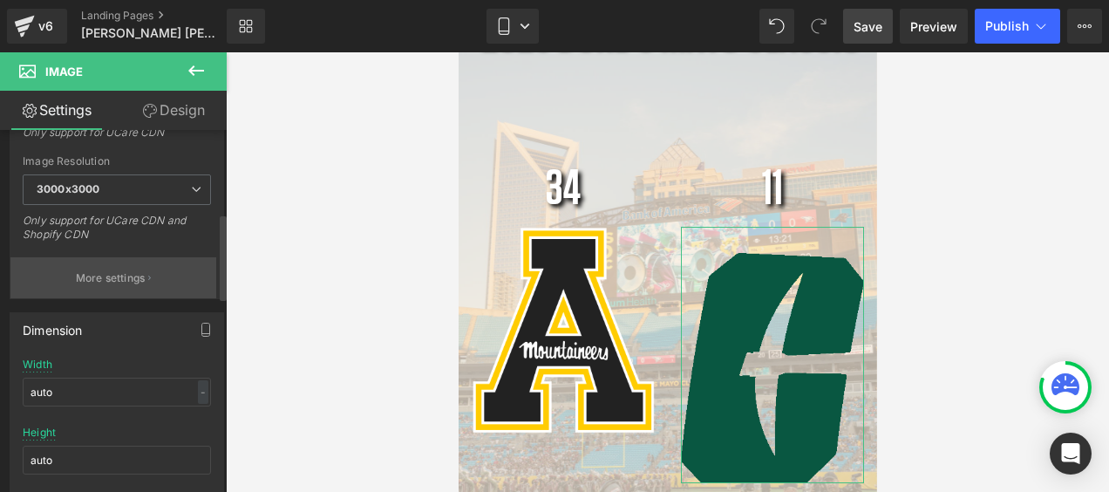
scroll to position [436, 0]
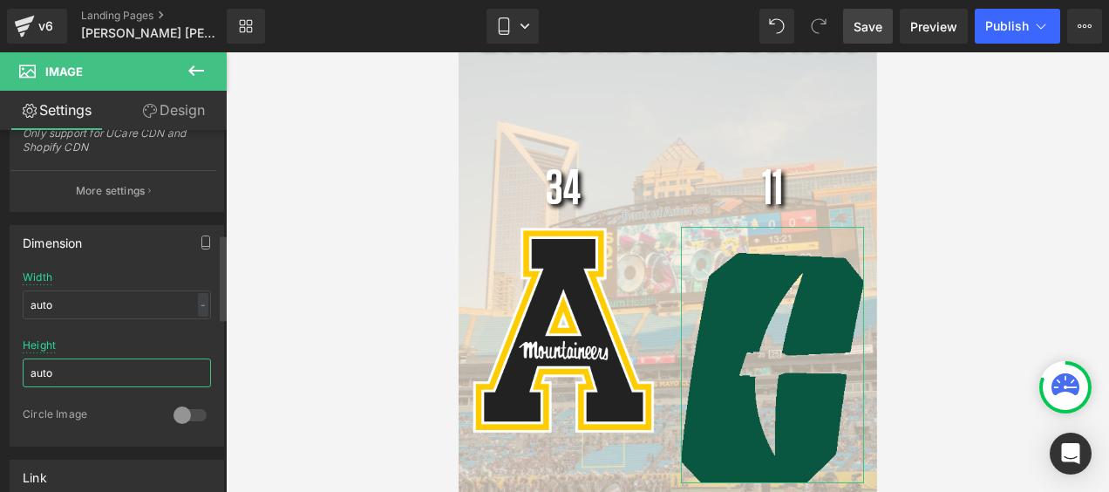
drag, startPoint x: 88, startPoint y: 370, endPoint x: 17, endPoint y: 371, distance: 71.5
click at [17, 371] on div "auto Width auto - % px auto Height auto 0 Circle Image" at bounding box center [116, 358] width 213 height 174
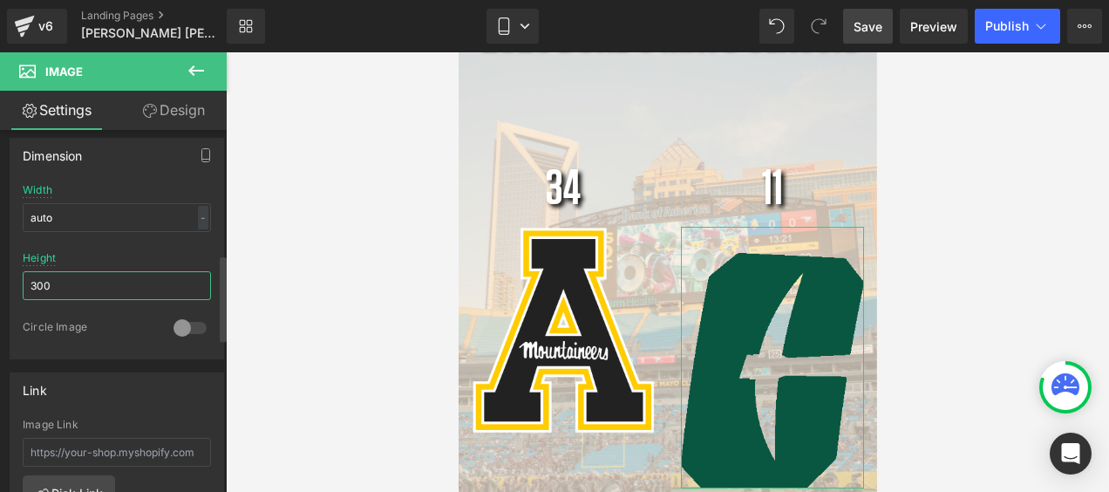
scroll to position [9, 9]
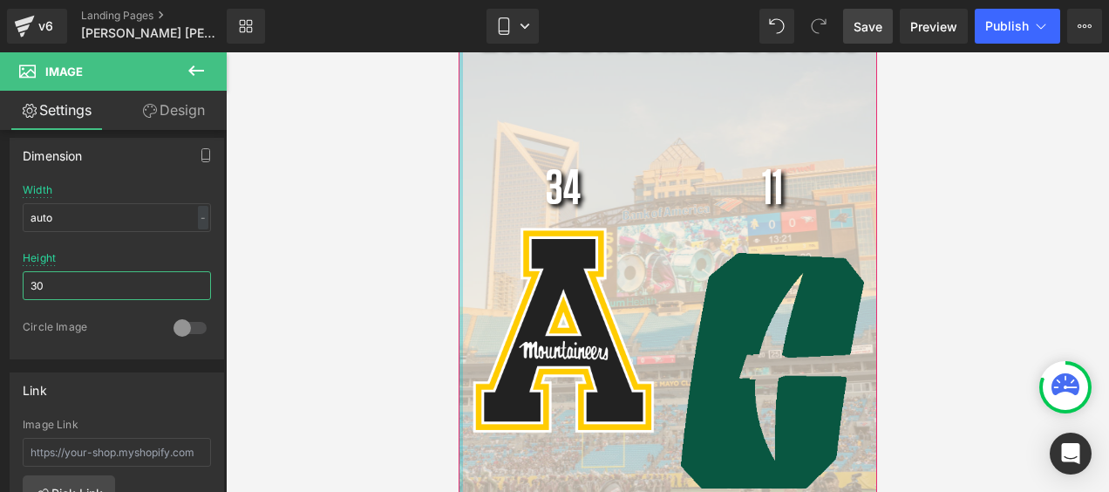
type input "3"
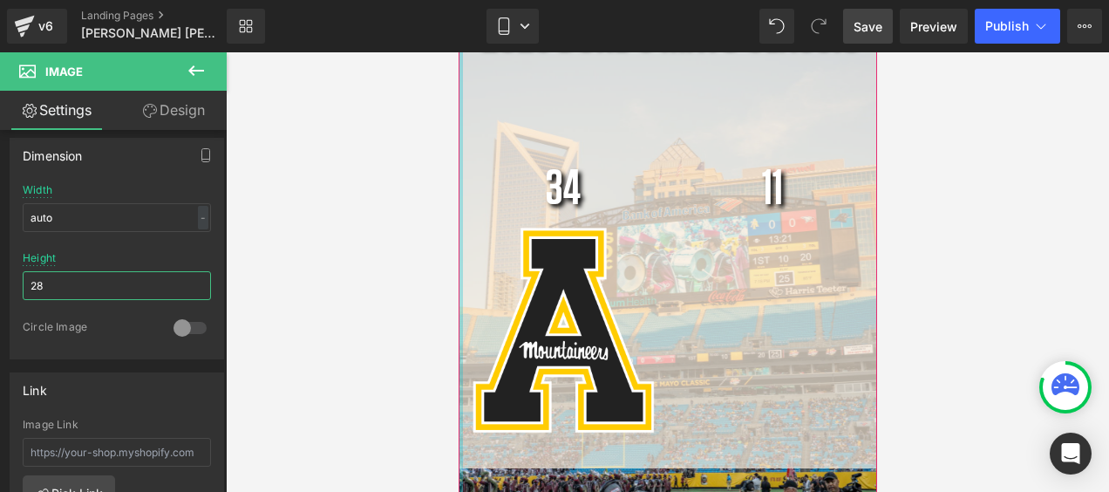
scroll to position [5351, 412]
type input "280"
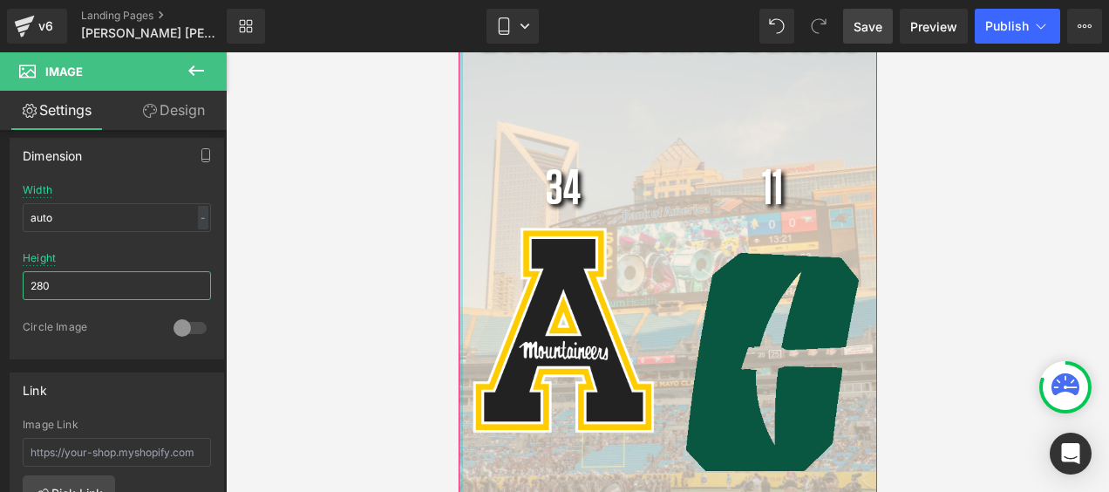
scroll to position [5387, 412]
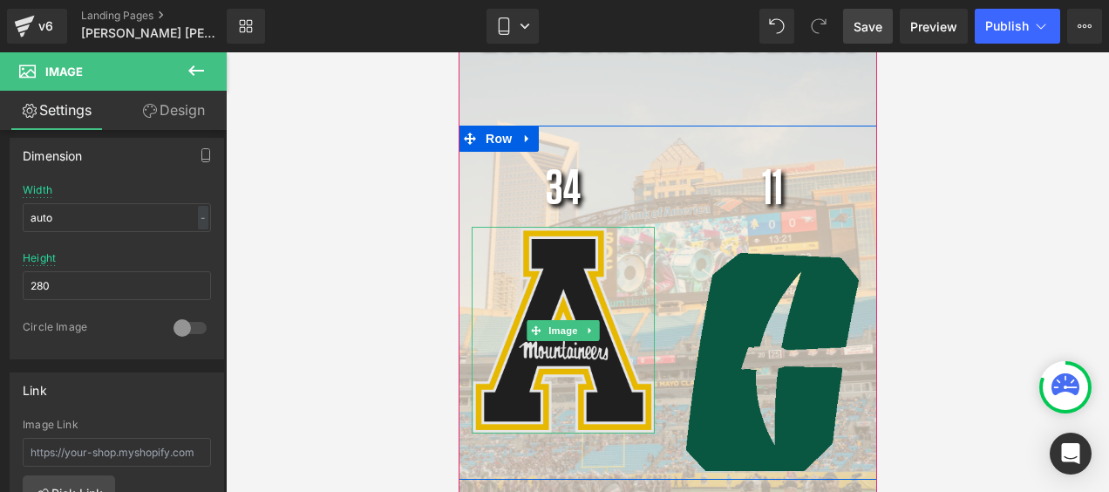
click at [592, 255] on img at bounding box center [562, 330] width 183 height 207
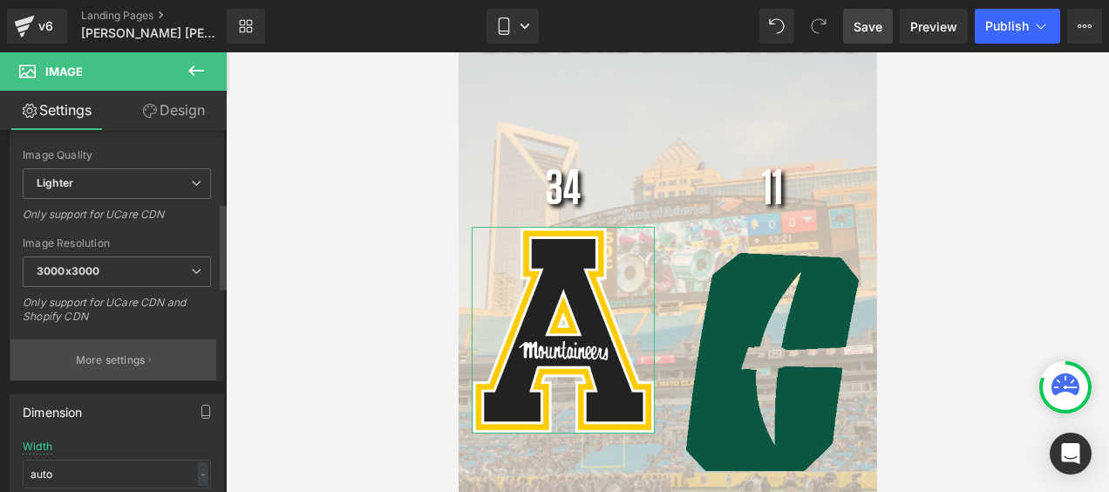
scroll to position [436, 0]
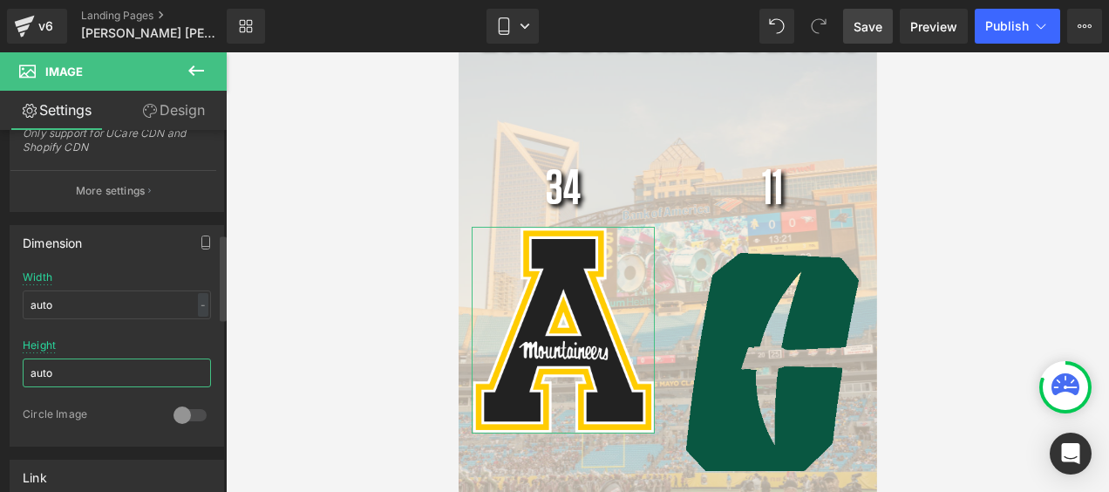
drag, startPoint x: 62, startPoint y: 363, endPoint x: 0, endPoint y: 364, distance: 61.9
click at [0, 364] on html "Image You are previewing how the will restyle your page. You can not edit Eleme…" at bounding box center [554, 246] width 1109 height 492
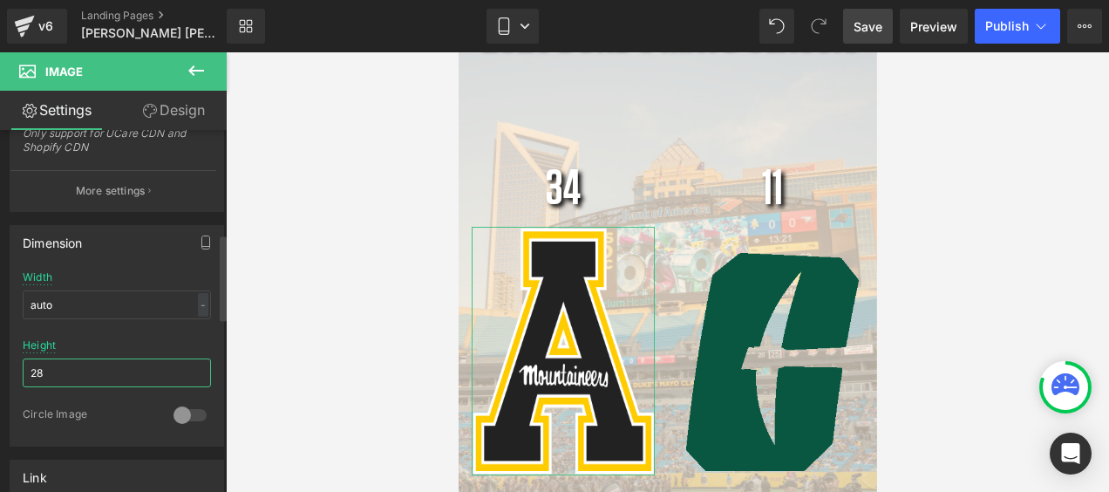
scroll to position [0, 0]
type input "285"
click at [987, 224] on div at bounding box center [667, 271] width 883 height 439
click at [999, 31] on span "Publish" at bounding box center [1007, 26] width 44 height 14
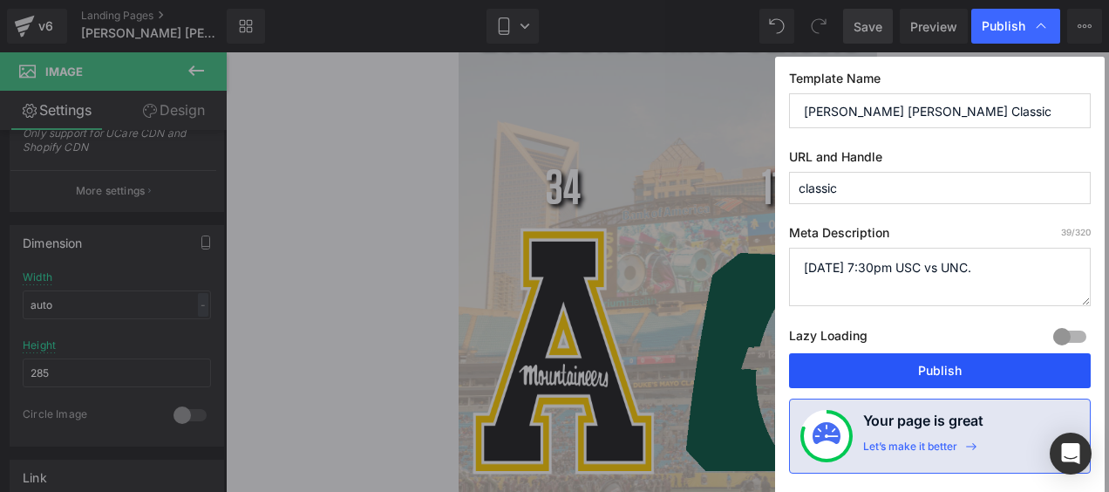
click at [914, 369] on button "Publish" at bounding box center [940, 370] width 302 height 35
